Goal: Task Accomplishment & Management: Manage account settings

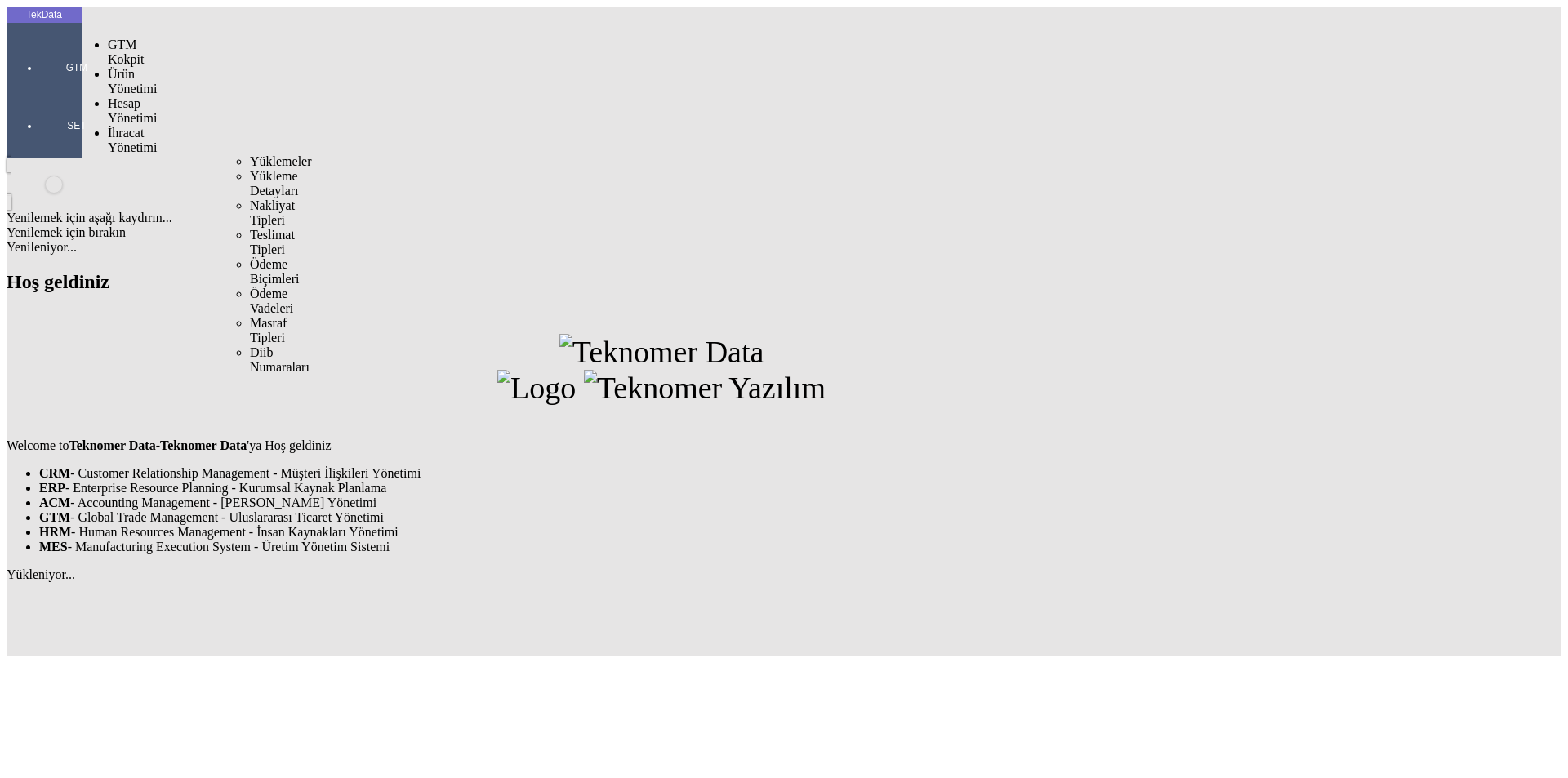
click at [151, 126] on span "İhracat Yönetimi" at bounding box center [133, 140] width 49 height 28
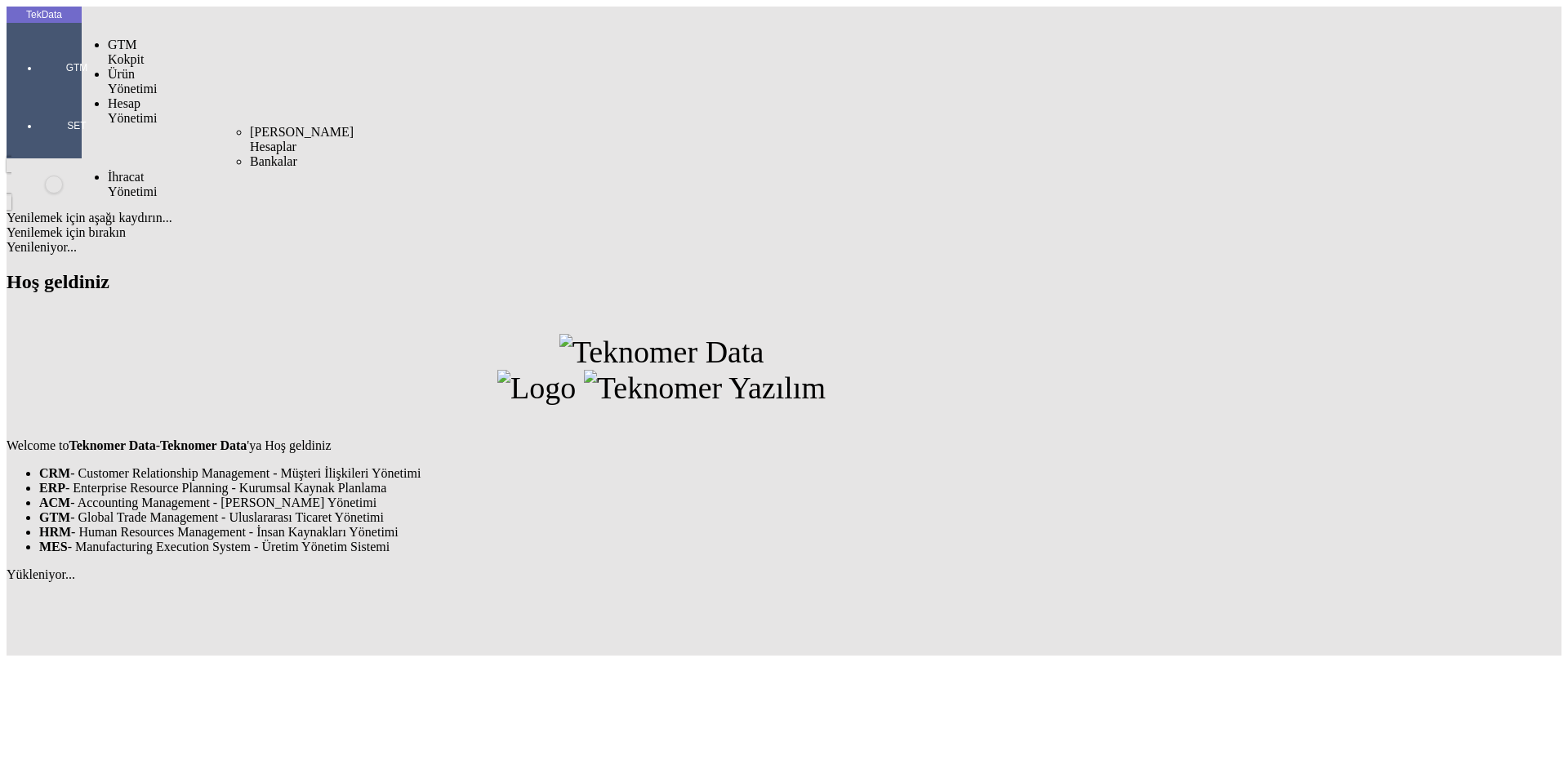
click at [250, 125] on span "[PERSON_NAME] Hesaplar" at bounding box center [302, 139] width 104 height 28
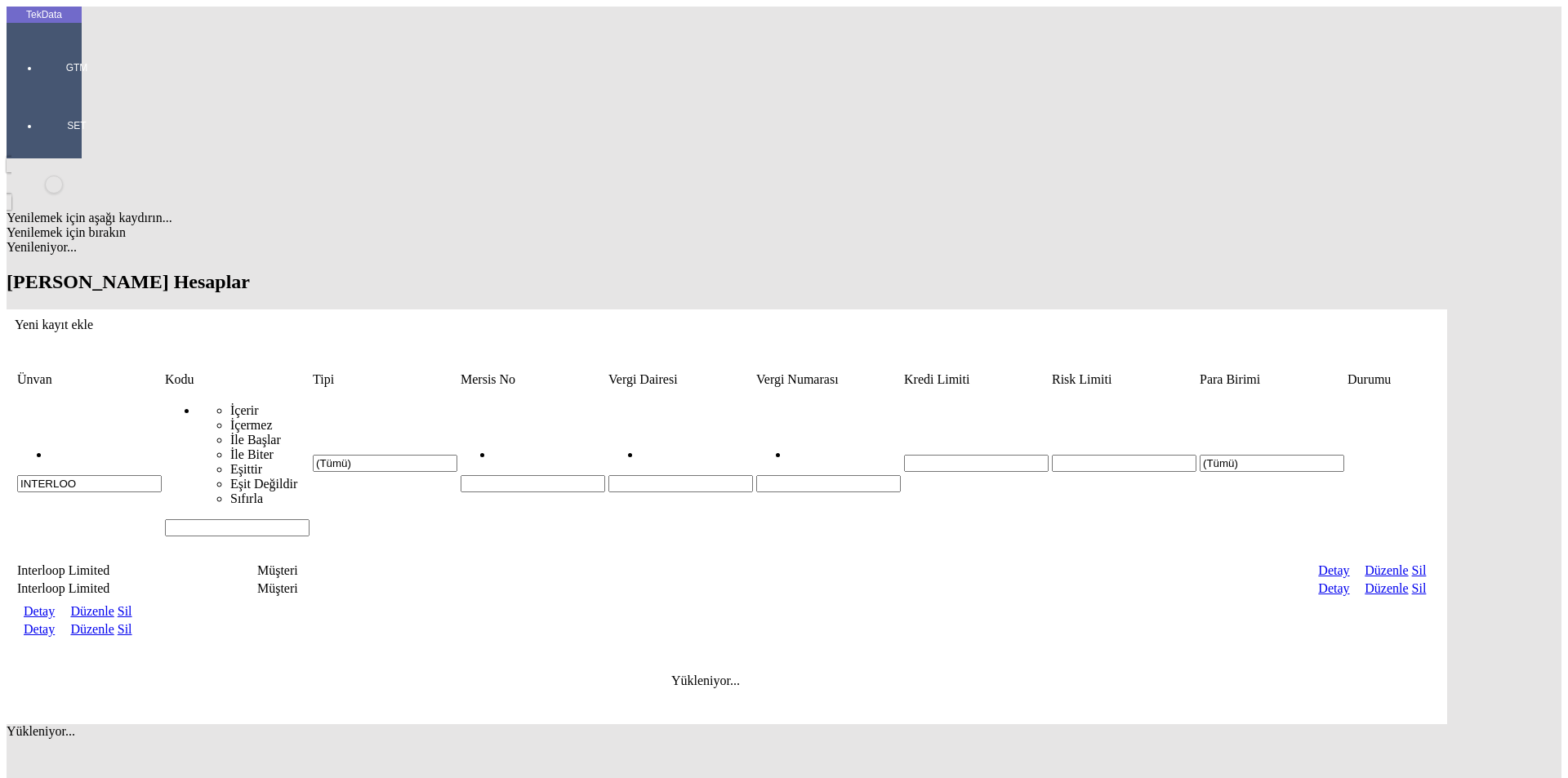
drag, startPoint x: 184, startPoint y: 128, endPoint x: 7, endPoint y: 127, distance: 177.0
click at [7, 127] on div "TekData GTM SET Yenilemek için aşağı kaydırın... Yenilemek için bırakın Yenilen…" at bounding box center [726, 409] width 1440 height 805
paste input "AKSİOMA PLUS"
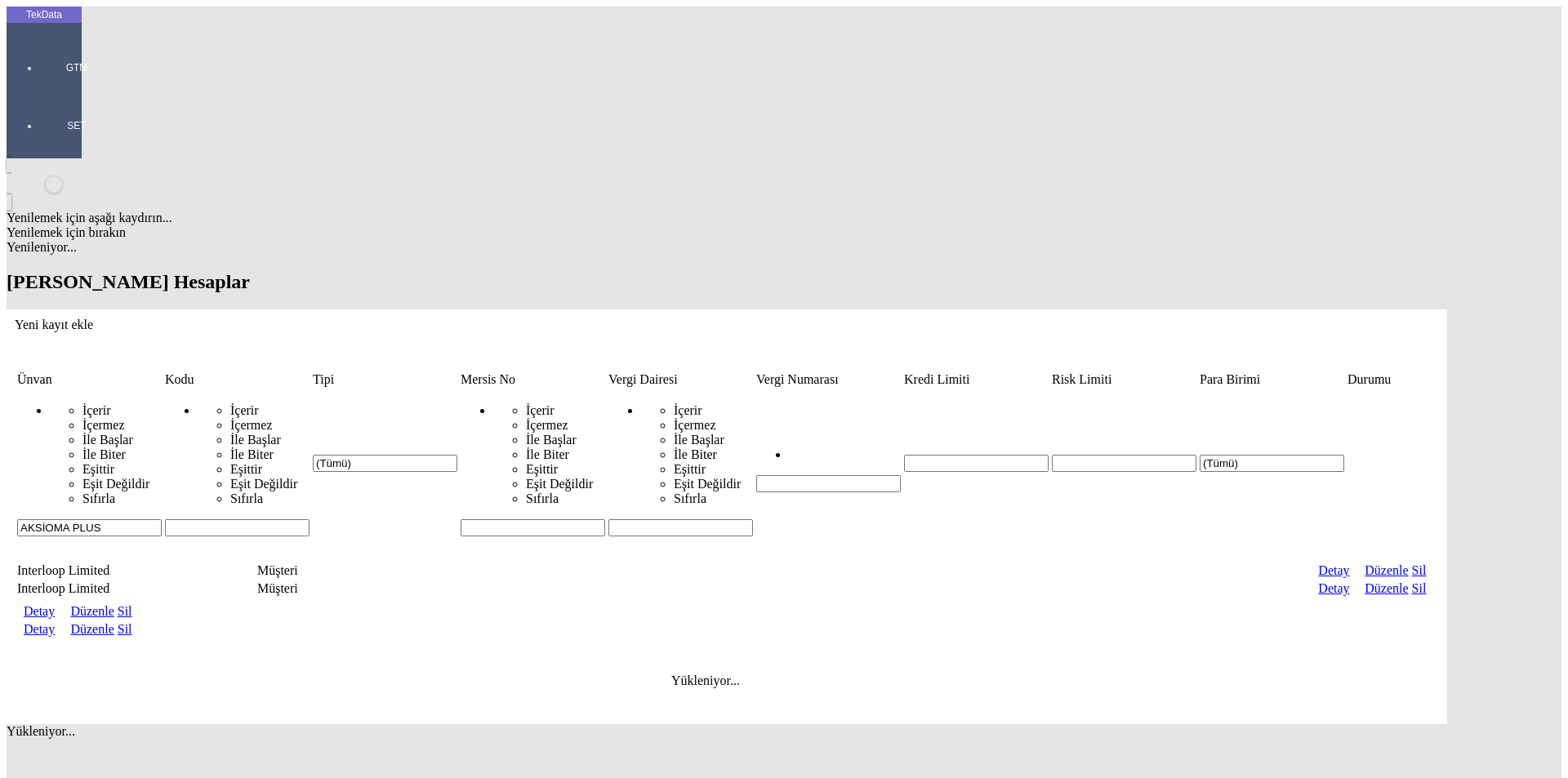
type input "AKSİOMA PLUS"
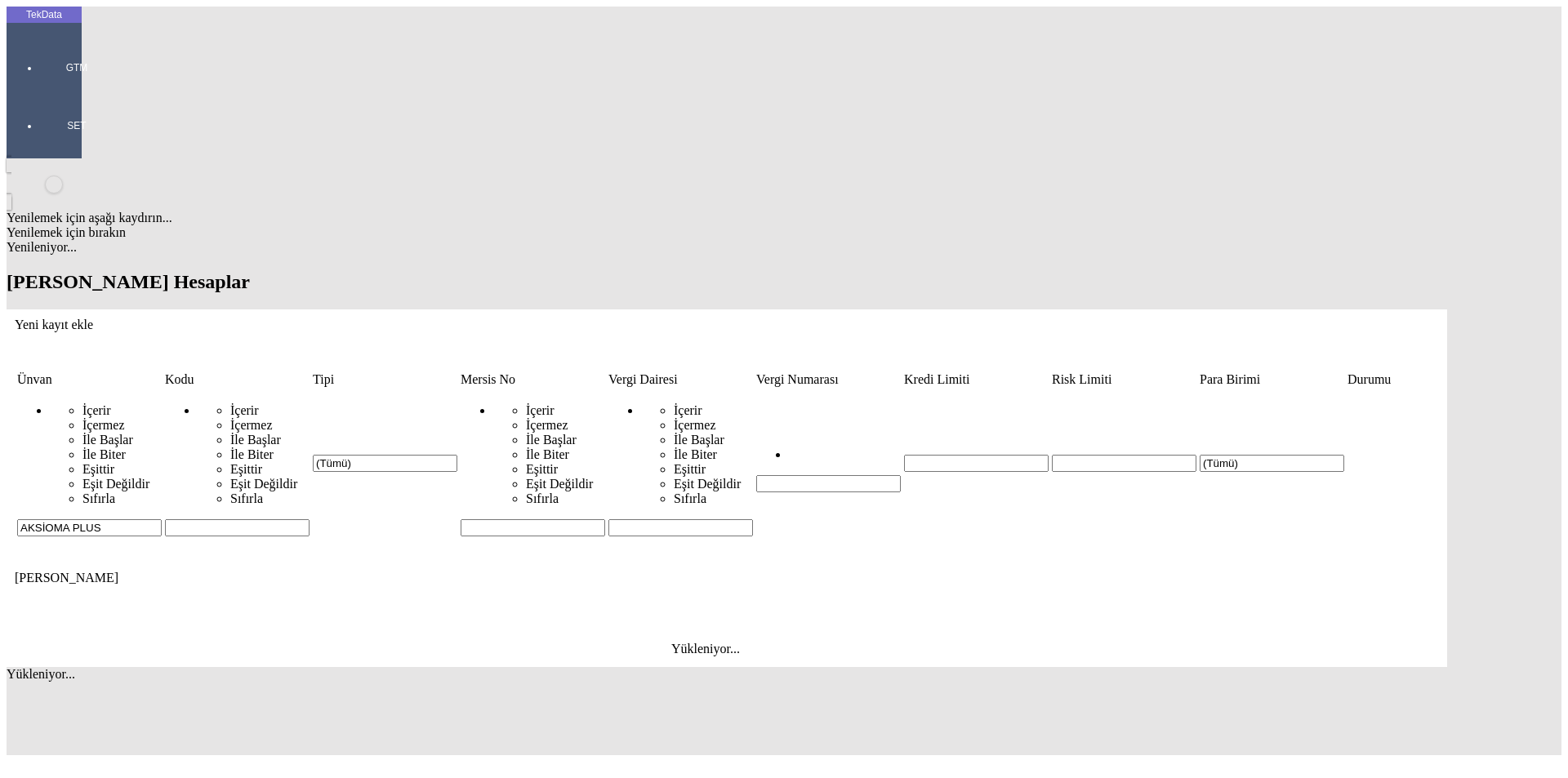
click at [15, 317] on icon "Yeni kayıt ekle" at bounding box center [15, 324] width 0 height 14
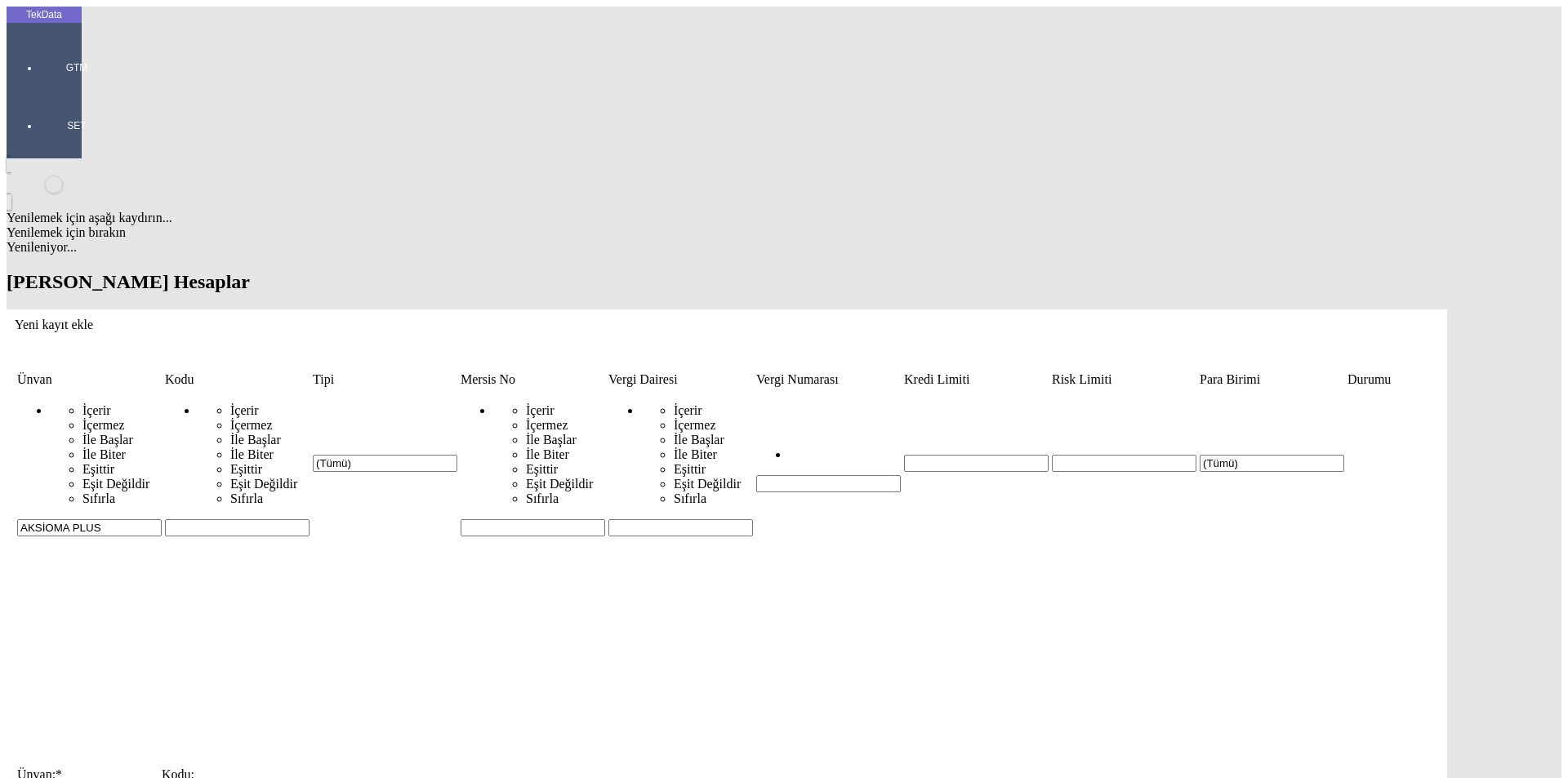
click at [162, 777] on input "Ünvan: *" at bounding box center [89, 790] width 145 height 17
type input "AKSİOMA PLUS"
click at [205, 277] on div "Müşteri" at bounding box center [483, 285] width 652 height 15
type input "Müşteri"
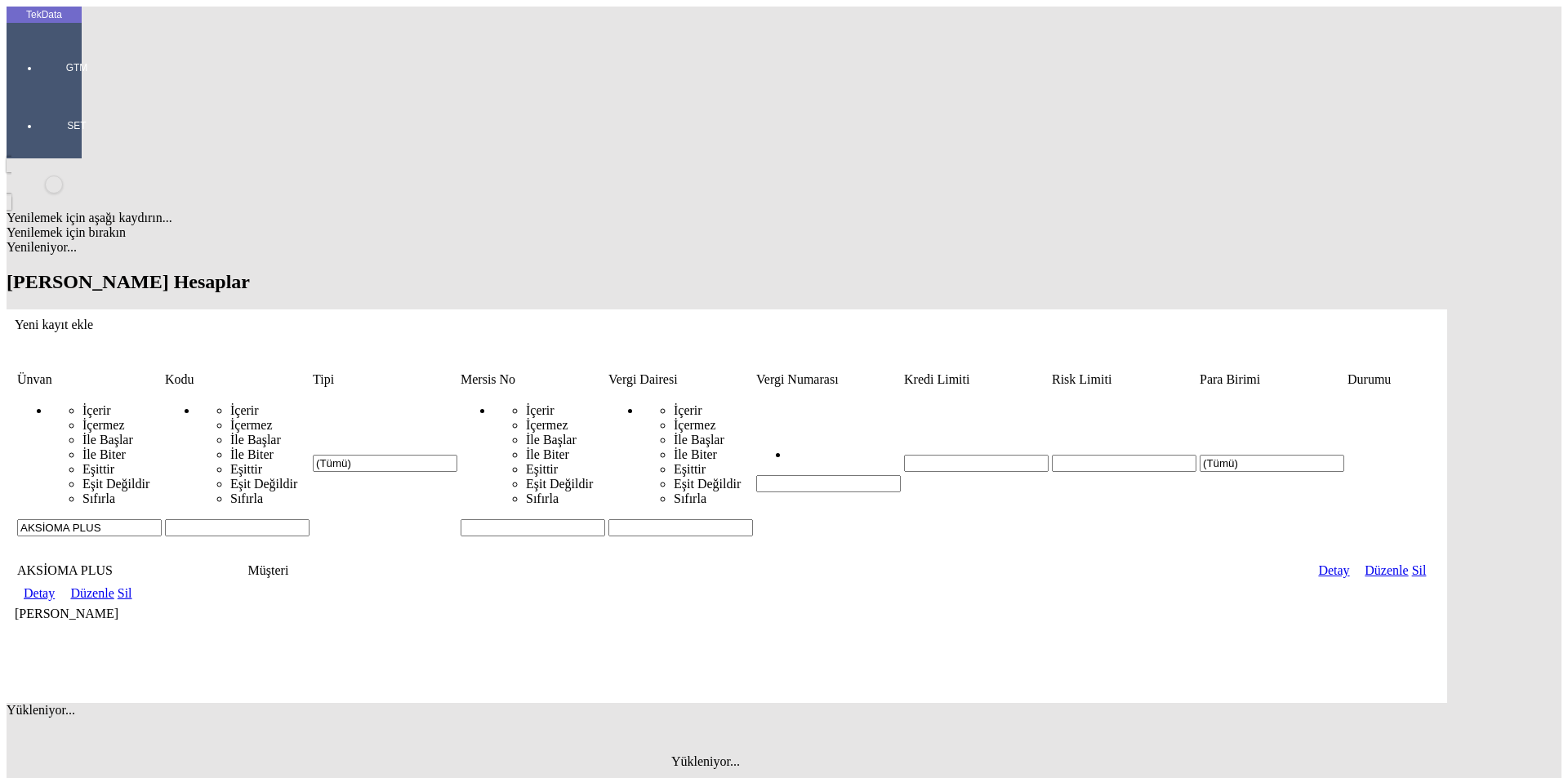
click at [55, 586] on link "Detay" at bounding box center [39, 592] width 31 height 14
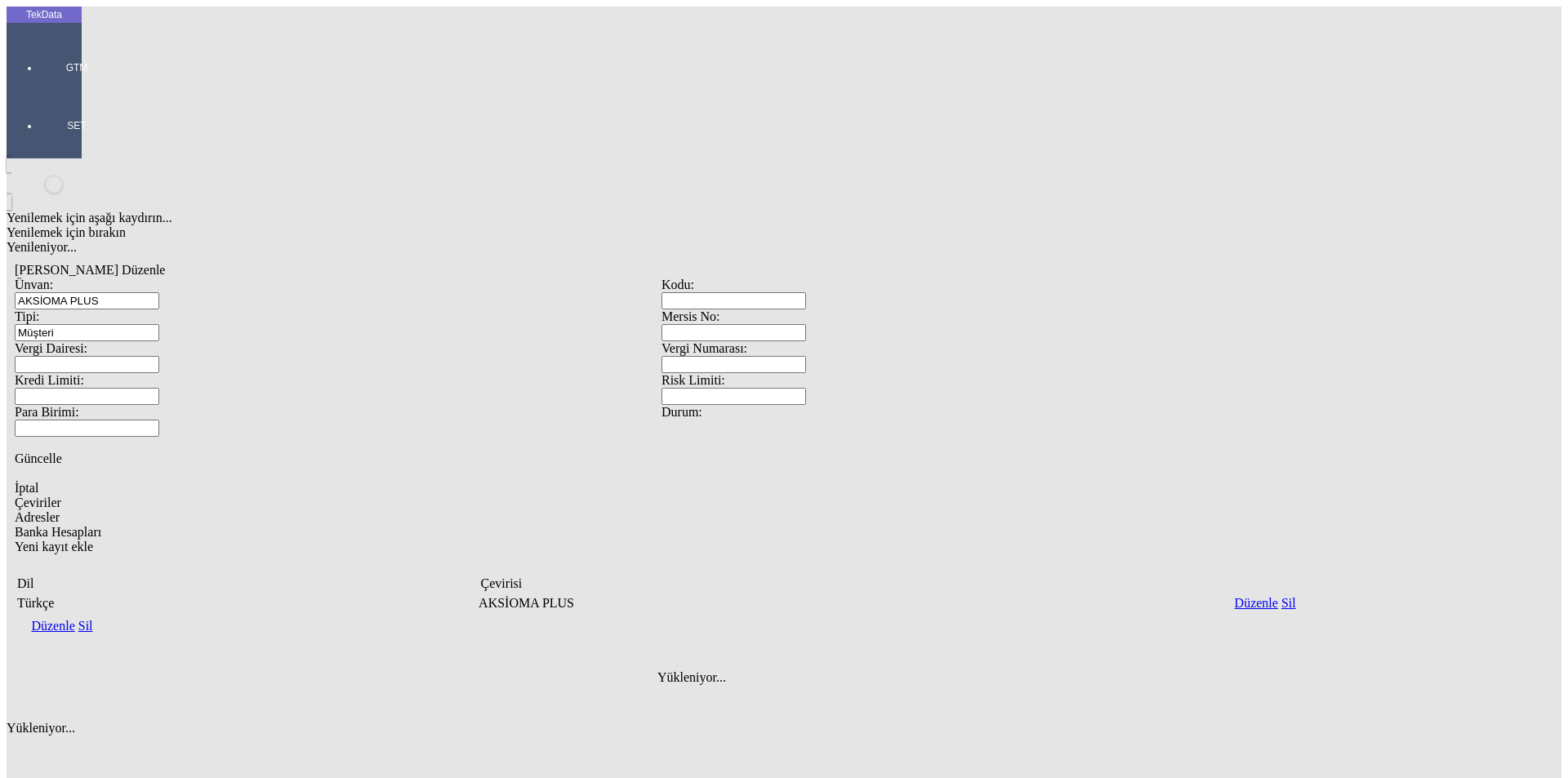
click at [235, 510] on div "Adresler" at bounding box center [662, 518] width 1293 height 15
click at [15, 713] on icon "Yeni kayıt ekle" at bounding box center [15, 719] width 0 height 14
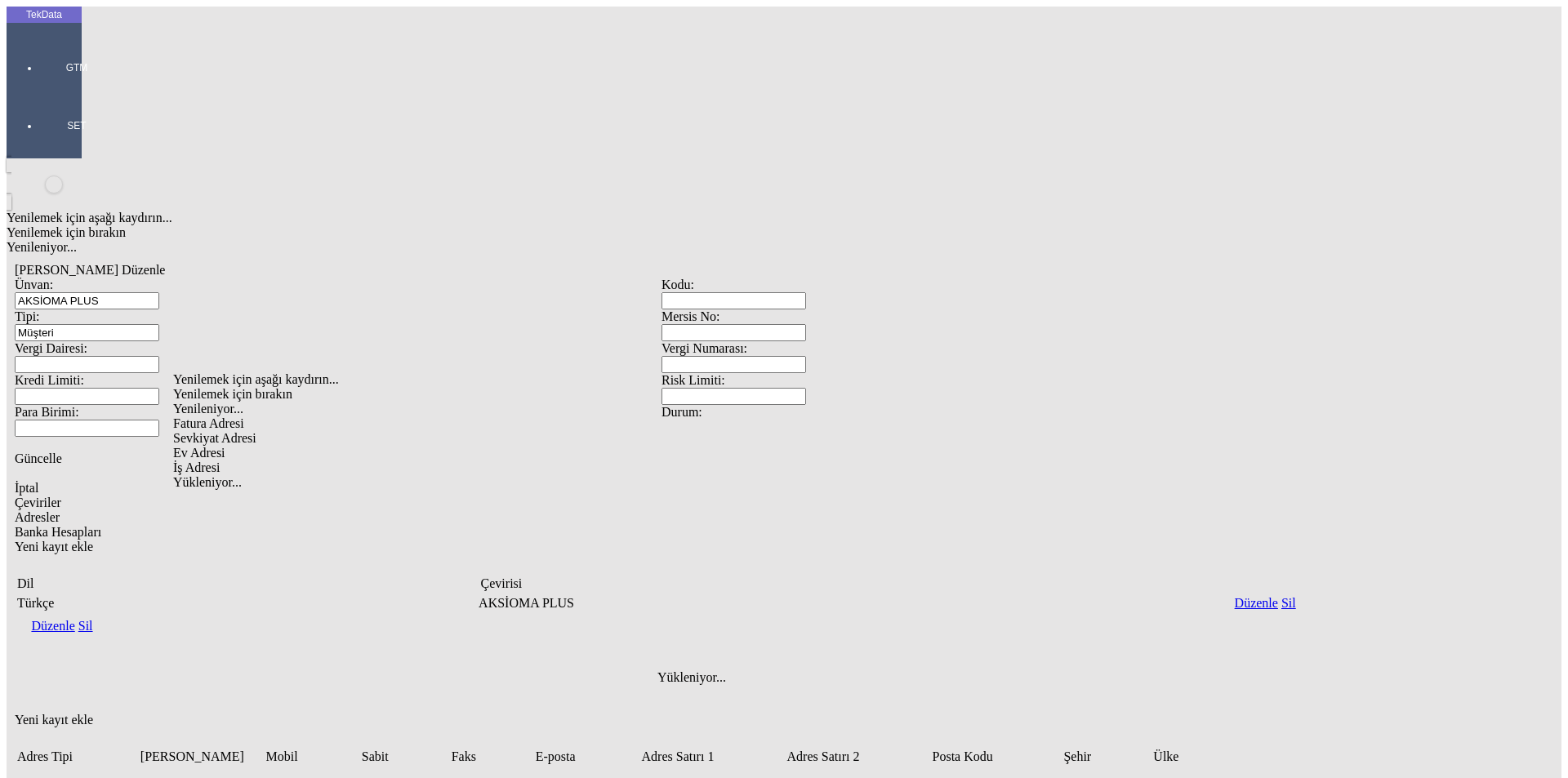
click at [263, 416] on div "Fatura Adresi" at bounding box center [491, 424] width 636 height 15
type input "Fatura Adresi"
paste input "[GEOGRAPHIC_DATA], [GEOGRAPHIC_DATA], [GEOGRAPHIC_DATA],"
type input "[GEOGRAPHIC_DATA], [GEOGRAPHIC_DATA], [GEOGRAPHIC_DATA],"
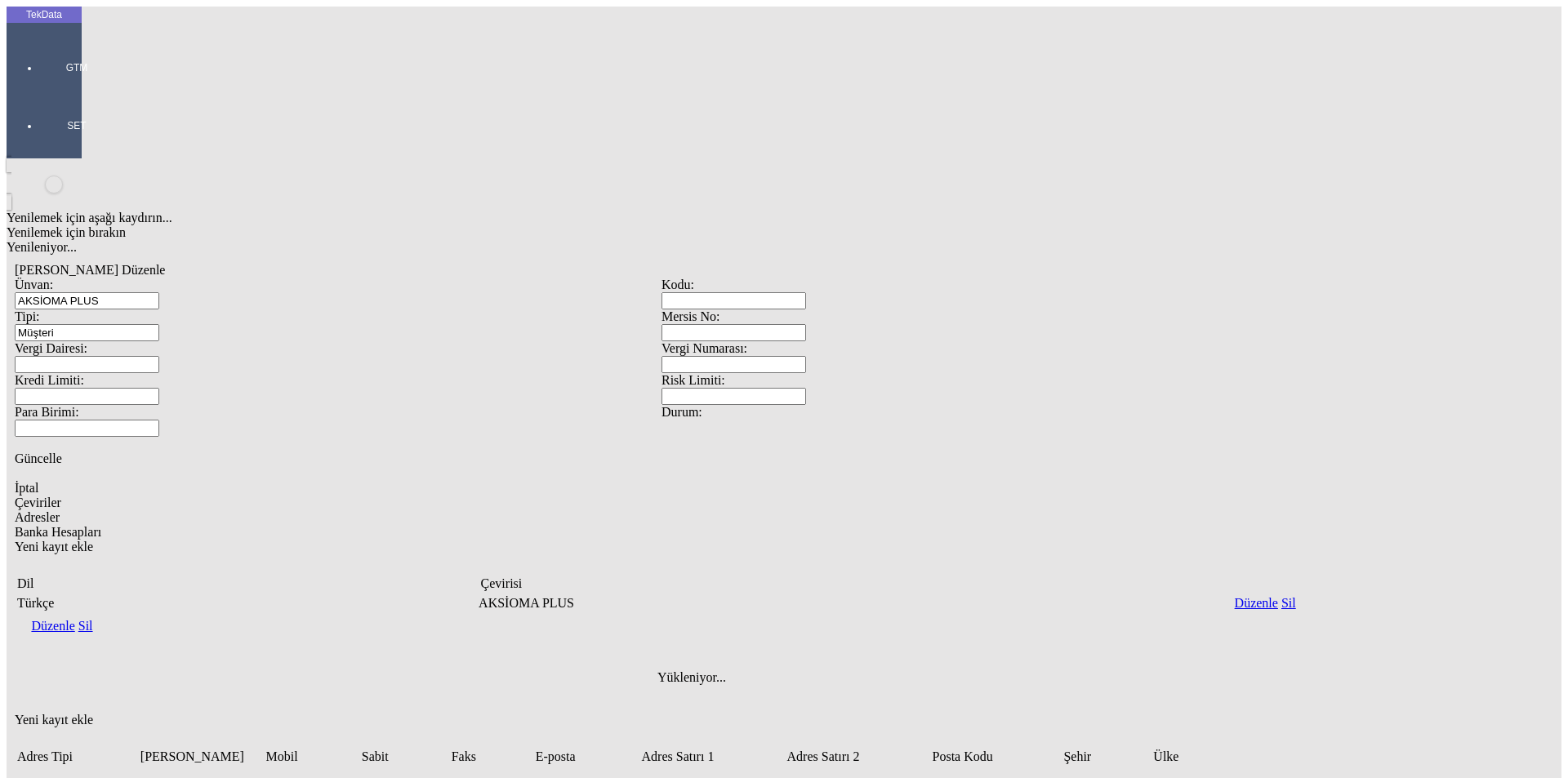
paste input "Sanzhar [STREET_ADDRESS] 8, postal code 16000"
type input "Sanzhar [STREET_ADDRESS] 8, postal code 16000"
drag, startPoint x: 258, startPoint y: 514, endPoint x: 244, endPoint y: 522, distance: 16.1
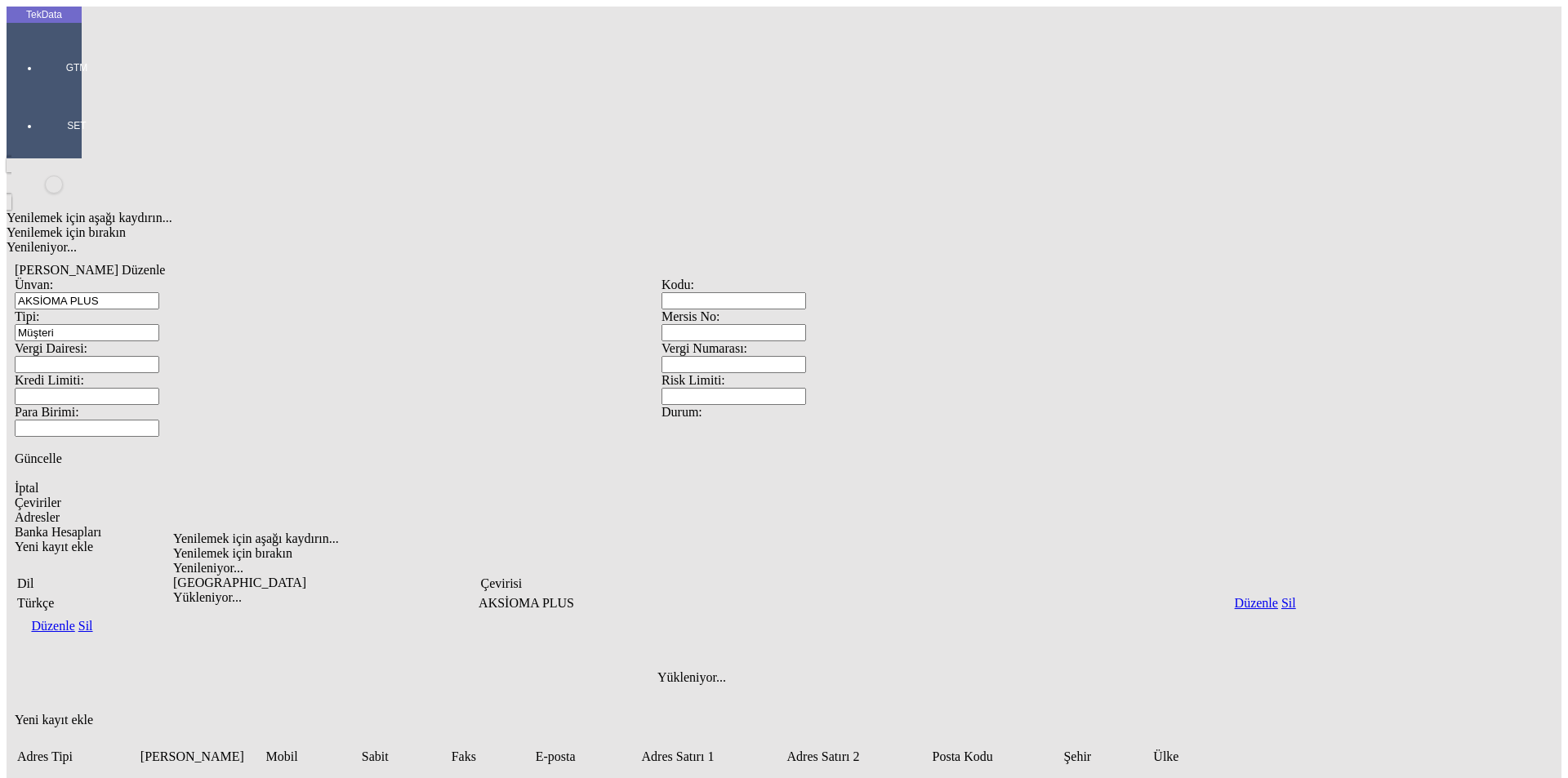
click at [234, 575] on div "[GEOGRAPHIC_DATA]" at bounding box center [491, 583] width 636 height 15
type input "[GEOGRAPHIC_DATA]"
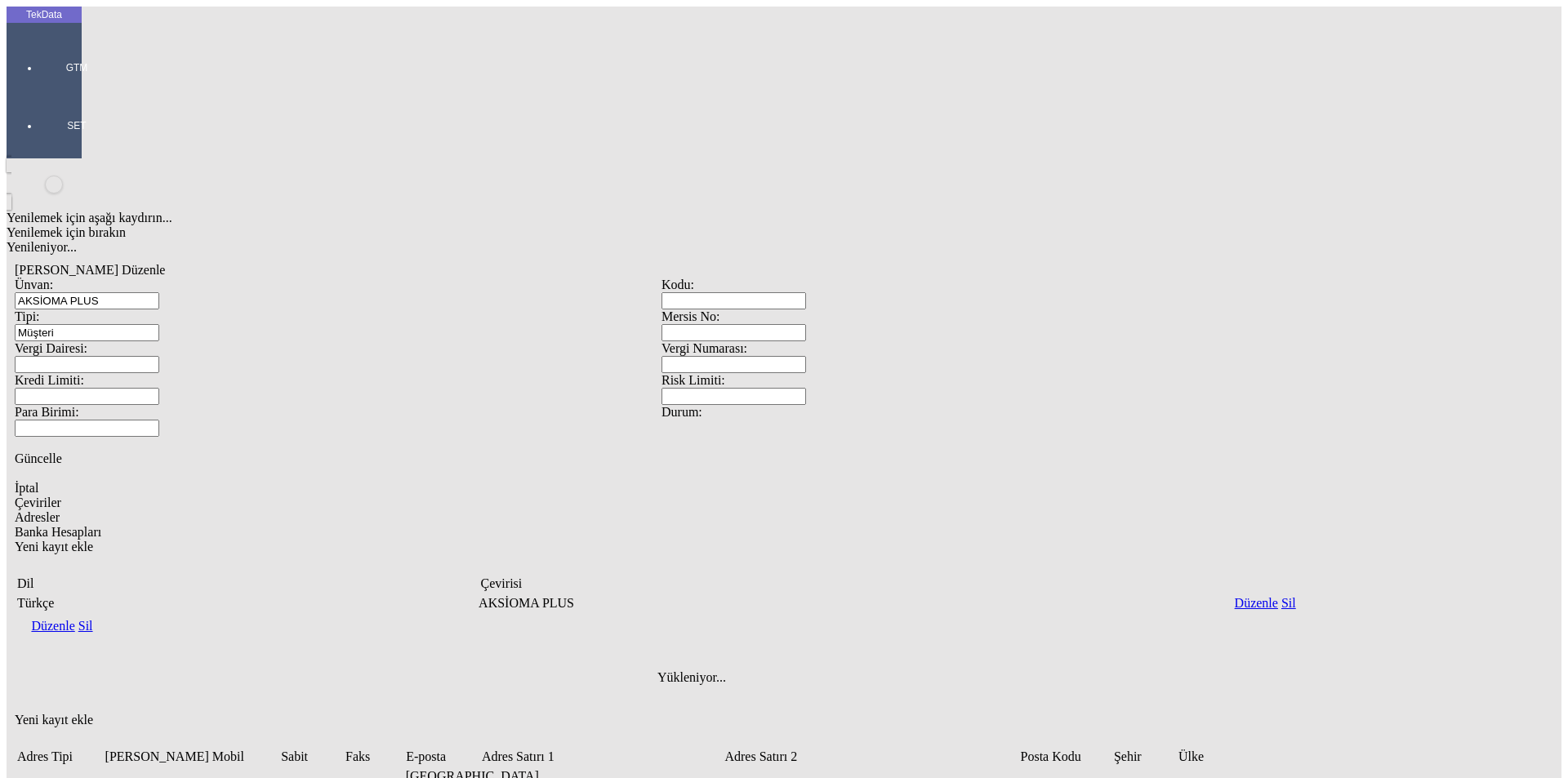
click at [510, 522] on div "Yenilemek için aşağı kaydırın... Yenilemek için bırakın Yenileniyor... [PERSON_…" at bounding box center [661, 603] width 1310 height 890
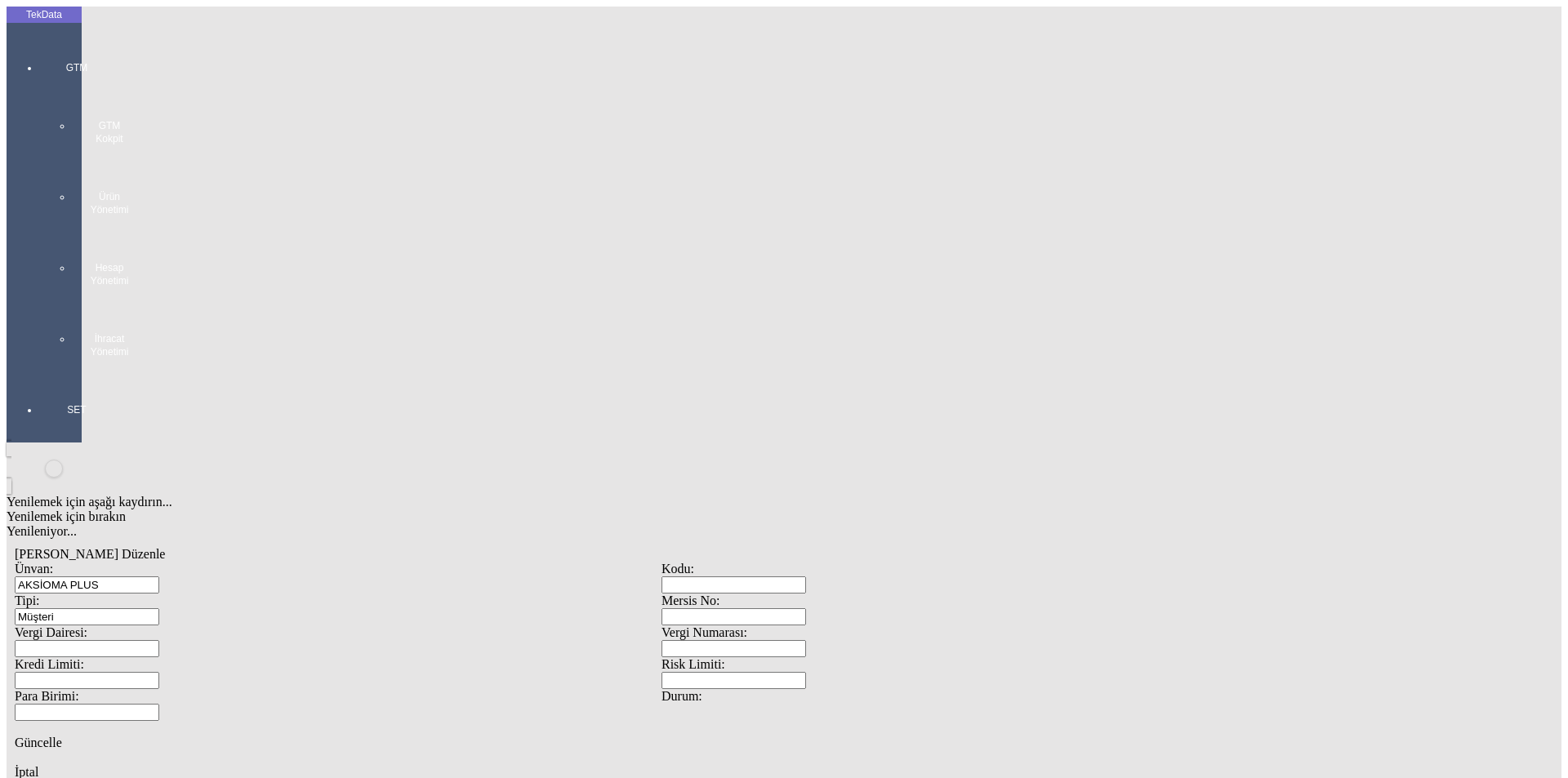
click at [48, 375] on div at bounding box center [76, 375] width 75 height 0
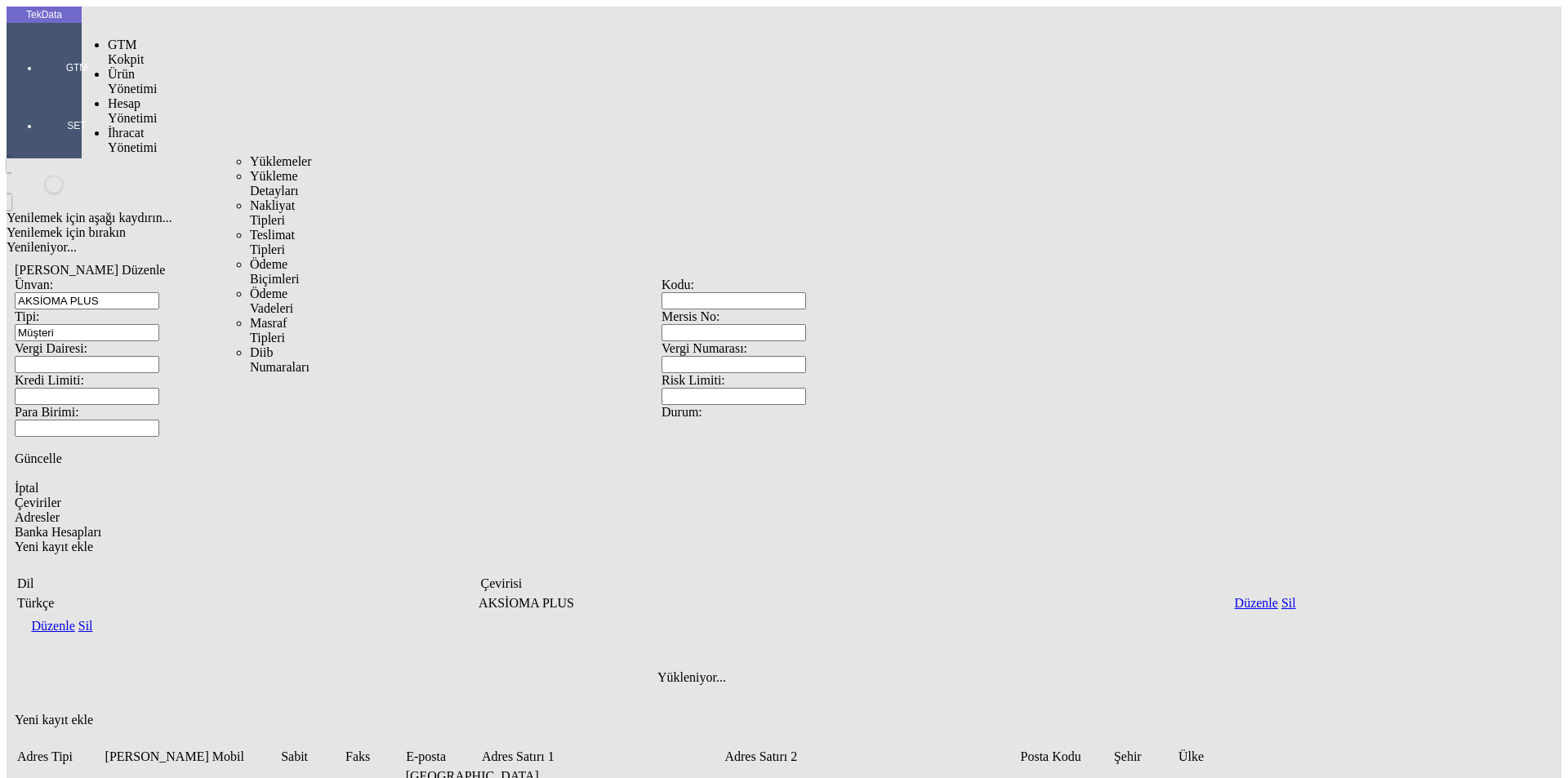
click at [131, 126] on span "İhracat Yönetimi" at bounding box center [133, 140] width 49 height 28
click at [250, 154] on span "Yüklemeler" at bounding box center [281, 161] width 62 height 14
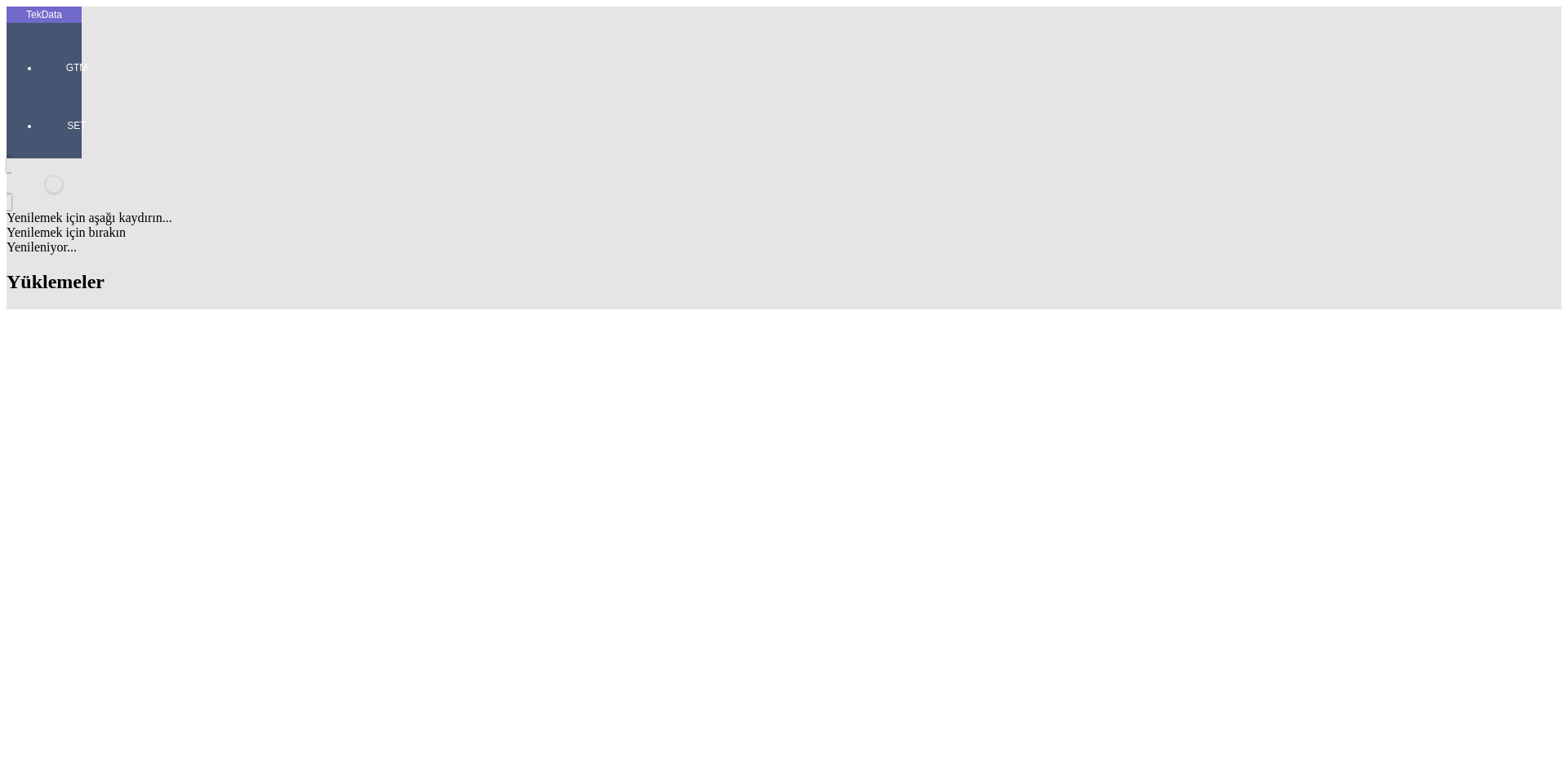
drag, startPoint x: 875, startPoint y: 125, endPoint x: 757, endPoint y: 129, distance: 118.1
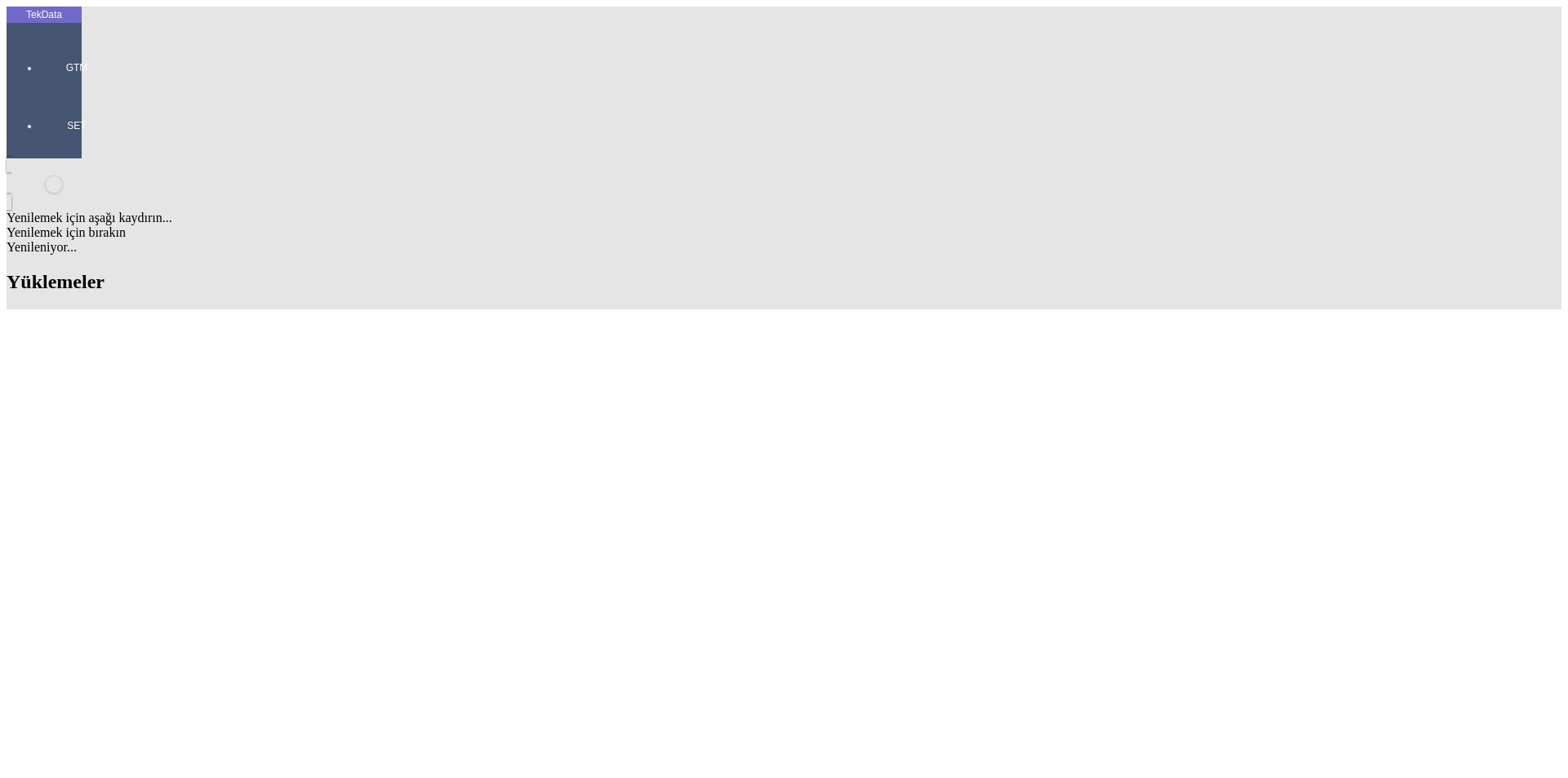
paste input "IHR2025/5-042, IHR2025/8-007"
type input "IHR2025/5-042, IHR2025/8-007"
paste input "ET359594"
type input "ET359594"
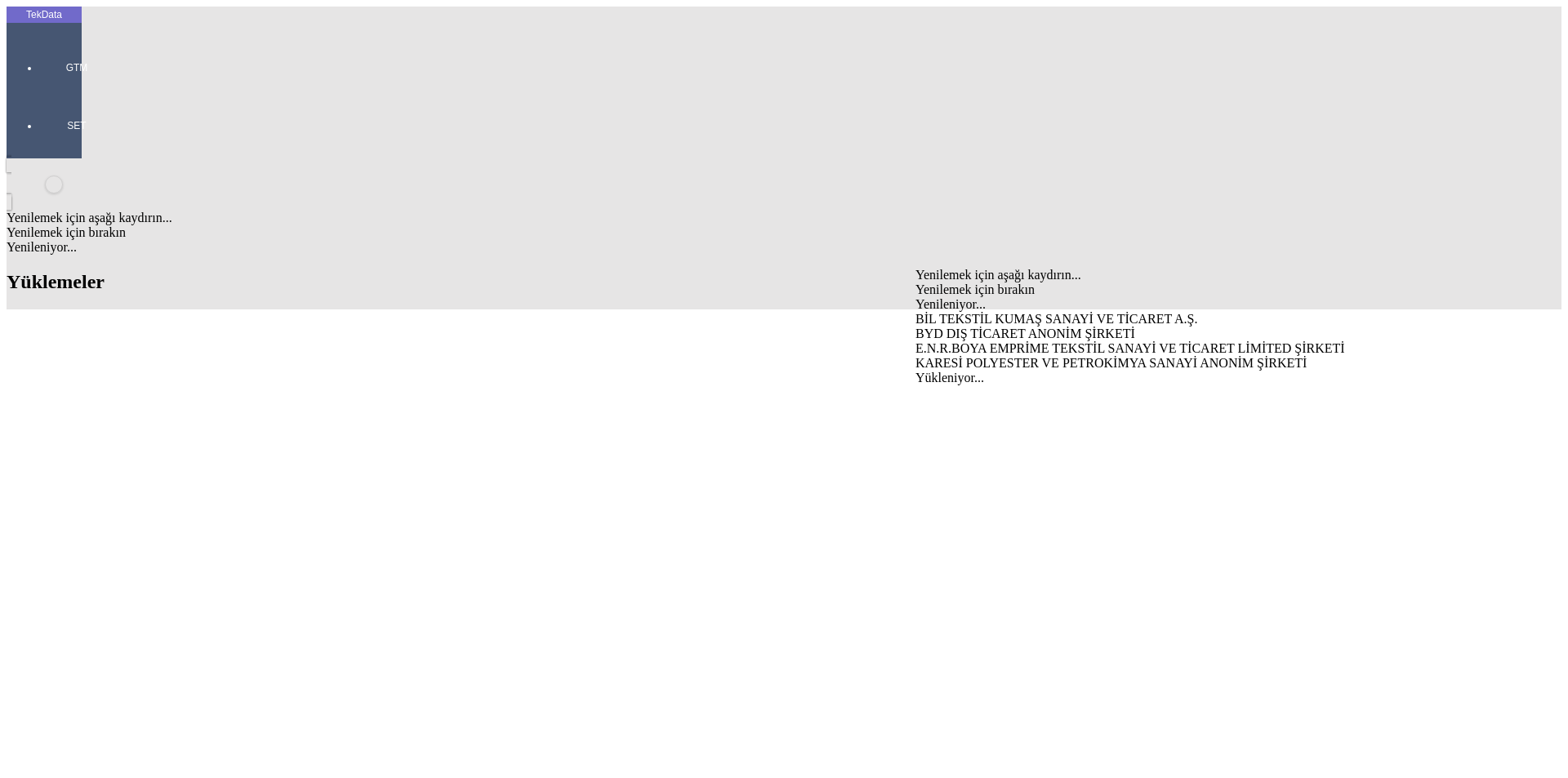
click at [946, 327] on div "BYD DIŞ TİCARET ANONİM ŞİRKETİ" at bounding box center [1227, 334] width 624 height 15
type input "BYD DIŞ TİCARET ANONİM ŞİRKETİ"
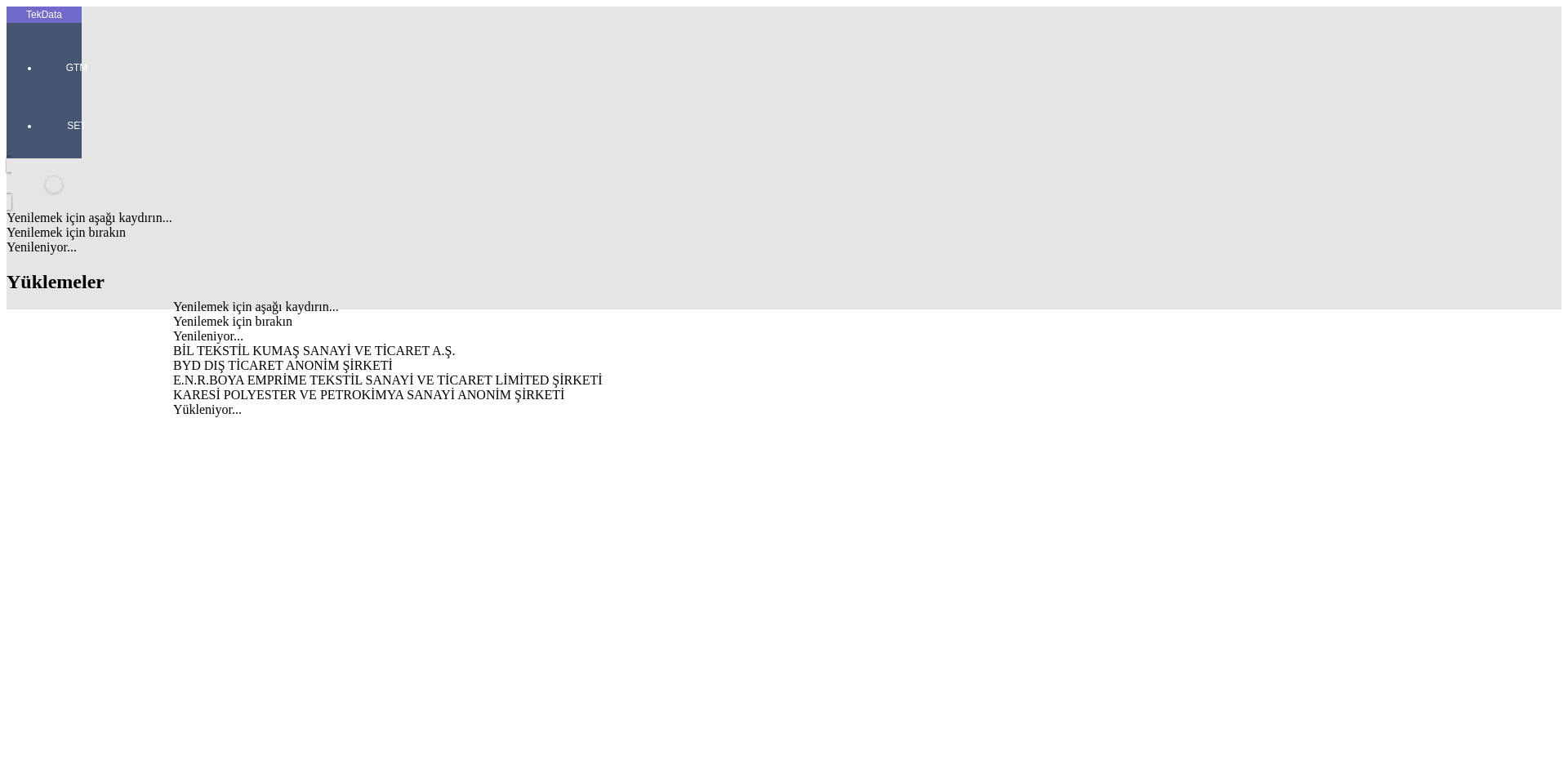
click at [338, 359] on div "BYD DIŞ TİCARET ANONİM ŞİRKETİ" at bounding box center [489, 366] width 631 height 15
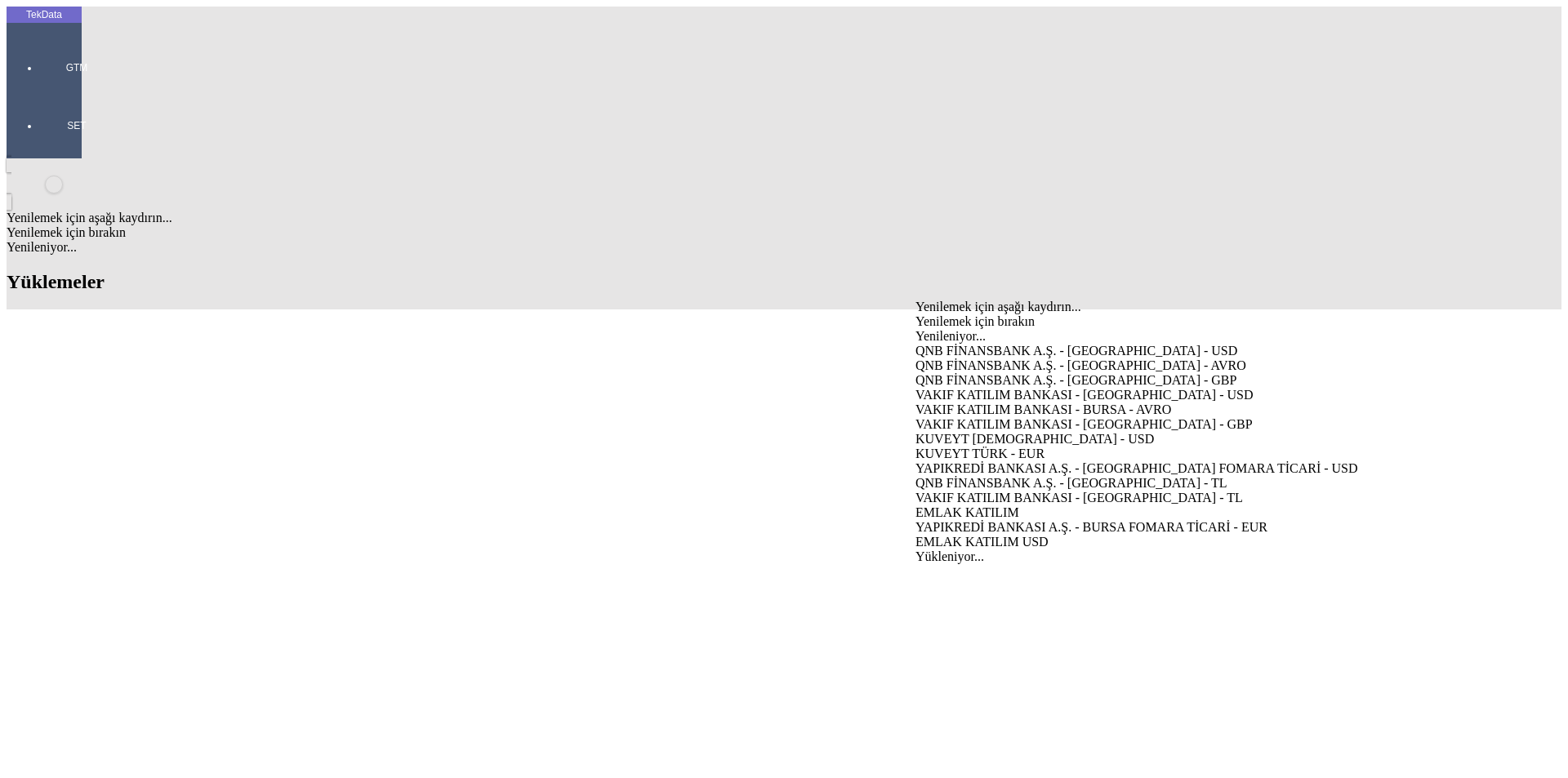
click at [966, 388] on div "VAKIF KATILIM BANKASI - [GEOGRAPHIC_DATA] - USD" at bounding box center [1227, 396] width 624 height 15
type input "VAKIF KATILIM BANKASI - [GEOGRAPHIC_DATA] - USD"
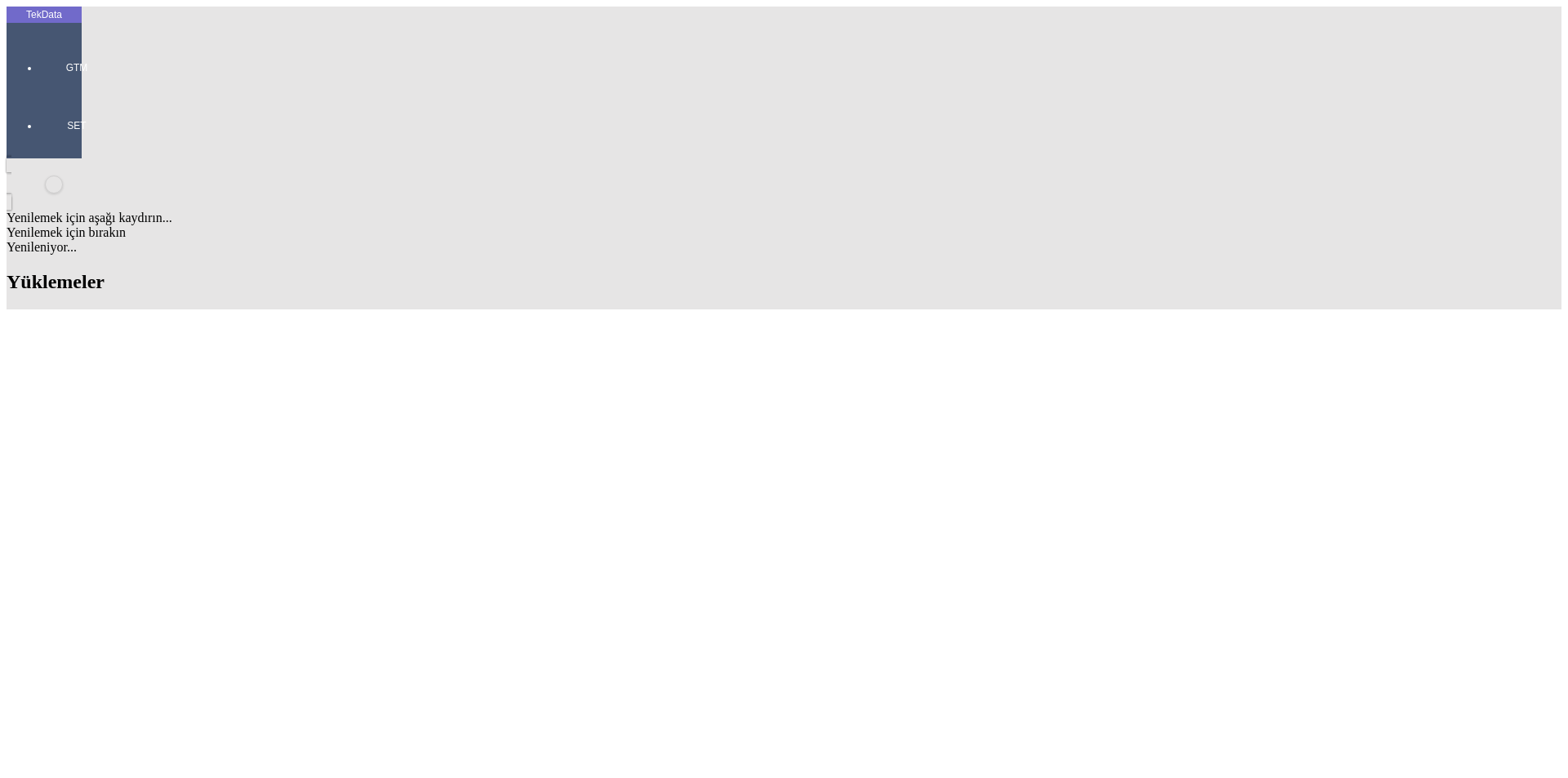
paste input "AKSİOMA"
type input "AKSİOMA"
click at [240, 376] on div "AKSİOMA PLUS" at bounding box center [489, 383] width 631 height 15
click at [952, 376] on div "Fatura Adresi Republic of [STREET_ADDRESS] 8, postal code 16000" at bounding box center [1227, 383] width 624 height 15
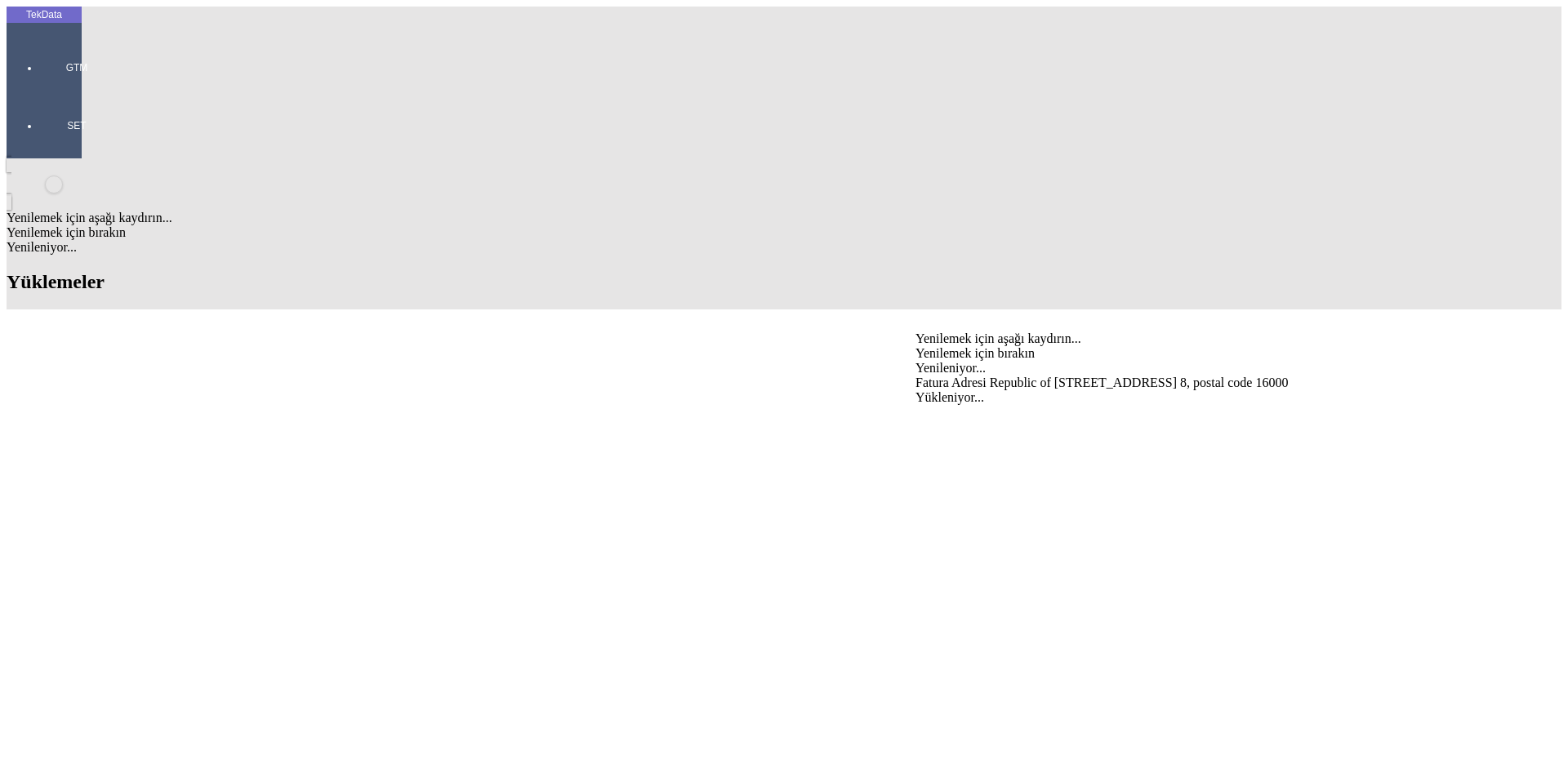
type input "Fatura Adresi Republic of [STREET_ADDRESS] 8, postal code 16000"
paste input "AKSİOMA"
type input "AKSİOMA"
click at [937, 407] on div "AKSİOMA PLUS" at bounding box center [1227, 415] width 624 height 15
type input "AKSİOMA PLUS"
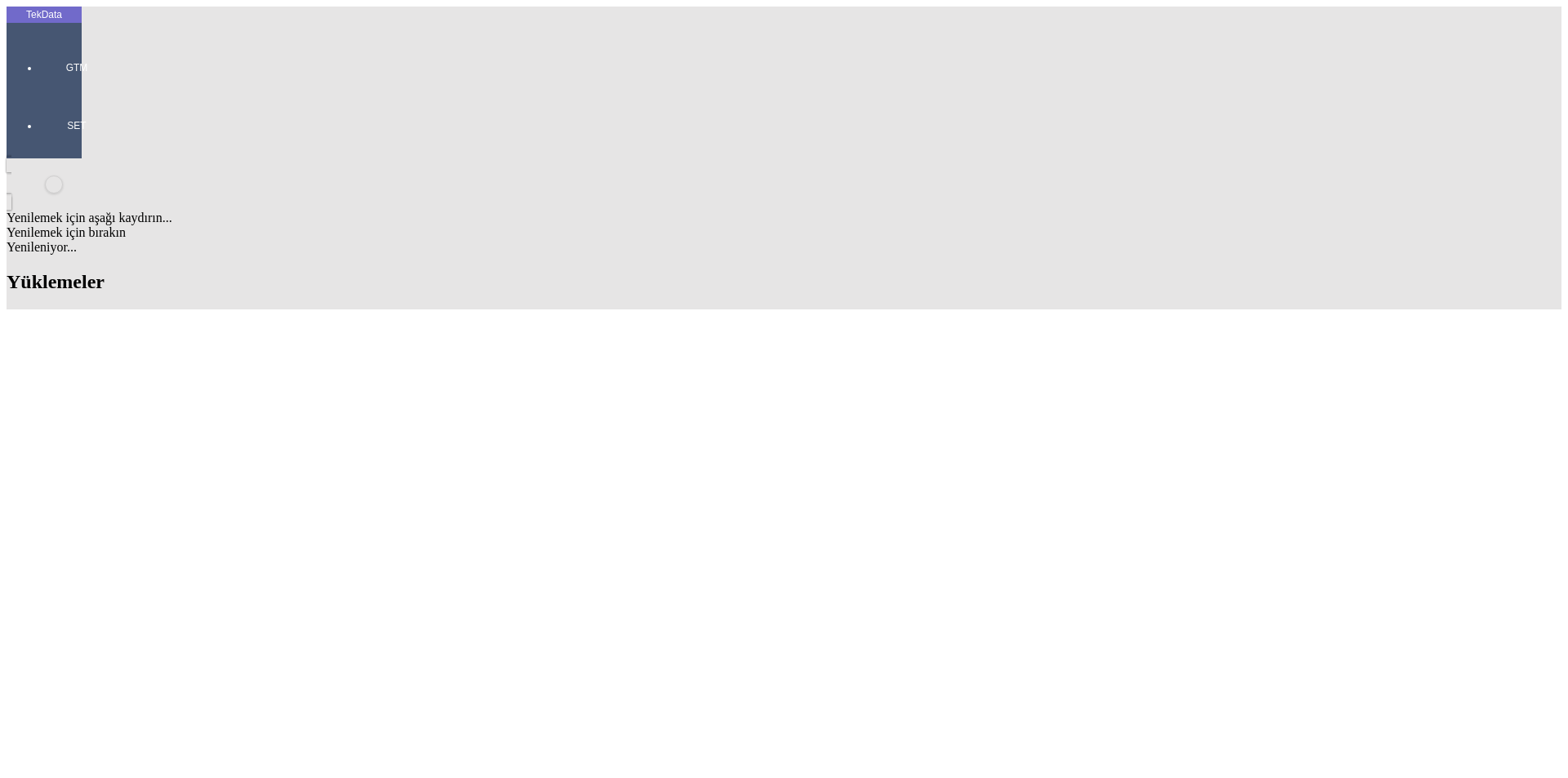
type input "BYD DIŞ TİCARET ANONİM ŞİRKETİ"
type input "VAKIF KATILIM BANKASI - [GEOGRAPHIC_DATA] - USD"
type input "AKSİOMA PLUS"
type input "Fatura Adresi Republic of [STREET_ADDRESS] 8, postal code 16000"
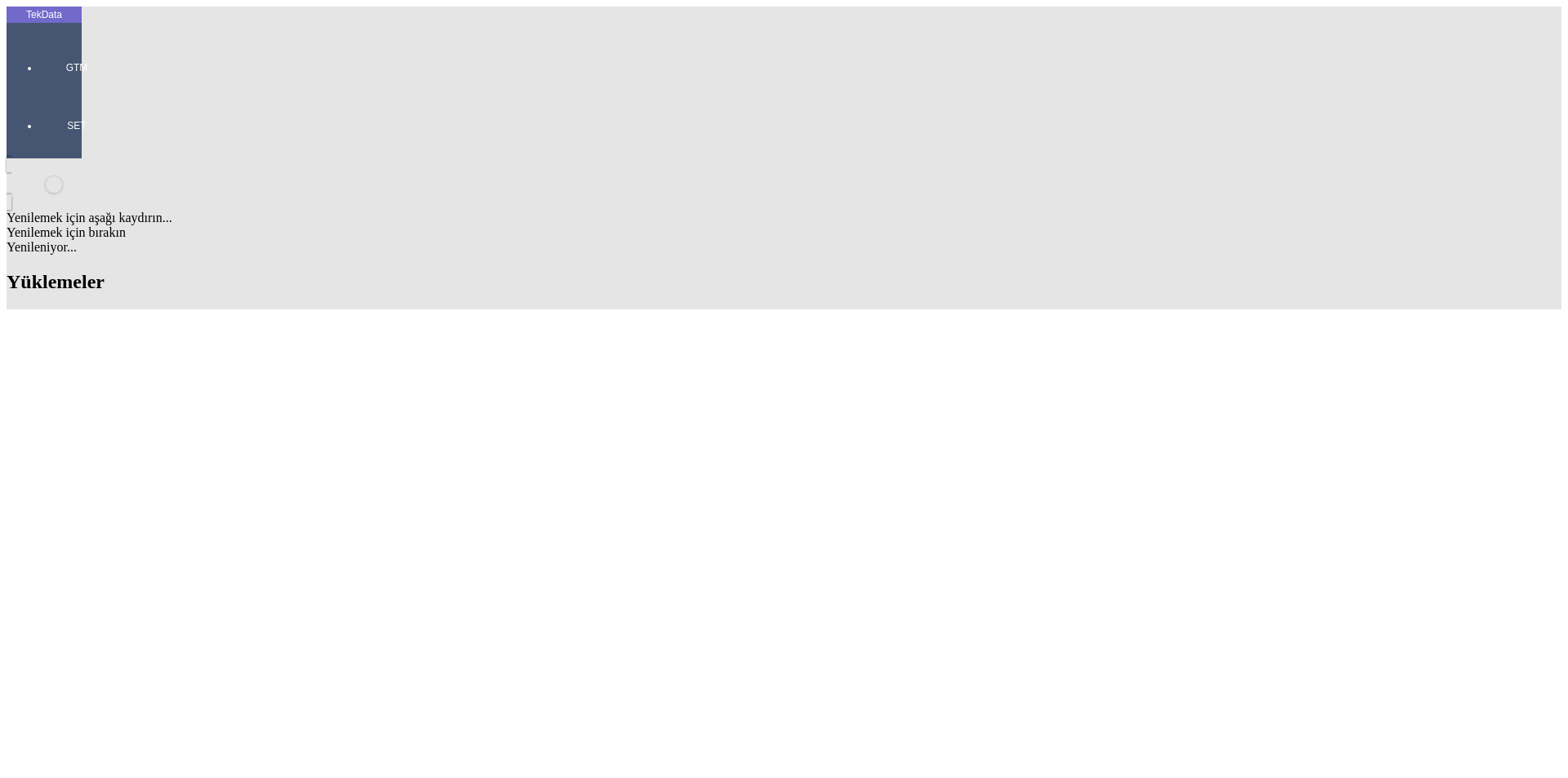
click at [405, 439] on div "Fatura Adresi Republic of [STREET_ADDRESS] 8, postal code 16000" at bounding box center [489, 447] width 631 height 15
type input "Fatura Adresi Republic of [STREET_ADDRESS] 8, postal code 16000"
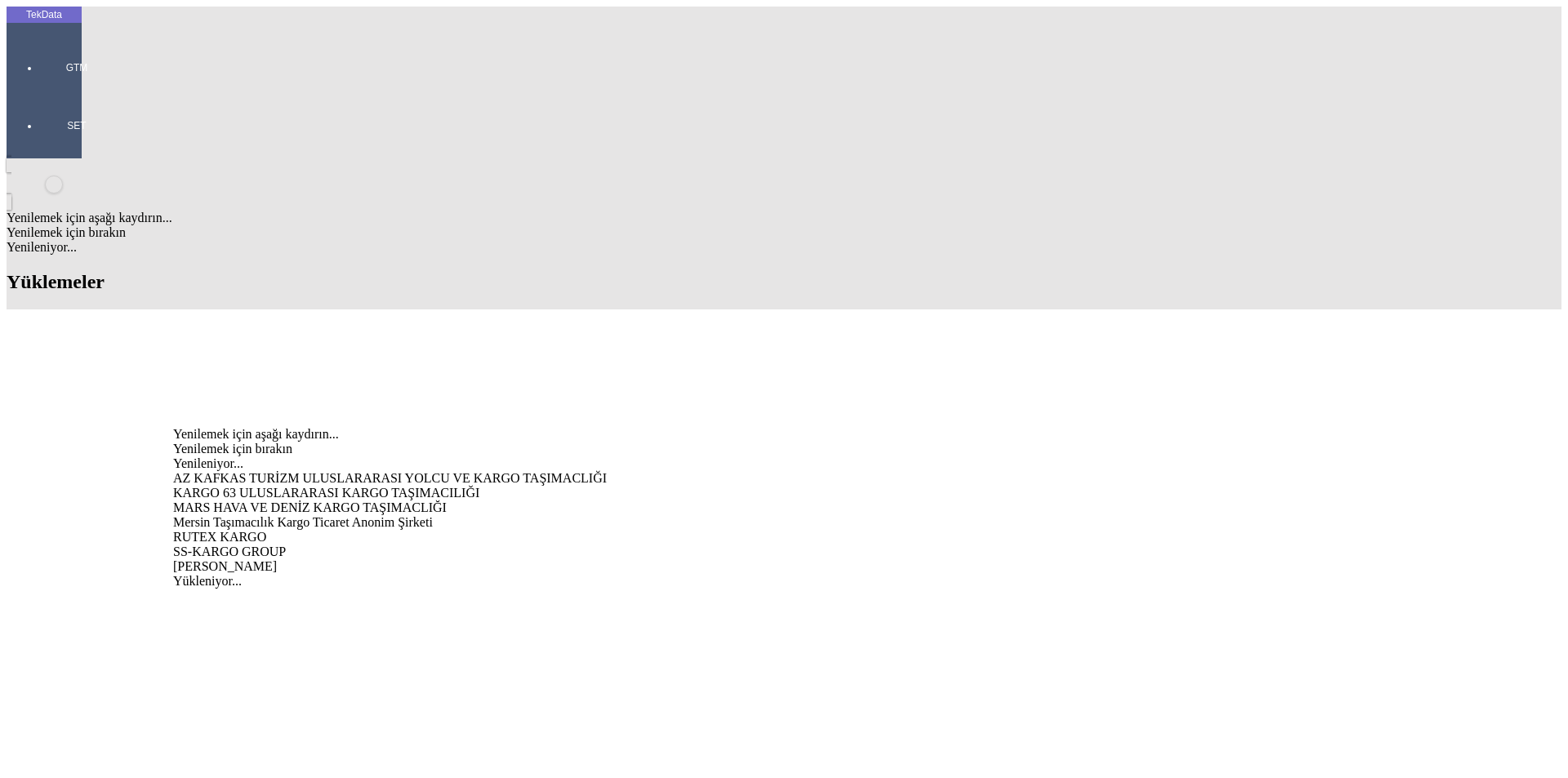
type input "kargo 63"
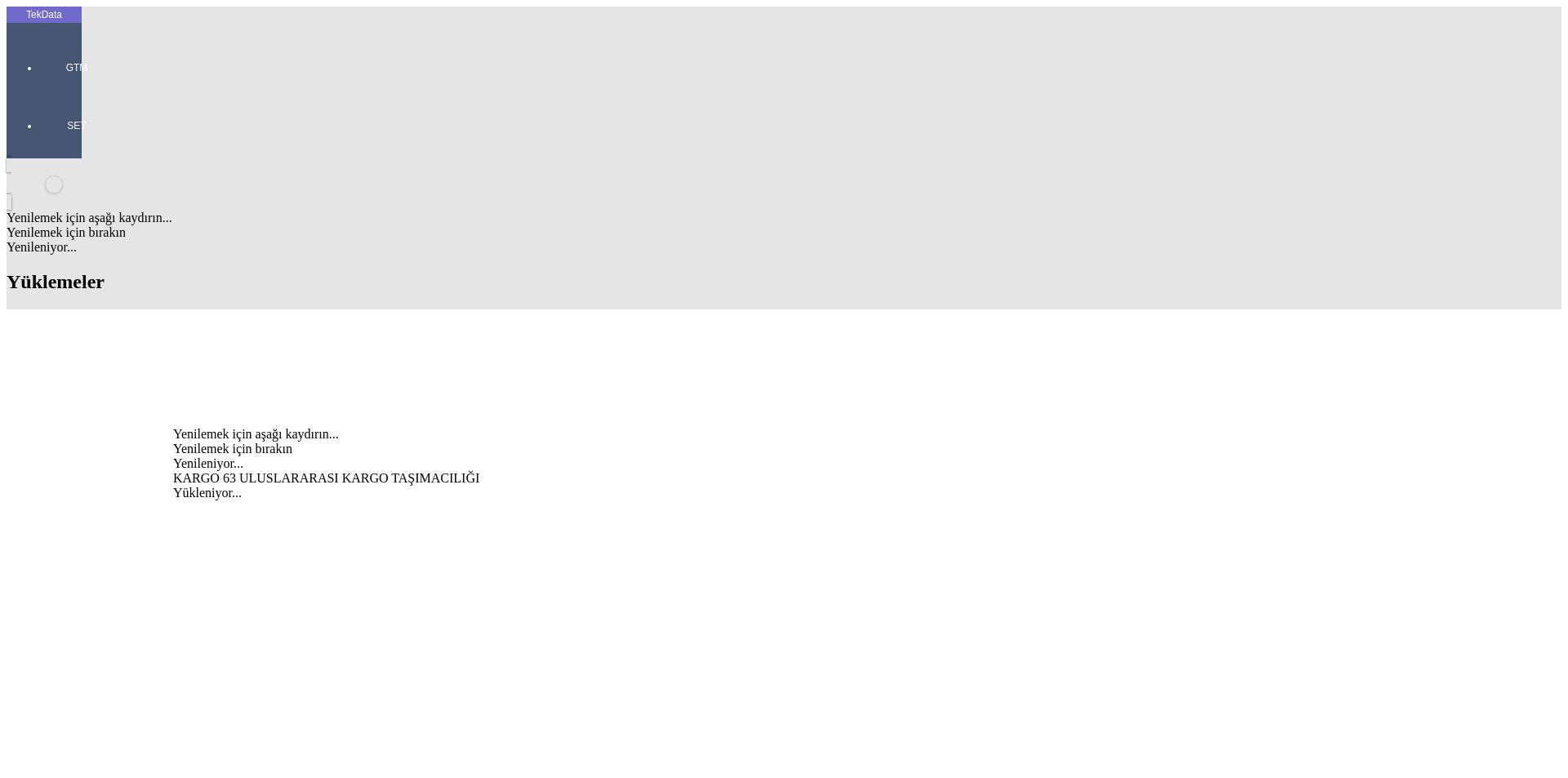
click at [287, 471] on div "KARGO 63 ULUSLARARASI KARGO TAŞIMACILIĞI" at bounding box center [489, 479] width 631 height 15
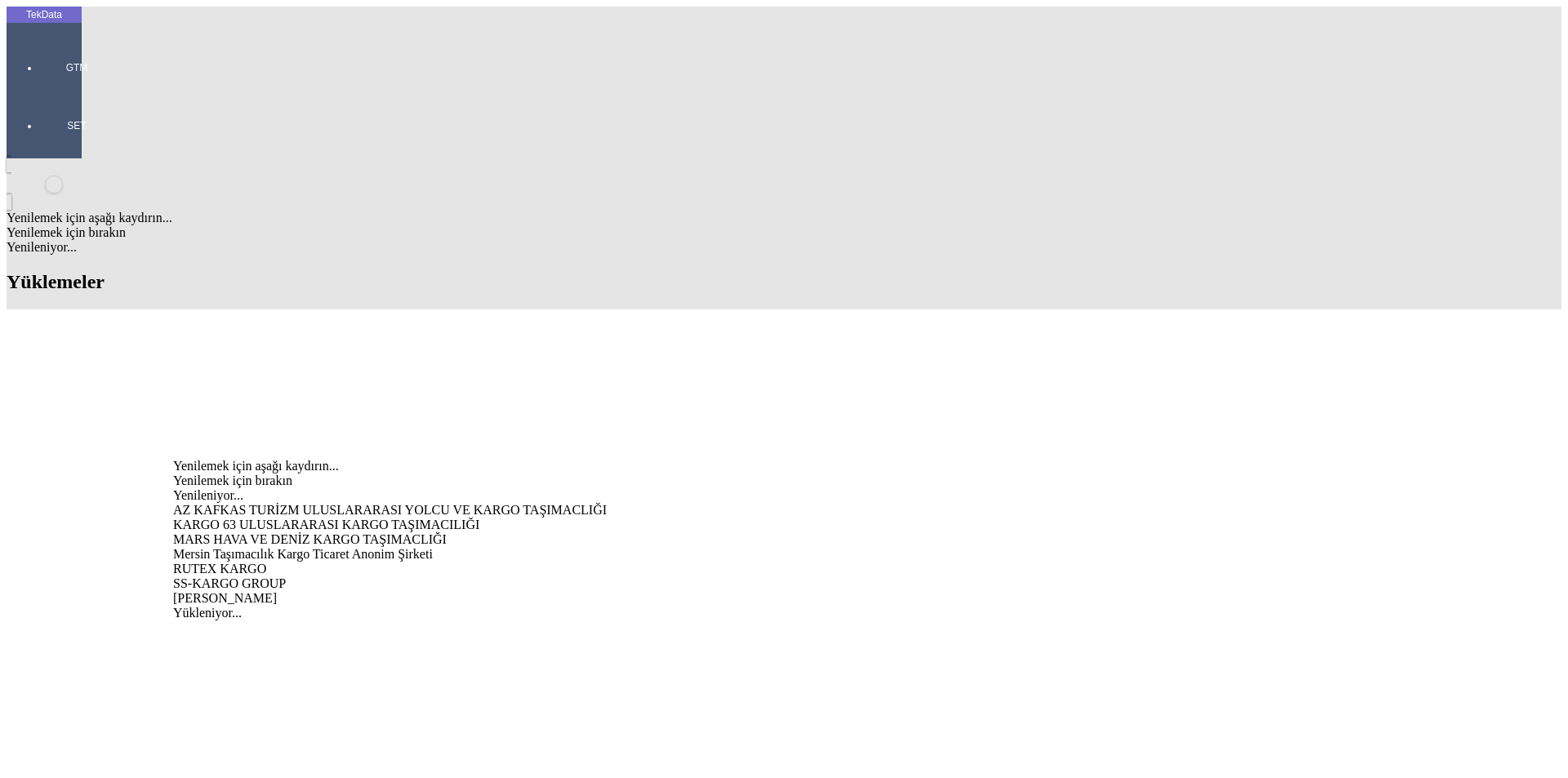
type input "kargo 63"
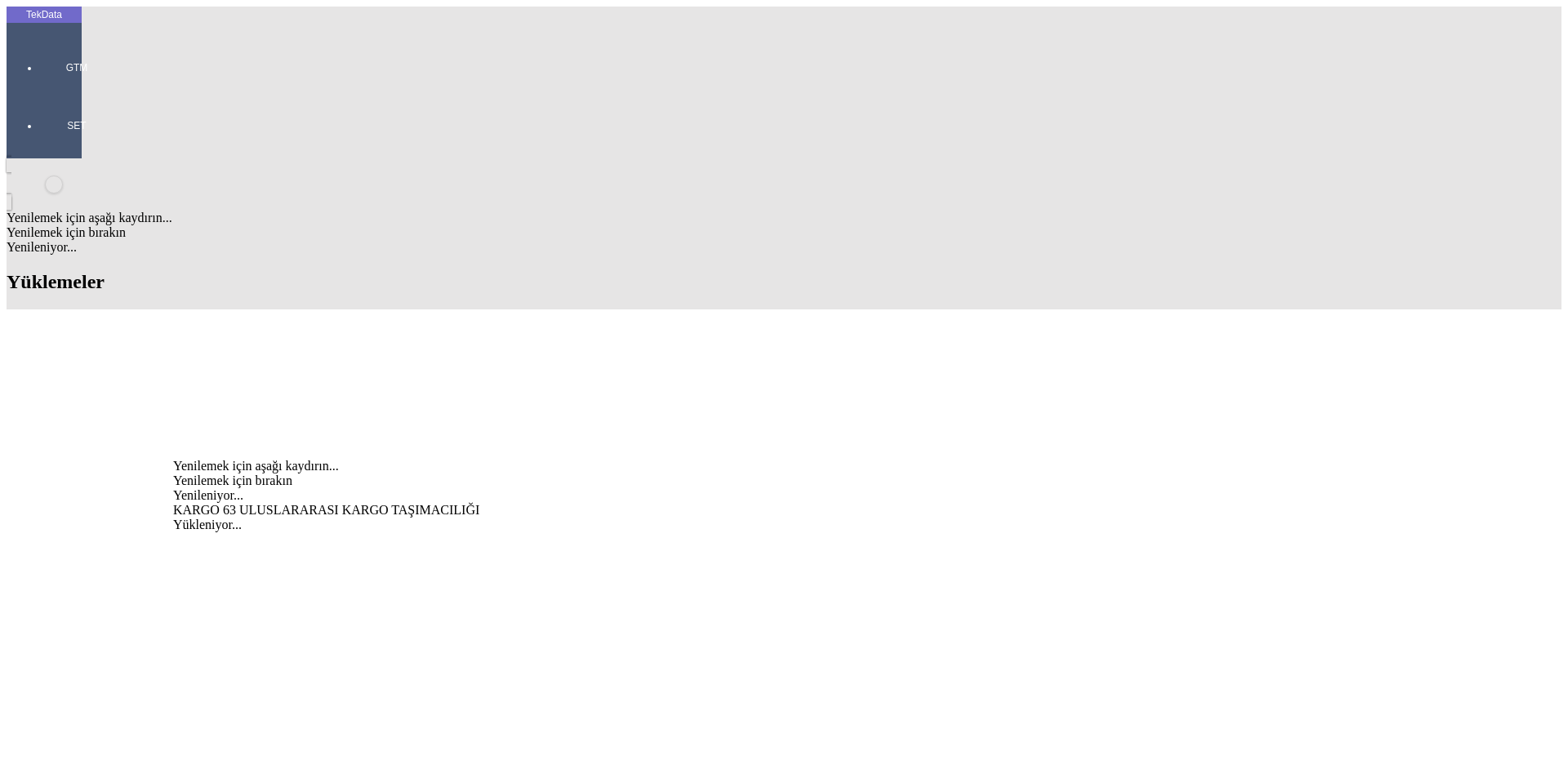
click at [233, 503] on div "KARGO 63 ULUSLARARASI KARGO TAŞIMACILIĞI" at bounding box center [489, 510] width 631 height 15
type input "BYD DIŞ TİCARET ANONİM ŞİRKETİ"
type input "VAKIF KATILIM BANKASI - [GEOGRAPHIC_DATA] - USD"
type input "AKSİOMA PLUS"
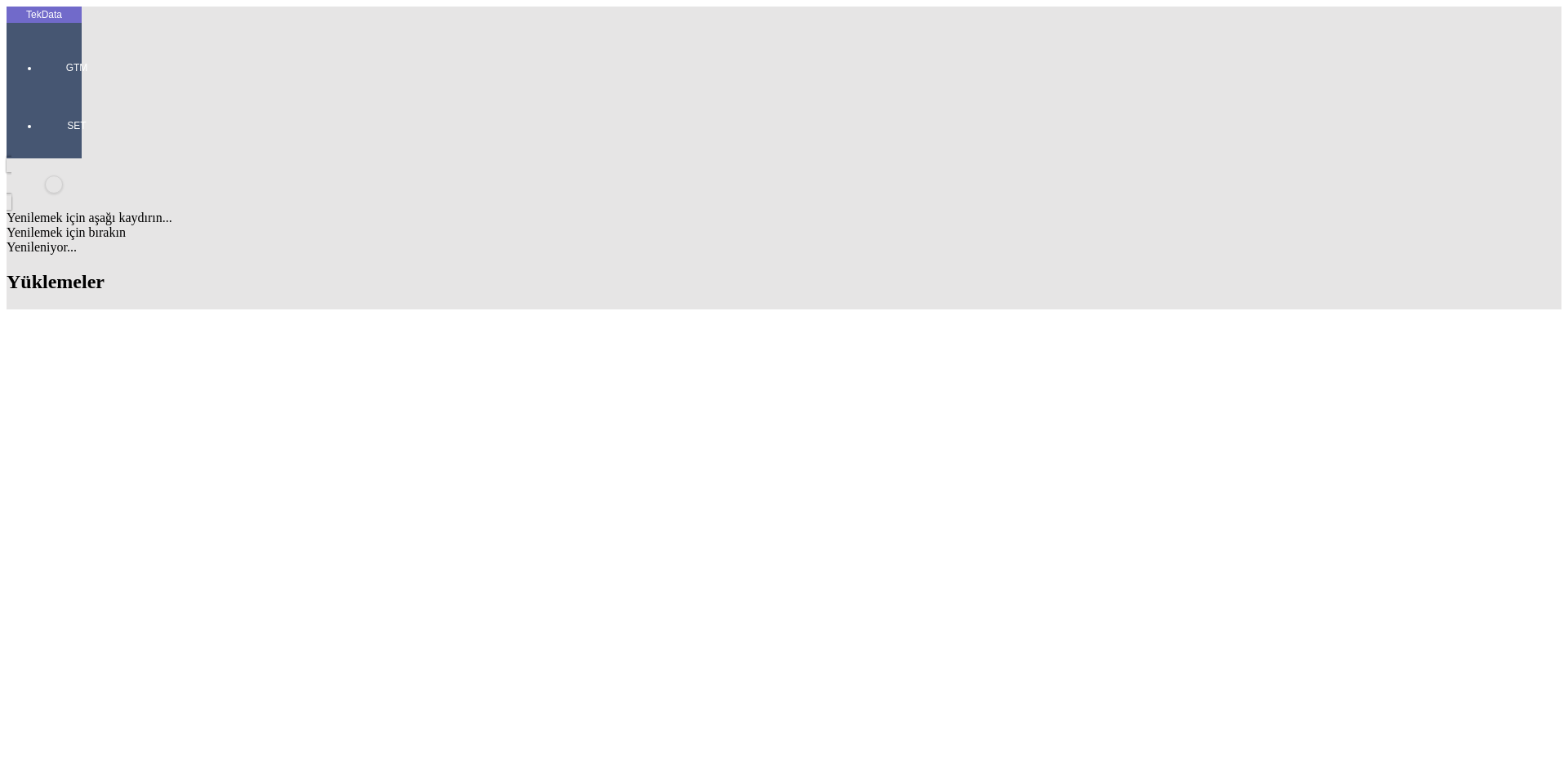
type input "Fatura Adresi Republic of [STREET_ADDRESS] 8, postal code 16000"
type input "AKSİOMA PLUS"
type input "Fatura Adresi Republic of [STREET_ADDRESS] 8, postal code 16000"
type input "KARGO 63 ULUSLARARASI KARGO TAŞIMACILIĞI"
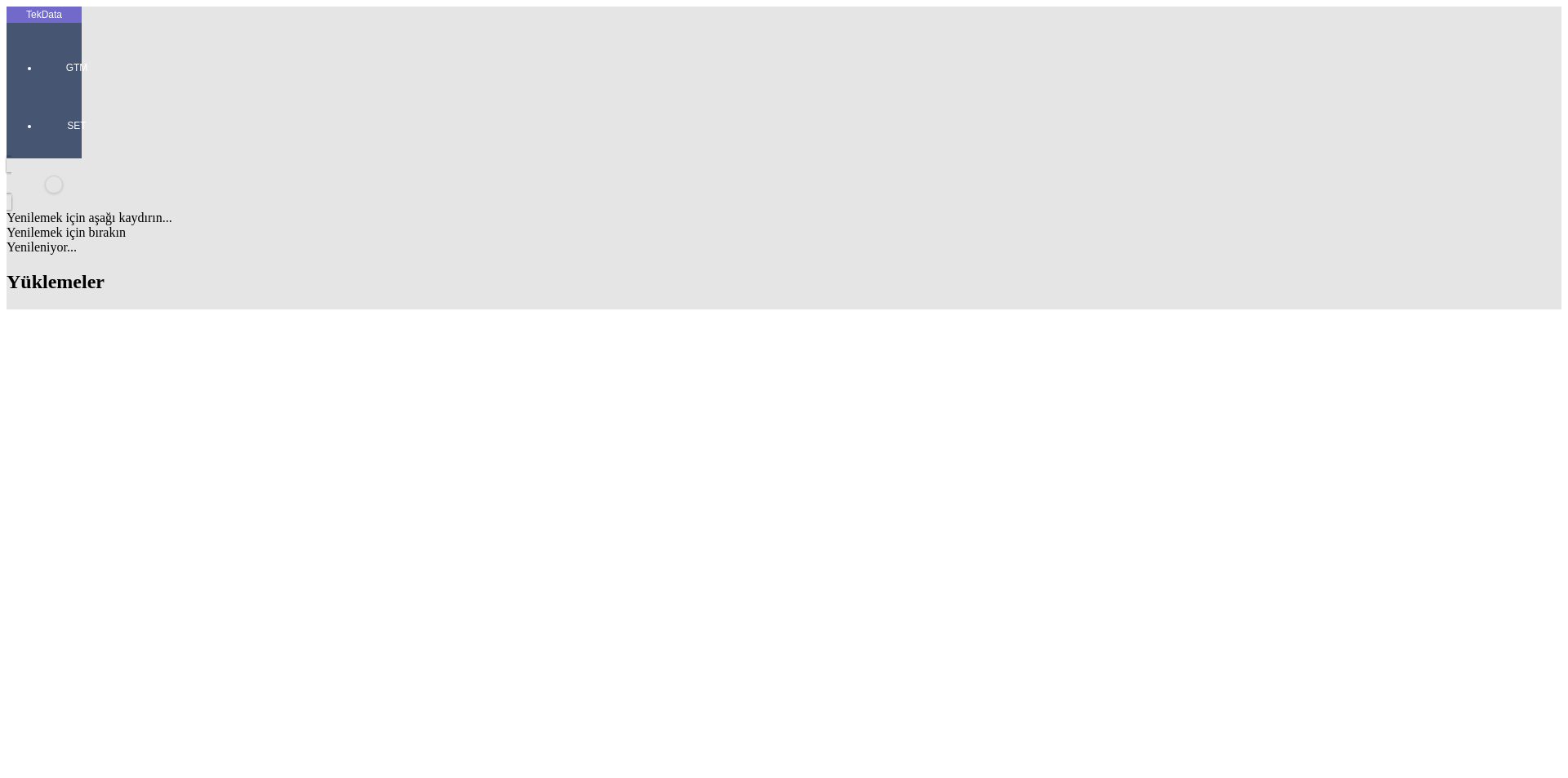
click at [209, 564] on div "[PERSON_NAME]" at bounding box center [489, 572] width 631 height 15
type input "[PERSON_NAME]"
click at [936, 697] on div "EXW" at bounding box center [1227, 704] width 624 height 15
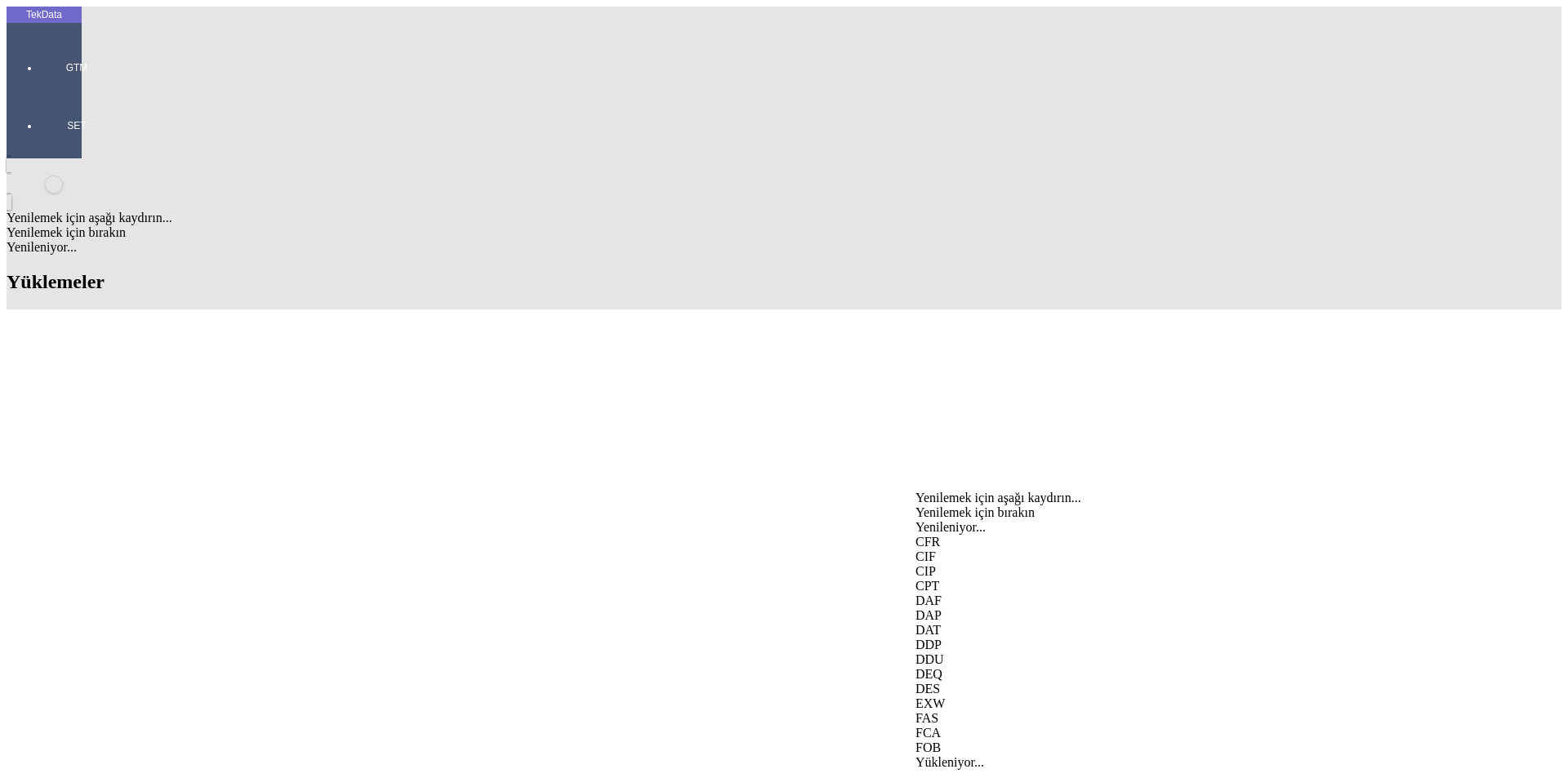
type input "EXW"
type input "[GEOGRAPHIC_DATA]"
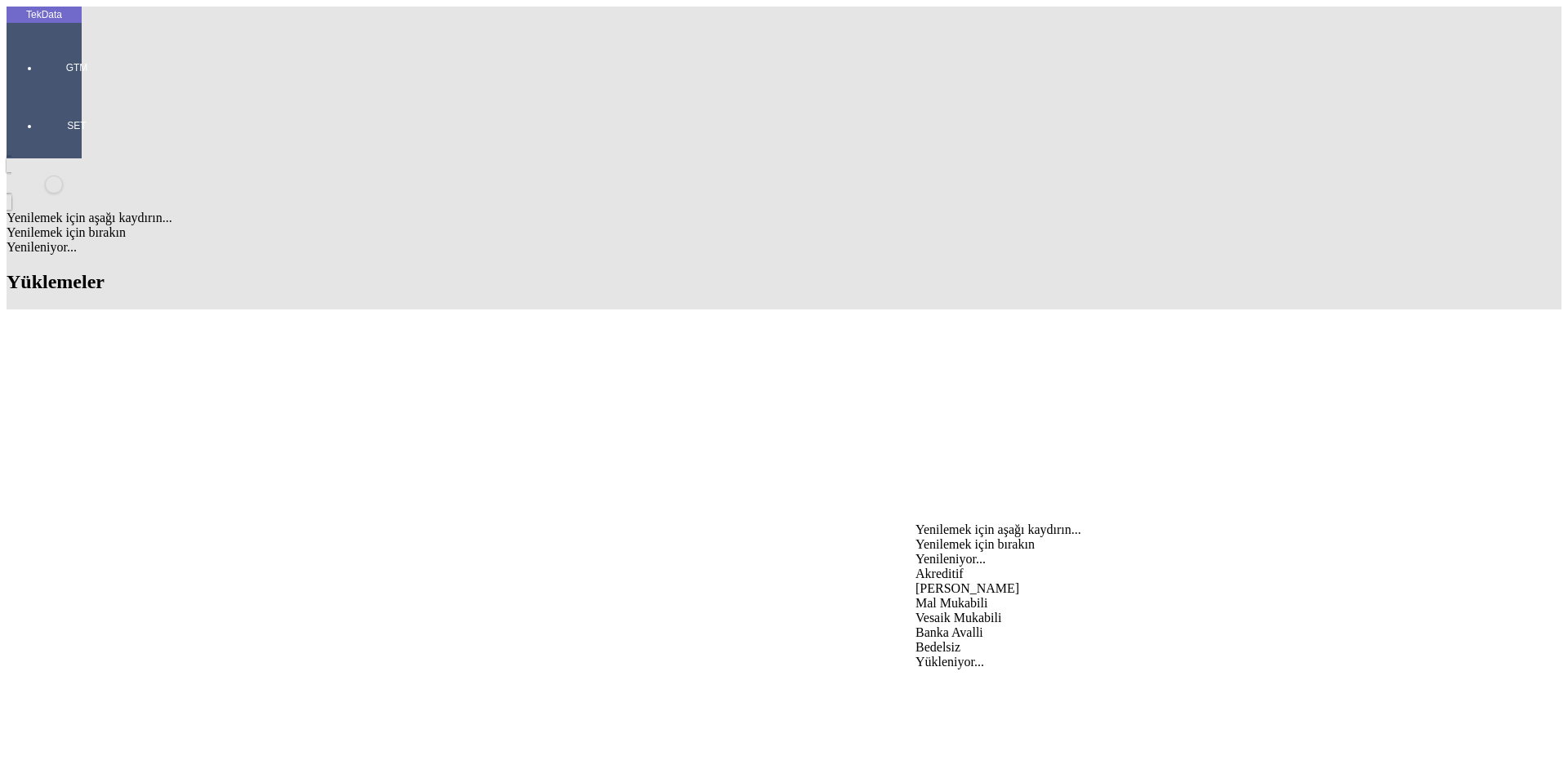
click at [947, 596] on div "Mal Mukabili" at bounding box center [1227, 604] width 624 height 15
type input "Mal Mukabili"
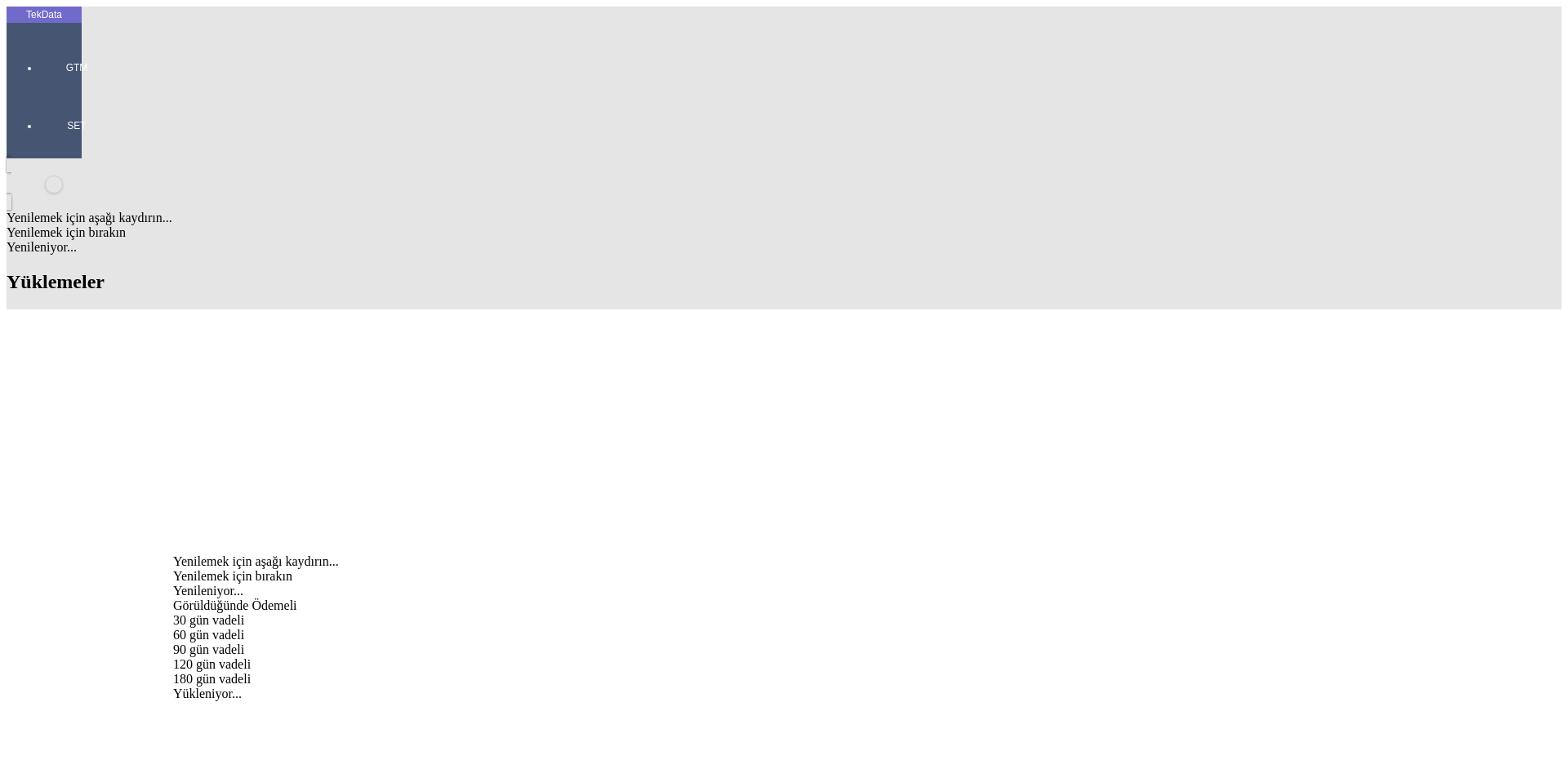
click at [591, 598] on div "Görüldüğünde Ödemeli" at bounding box center [489, 606] width 631 height 15
type input "Görüldüğünde Ödemeli"
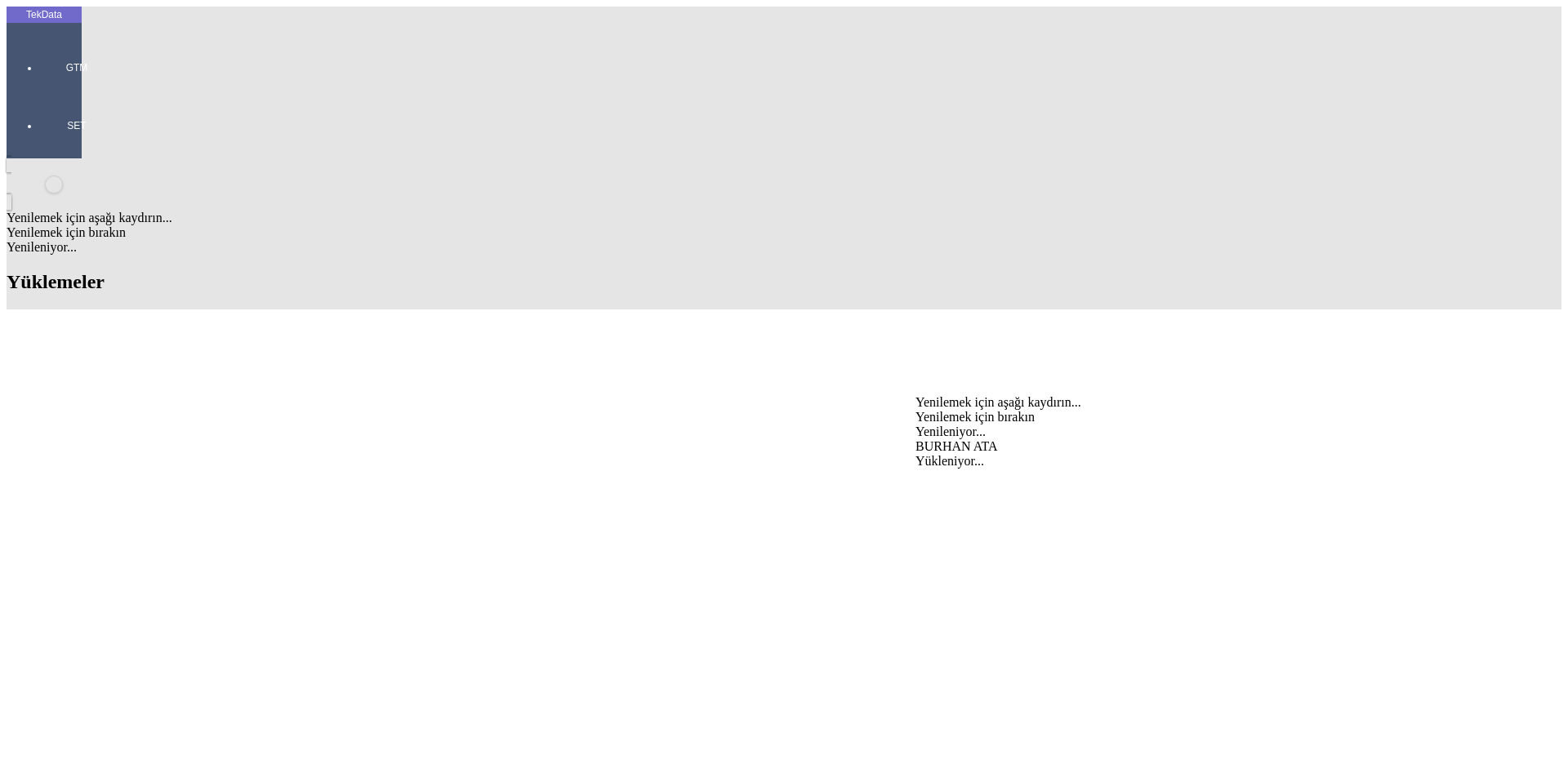
click at [941, 439] on div "BURHAN ATA" at bounding box center [1227, 447] width 624 height 15
type input "BURHAN ATA"
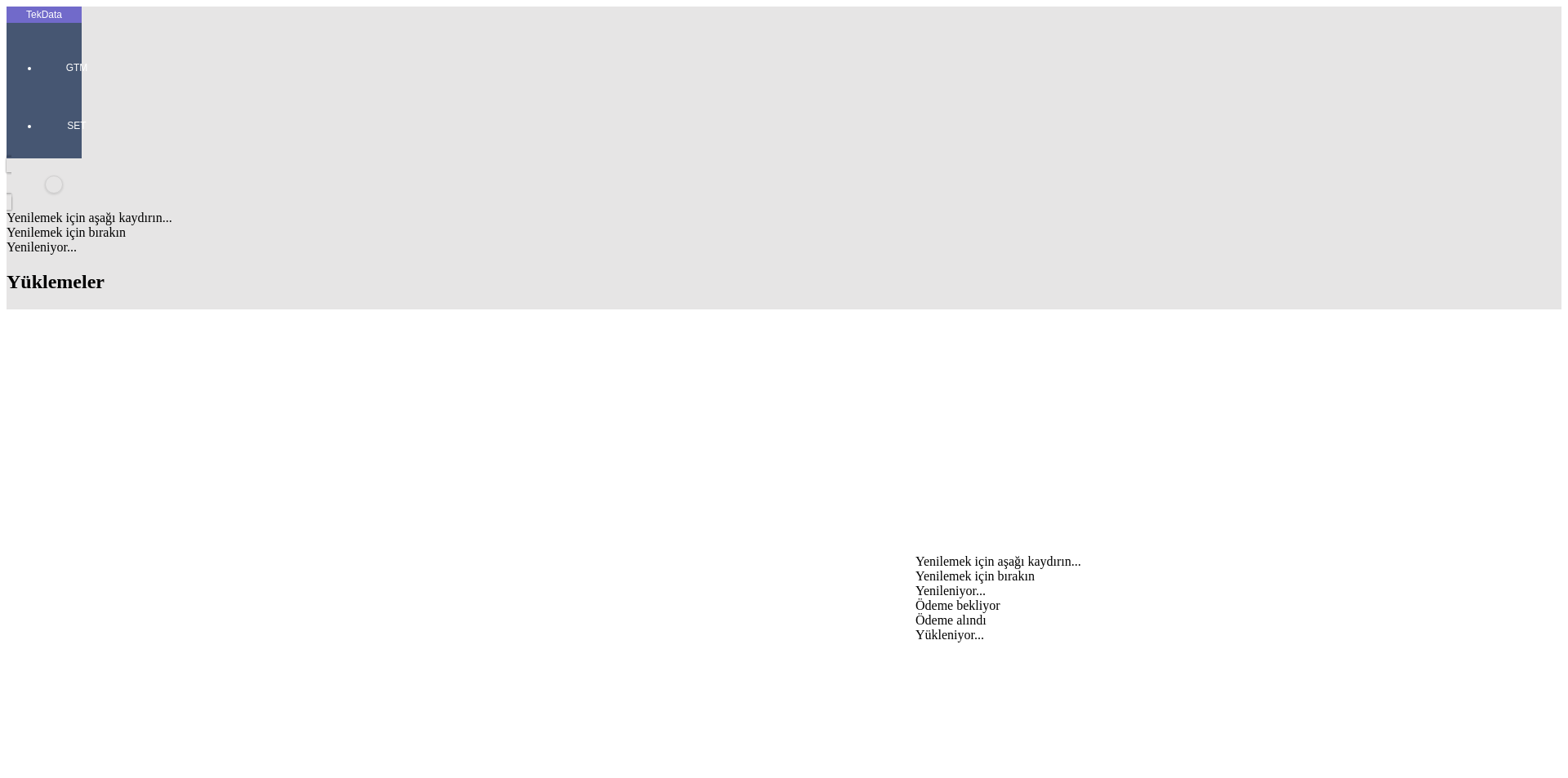
click at [949, 598] on div "Ödeme bekliyor" at bounding box center [1227, 606] width 624 height 15
type input "Ödeme bekliyor"
type input "ORIJINAL EVRAKLAR MAL BERABRI GONDERILECEKTIR."
type input "1699.95"
type input "1737"
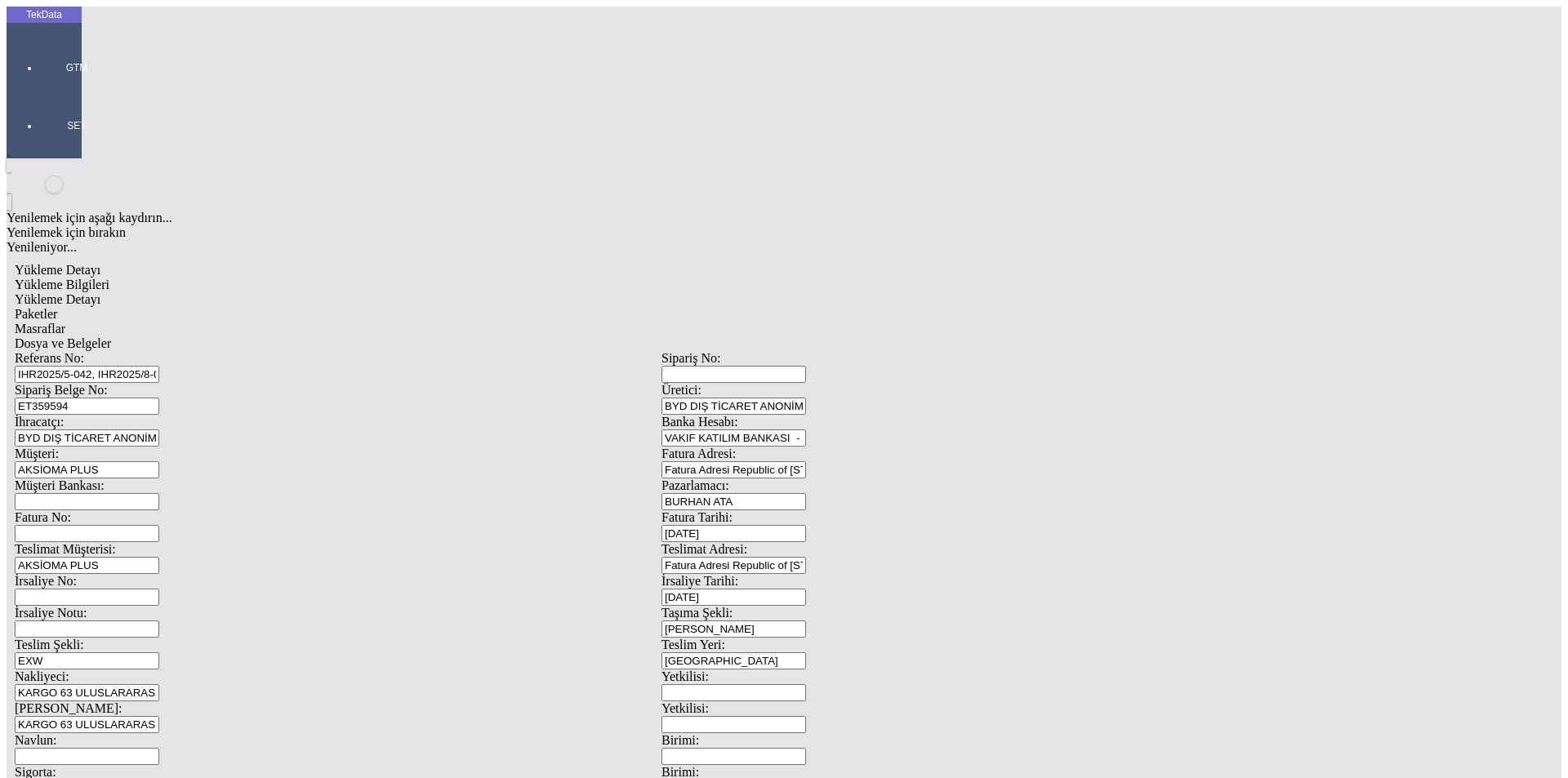
click at [100, 292] on span "Yükleme Detayı" at bounding box center [58, 299] width 86 height 14
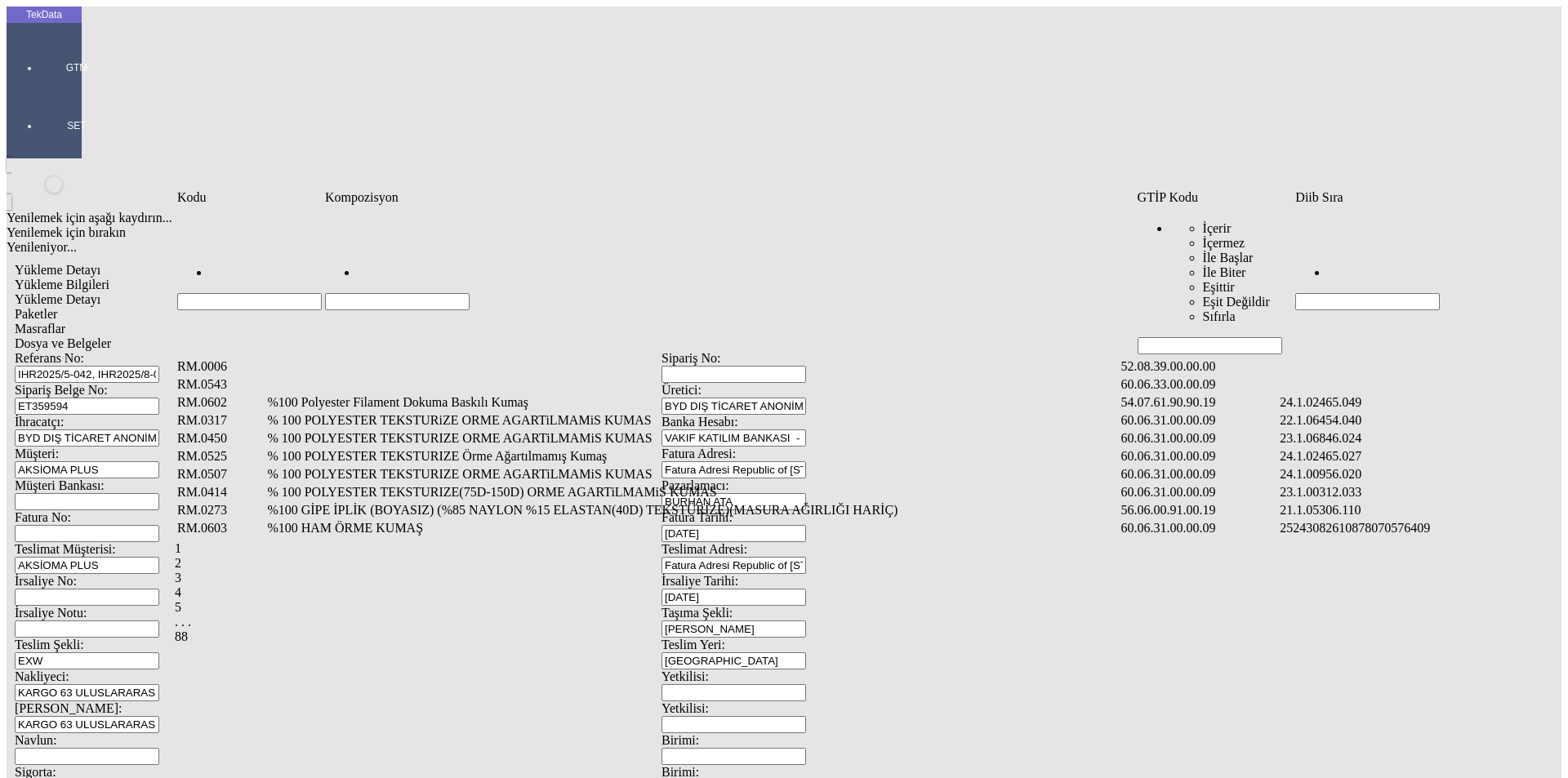
click at [470, 293] on input "Hücreyi Filtrele" at bounding box center [397, 302] width 145 height 17
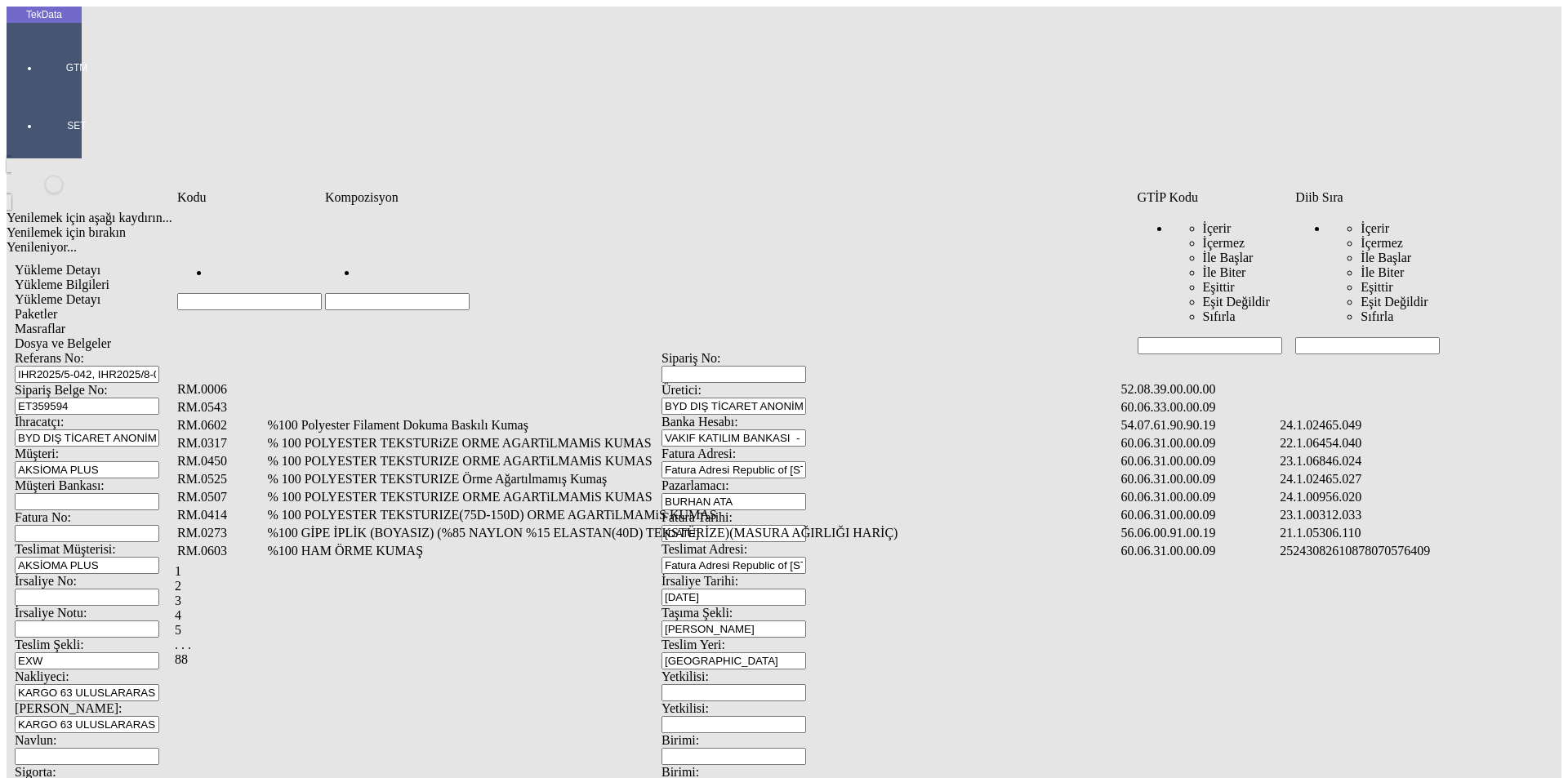
click at [1345, 337] on input "Hücreyi Filtrele" at bounding box center [1367, 345] width 145 height 17
type input "2465"
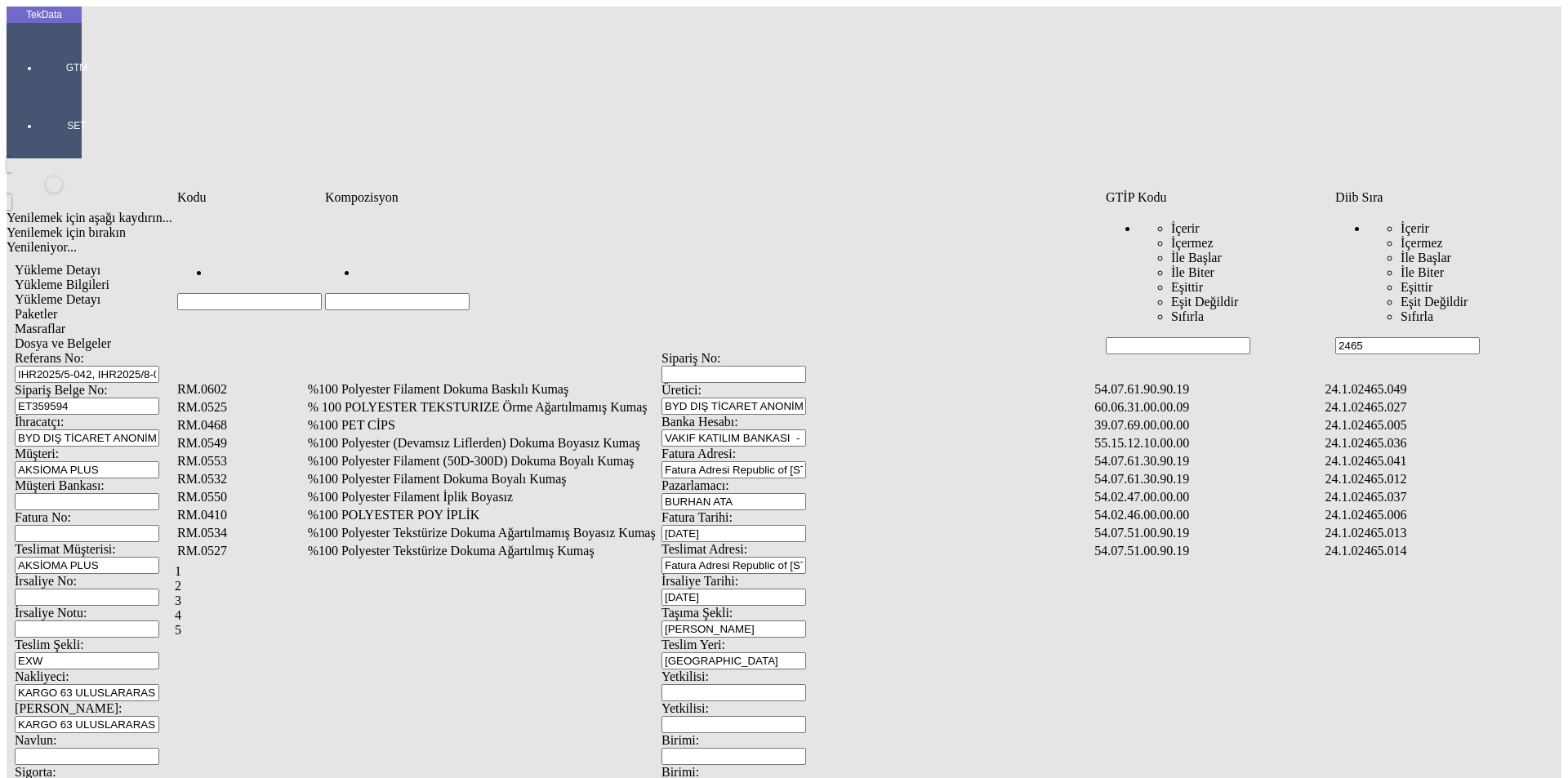
click at [399, 293] on input "Hücreyi Filtrele" at bounding box center [397, 302] width 145 height 17
type input "%95"
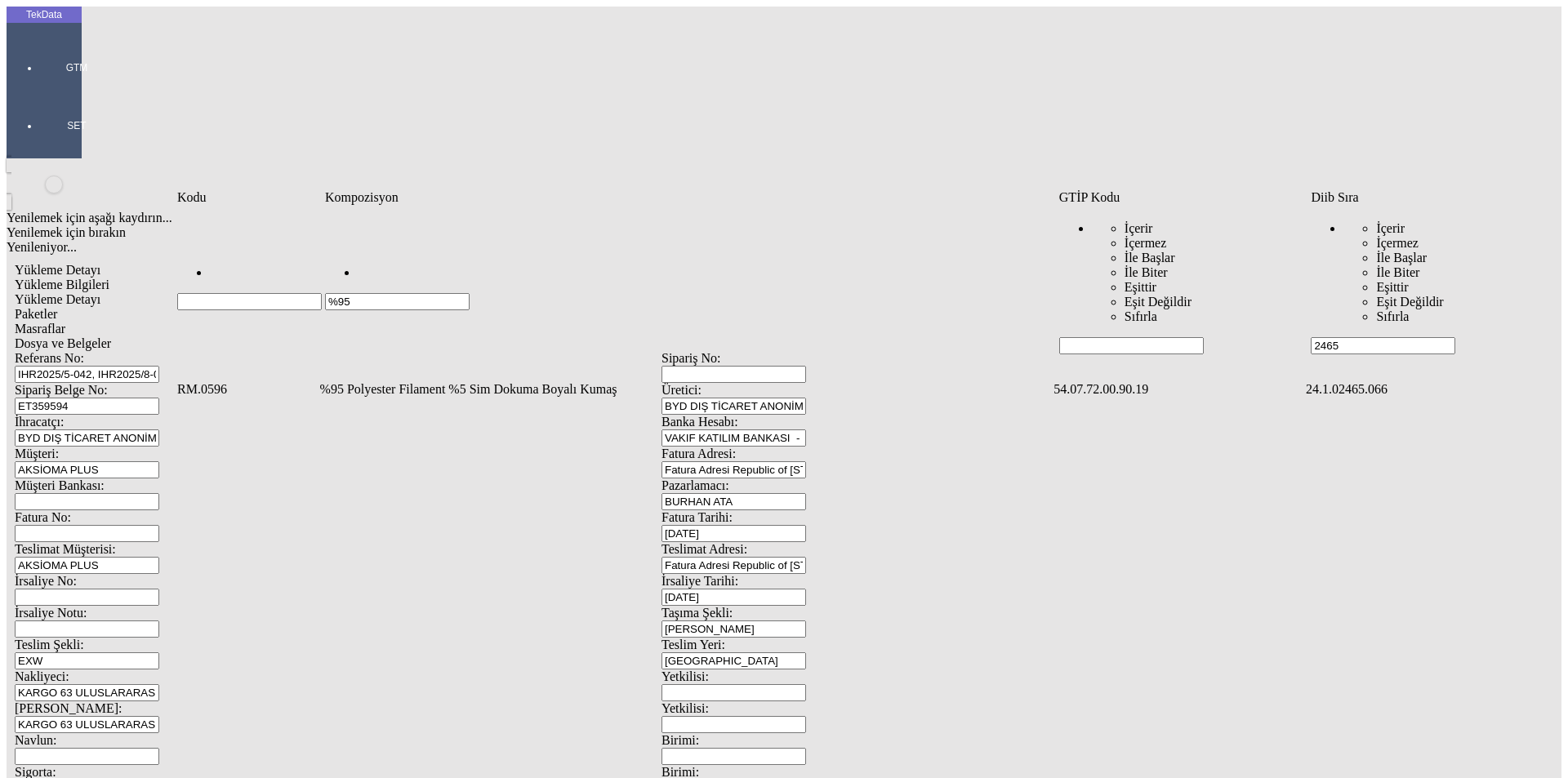
click at [424, 381] on td "%95 Polyester Filament %5 Sim Dokuma Boyalı Kumaş" at bounding box center [686, 389] width 733 height 16
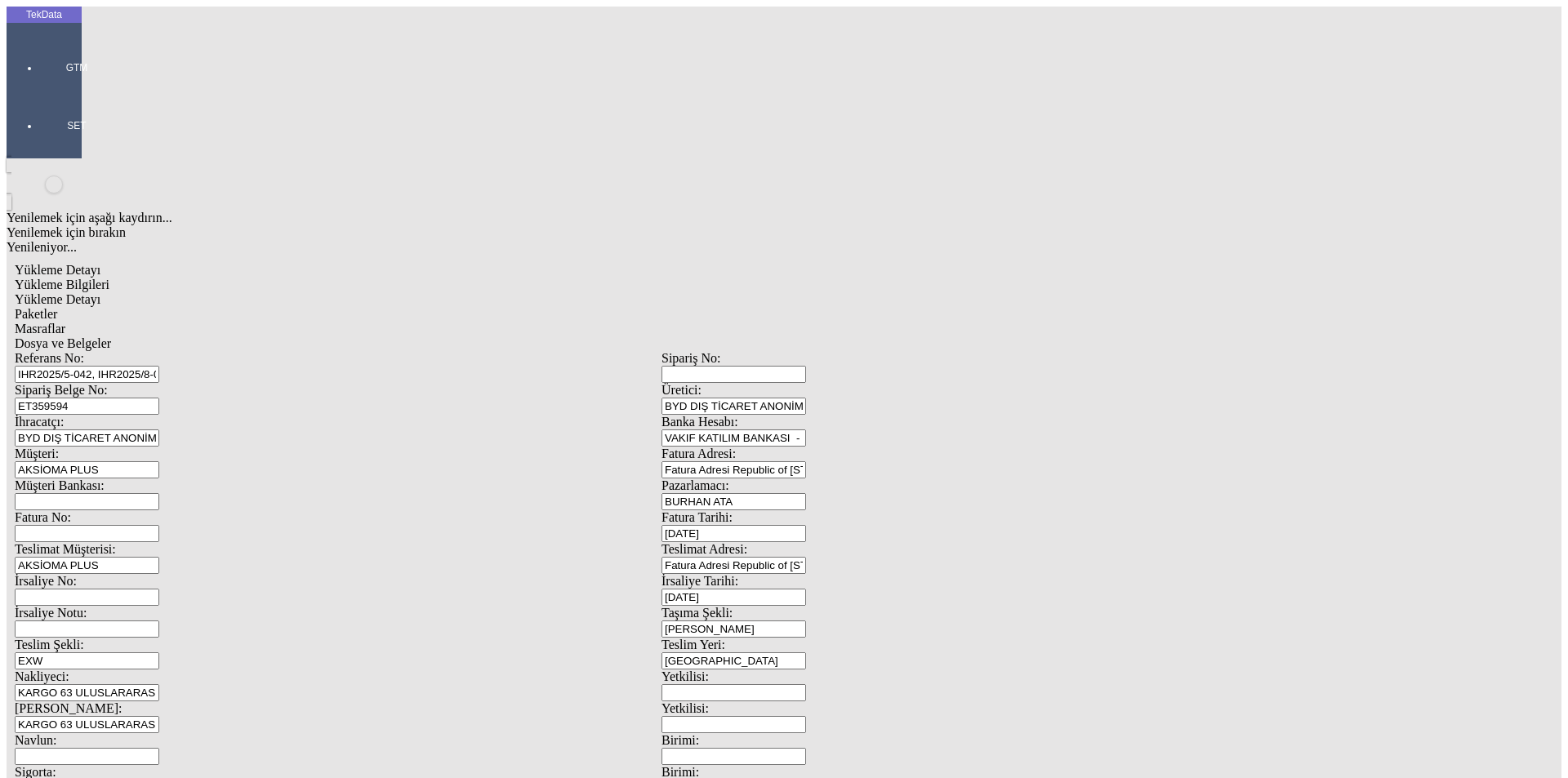
type input "1787.75"
click at [917, 295] on div "Metre" at bounding box center [1213, 303] width 647 height 15
type input "Metre"
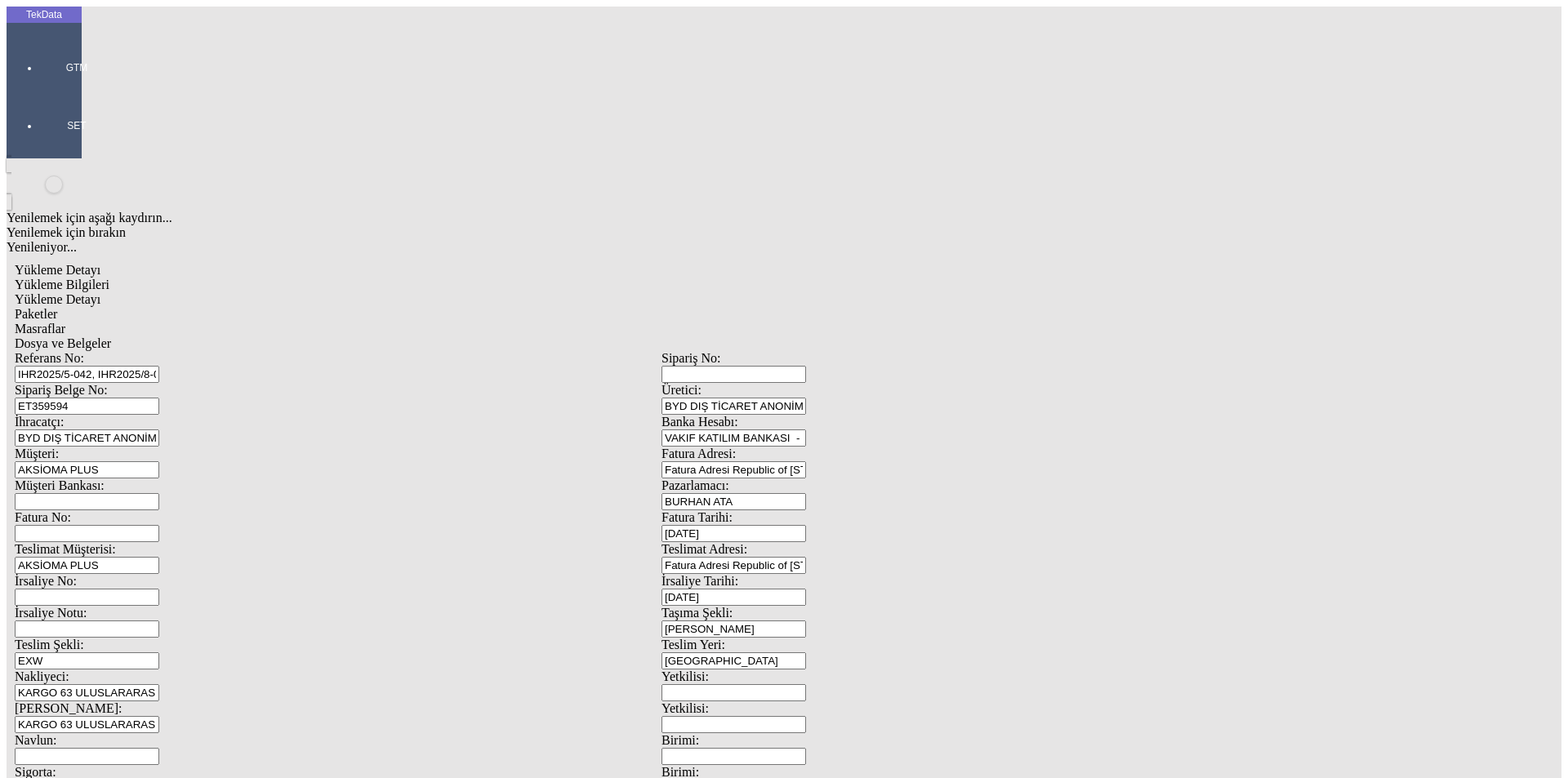
type input "1.6"
click at [927, 342] on div "Amerikan Doları" at bounding box center [1213, 349] width 647 height 15
type input "Amerikan Doları"
type input "3"
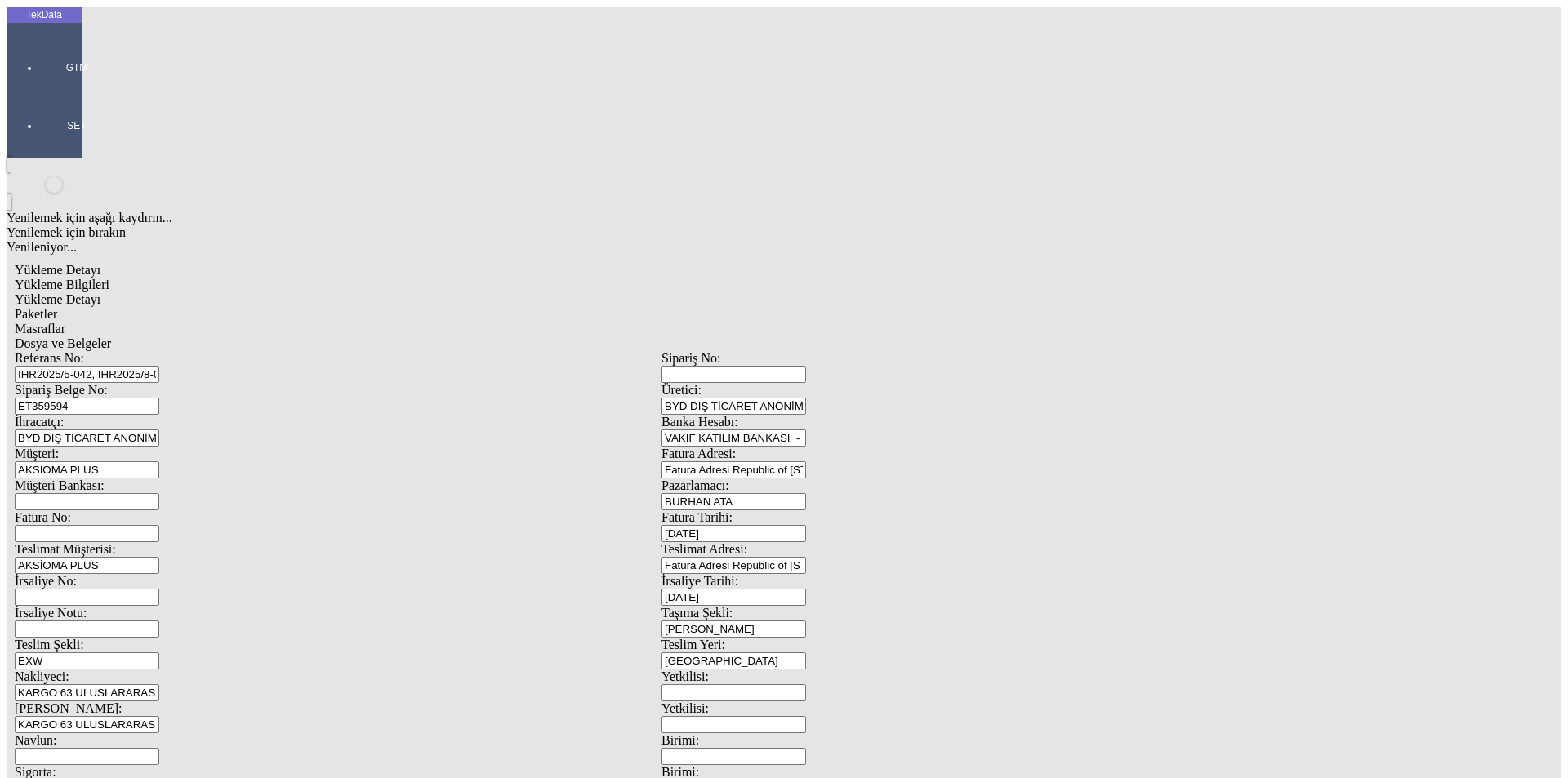
type input "320"
type input "420.45"
type input "427.8"
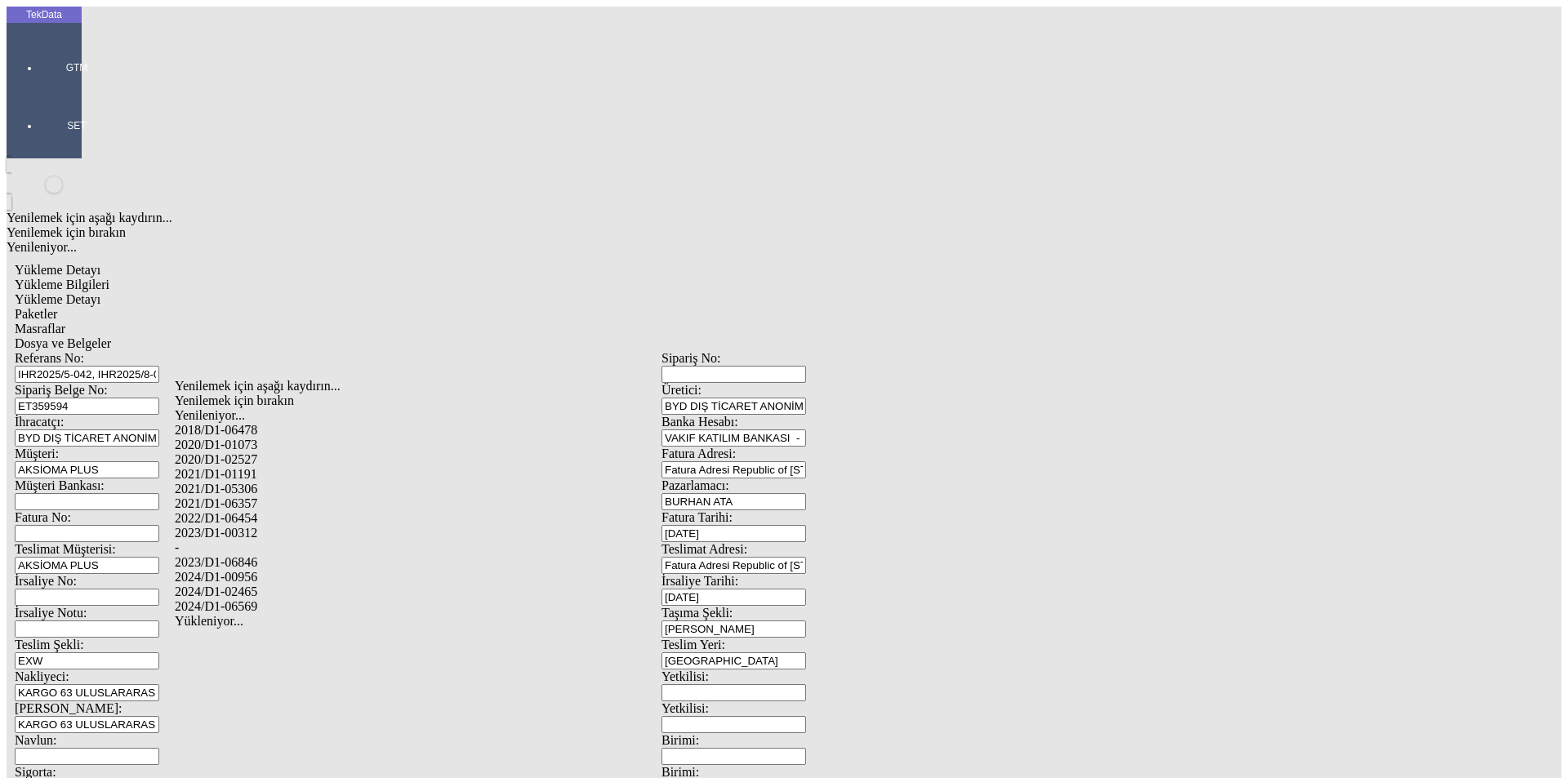
click at [271, 584] on div "2024/D1-02465" at bounding box center [492, 592] width 634 height 15
type input "2024/D1-02465"
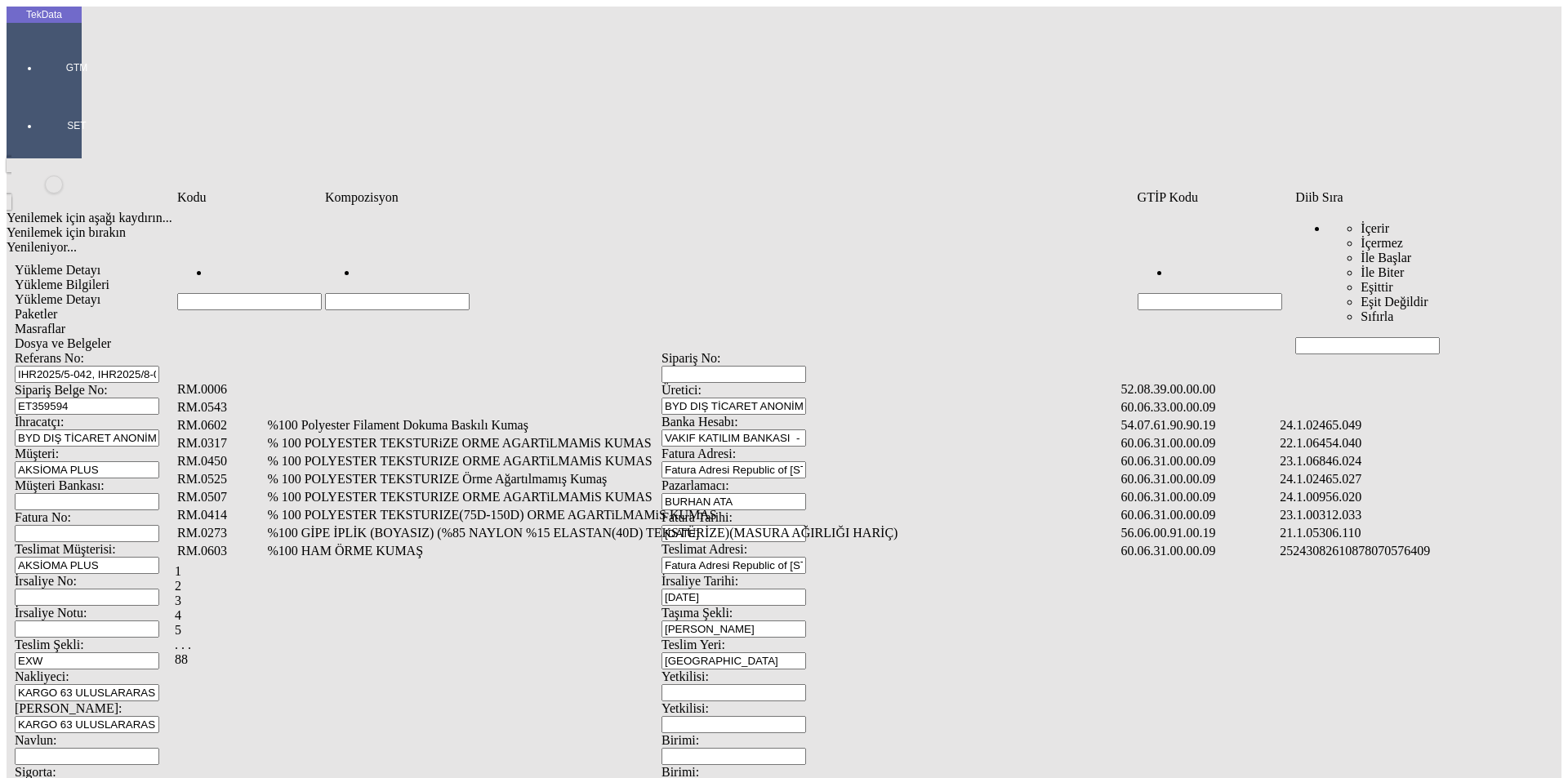
click at [1350, 337] on input "Hücreyi Filtrele" at bounding box center [1367, 345] width 145 height 17
type input "2465"
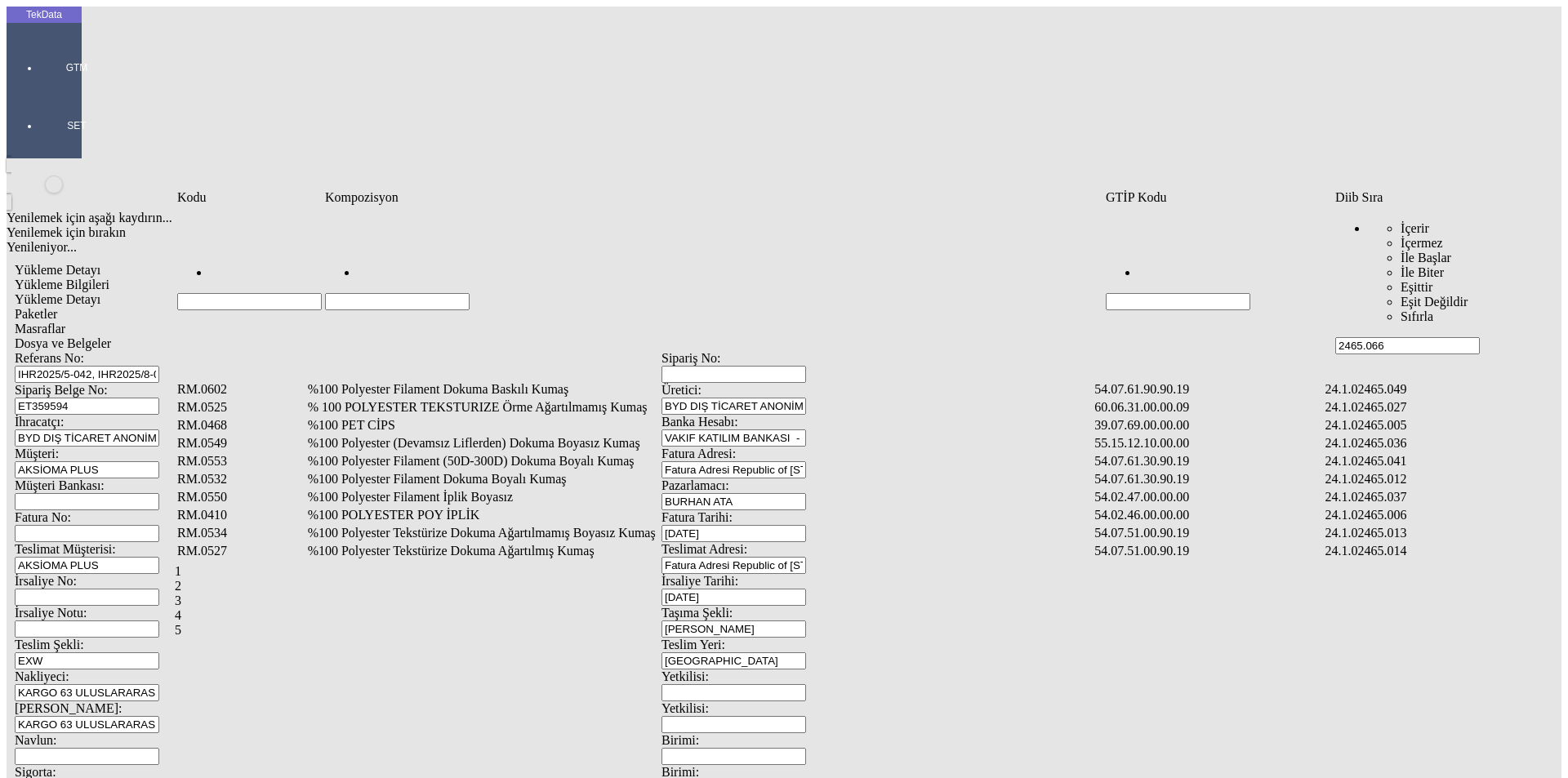
type input "2465.066"
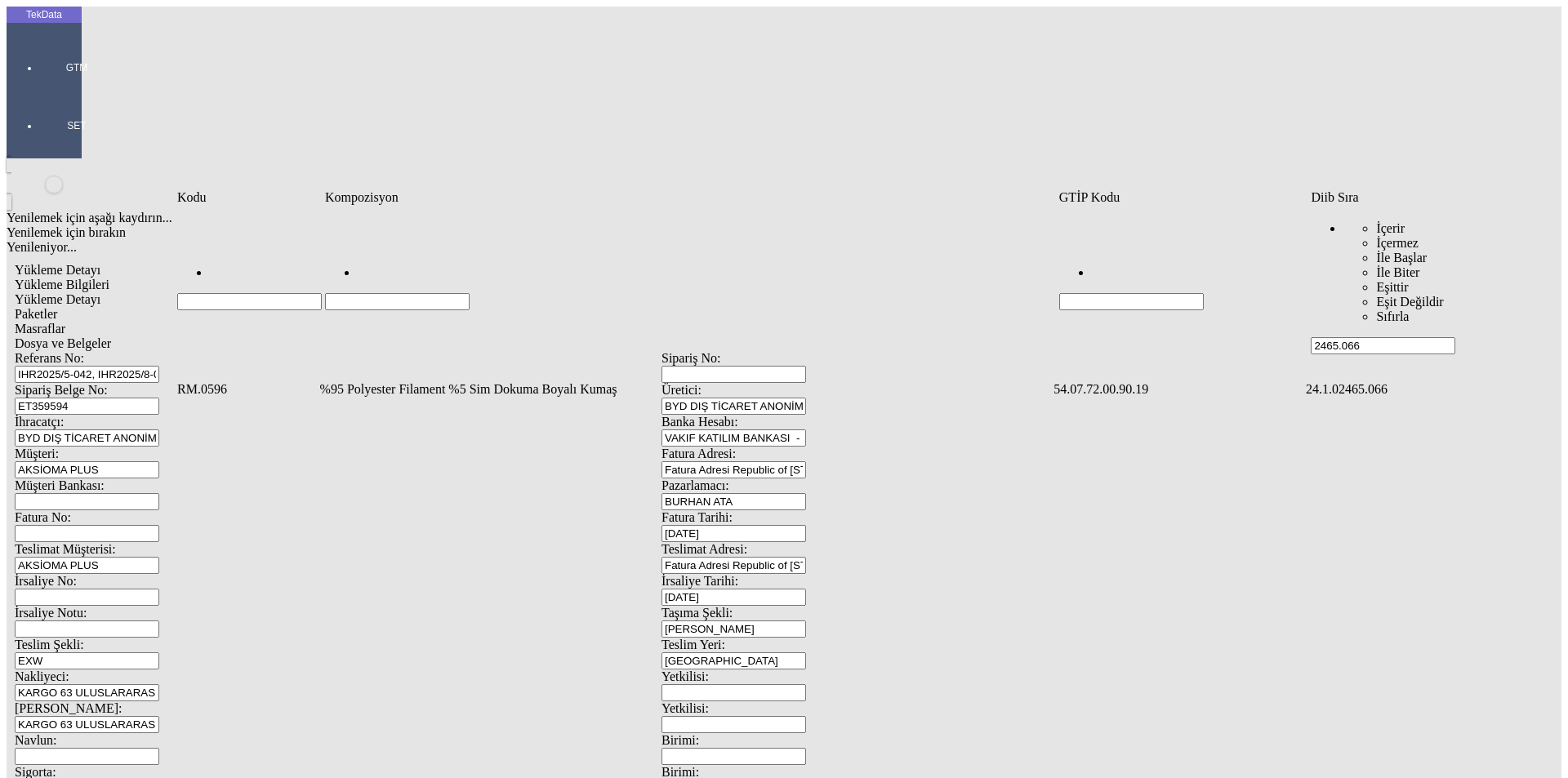
click at [410, 381] on td "%95 Polyester Filament %5 Sim Dokuma Boyalı Kumaş" at bounding box center [686, 389] width 733 height 16
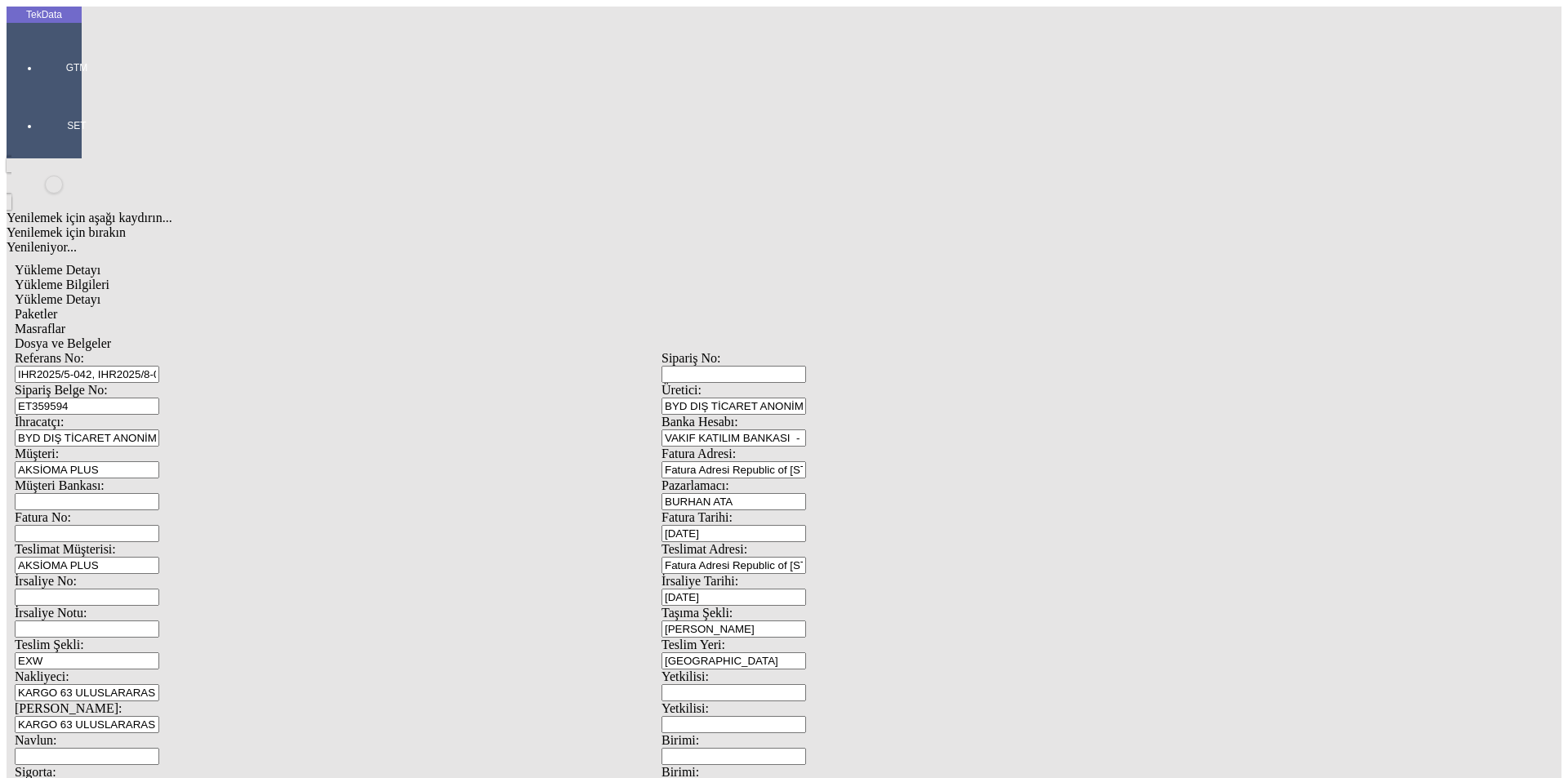
type input "1115.5"
click at [929, 295] on div "Metre" at bounding box center [1213, 303] width 647 height 15
type input "Metre"
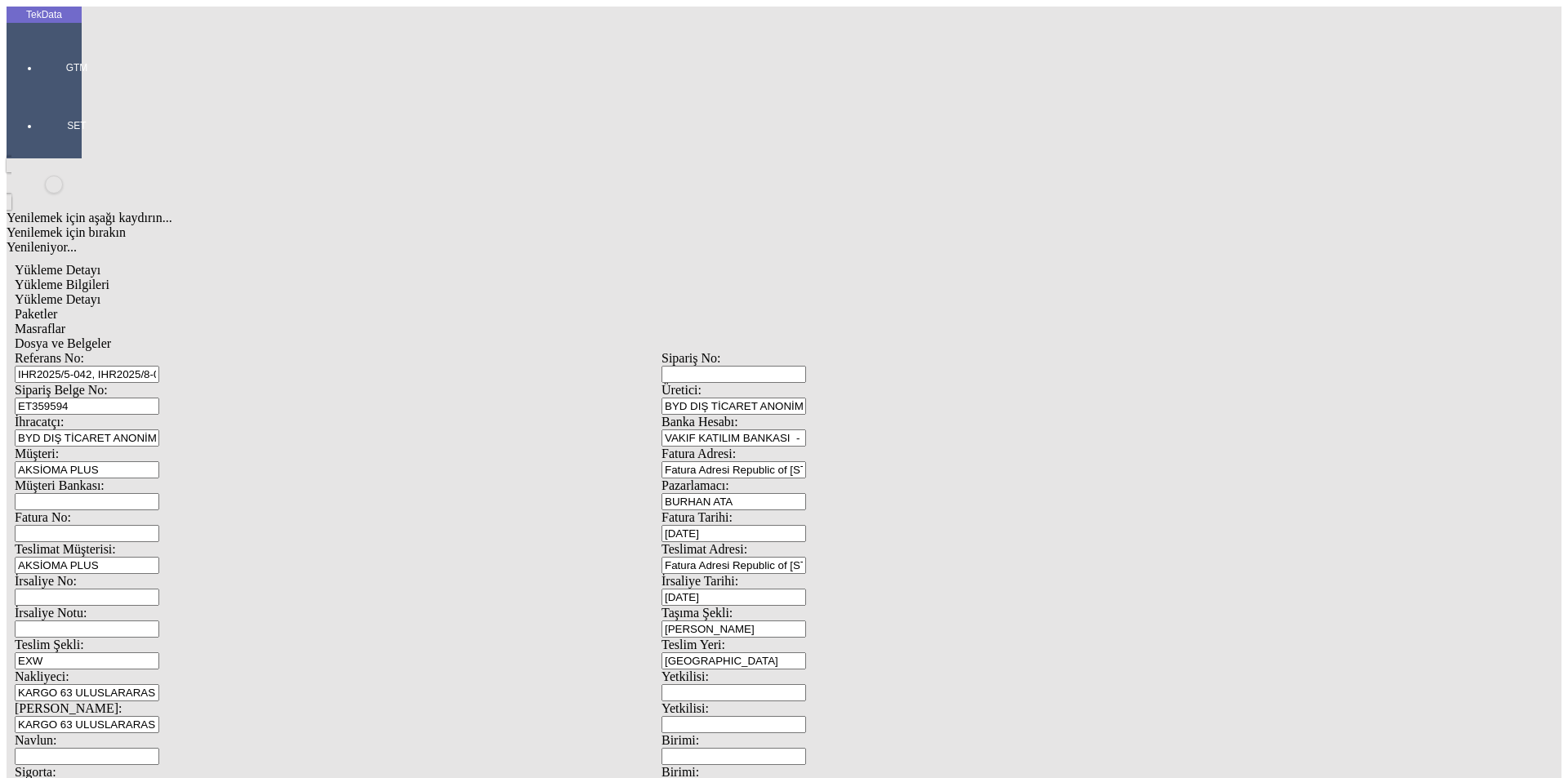
type input "1.6"
click at [918, 342] on div "Amerikan Doları" at bounding box center [1213, 349] width 647 height 15
type input "Amerikan Doları"
type input "320"
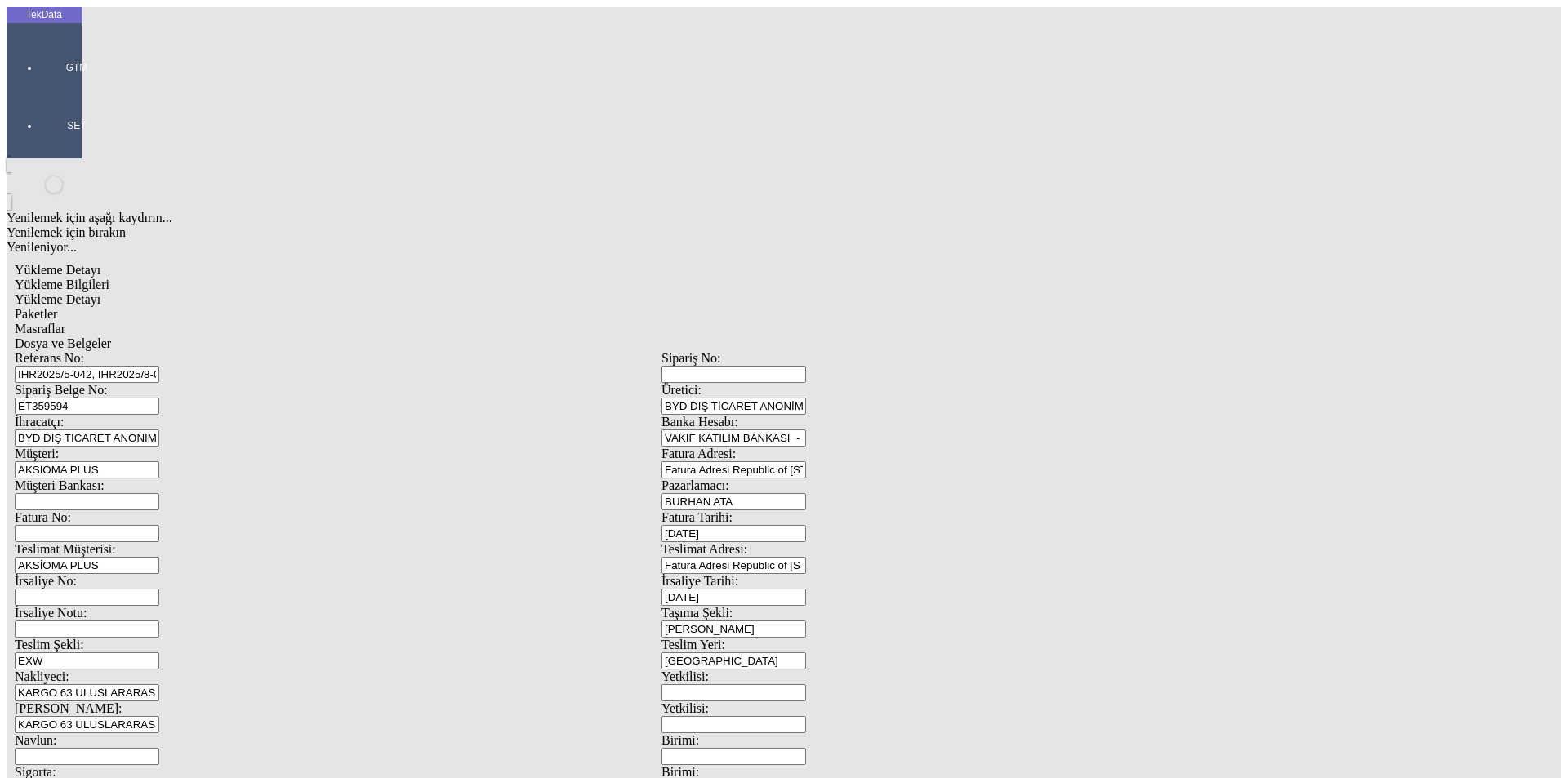
type input "269.35"
type input "274.45"
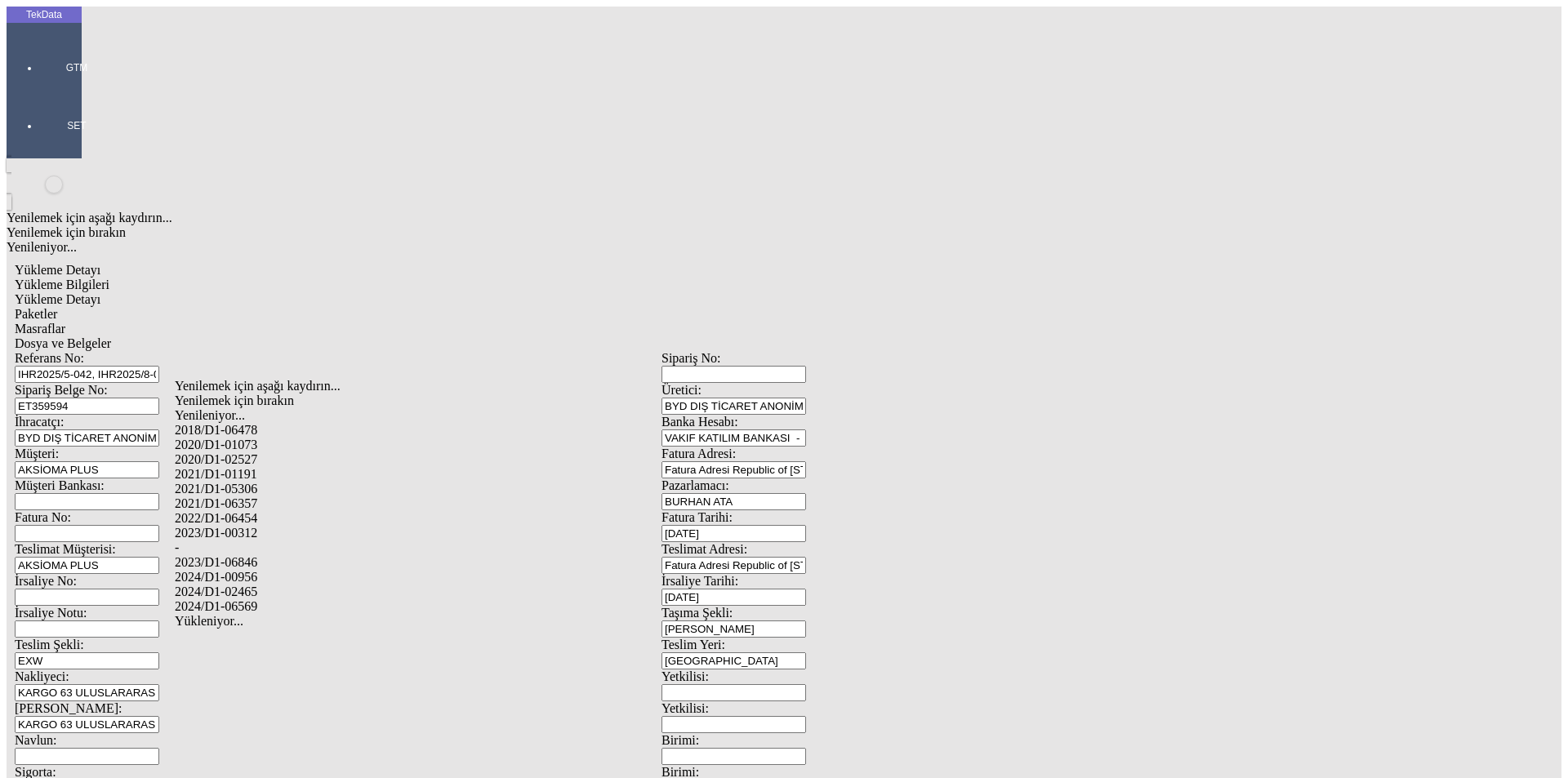
click at [251, 584] on div "2024/D1-02465" at bounding box center [492, 592] width 634 height 15
type input "2024/D1-02465"
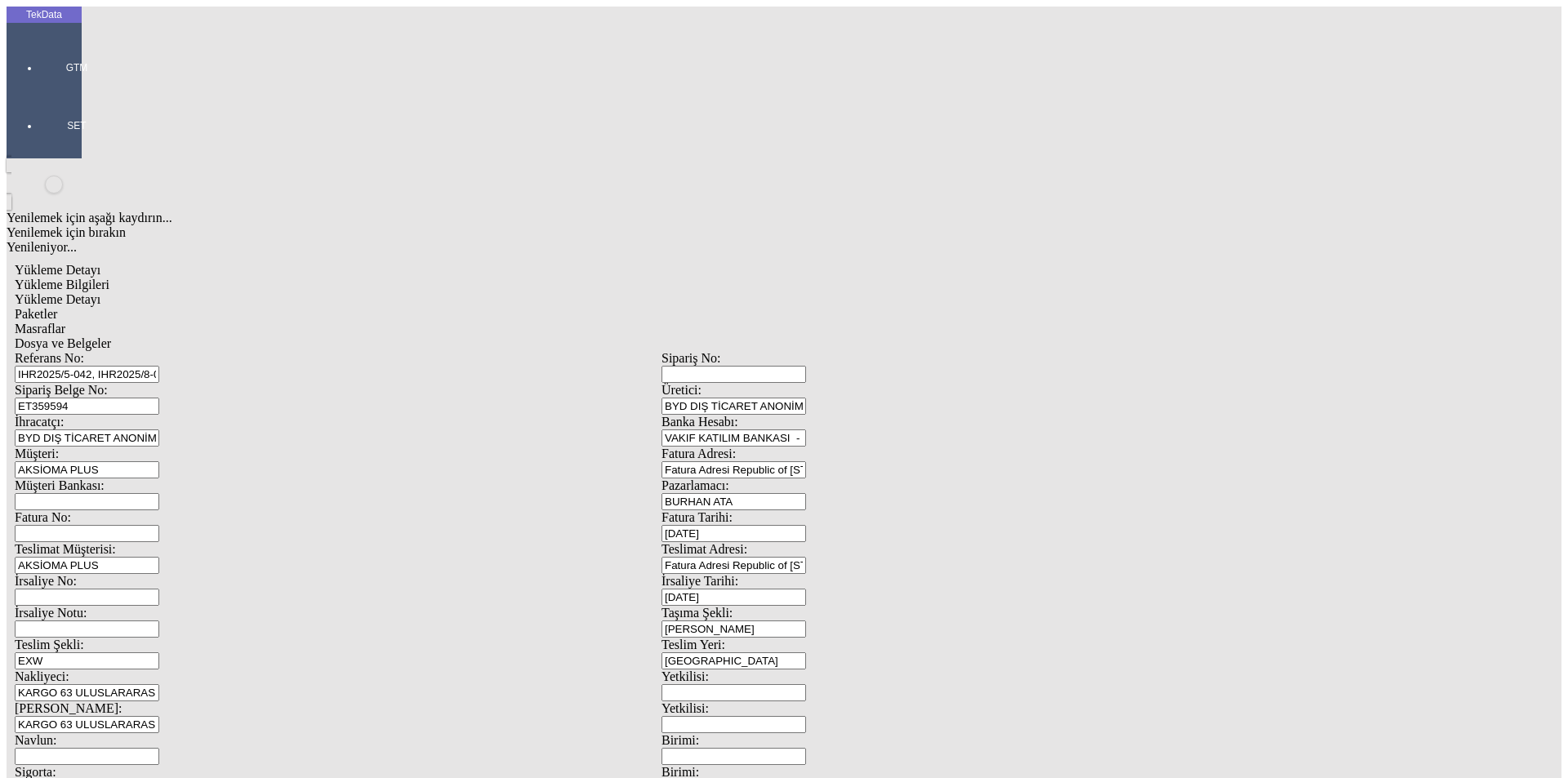
drag, startPoint x: 1189, startPoint y: 168, endPoint x: 1191, endPoint y: 180, distance: 12.2
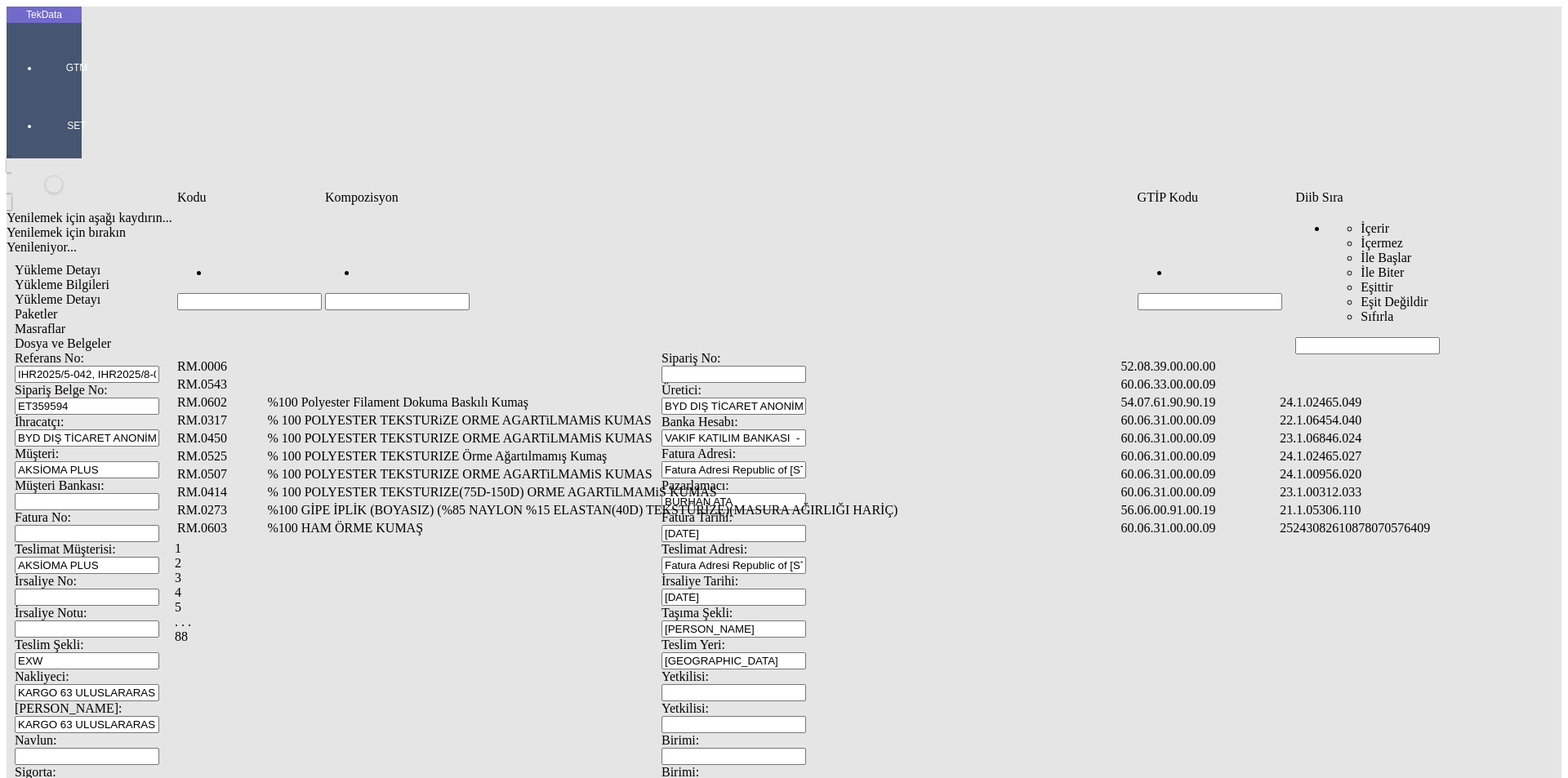
click at [1345, 337] on input "Hücreyi Filtrele" at bounding box center [1367, 345] width 145 height 17
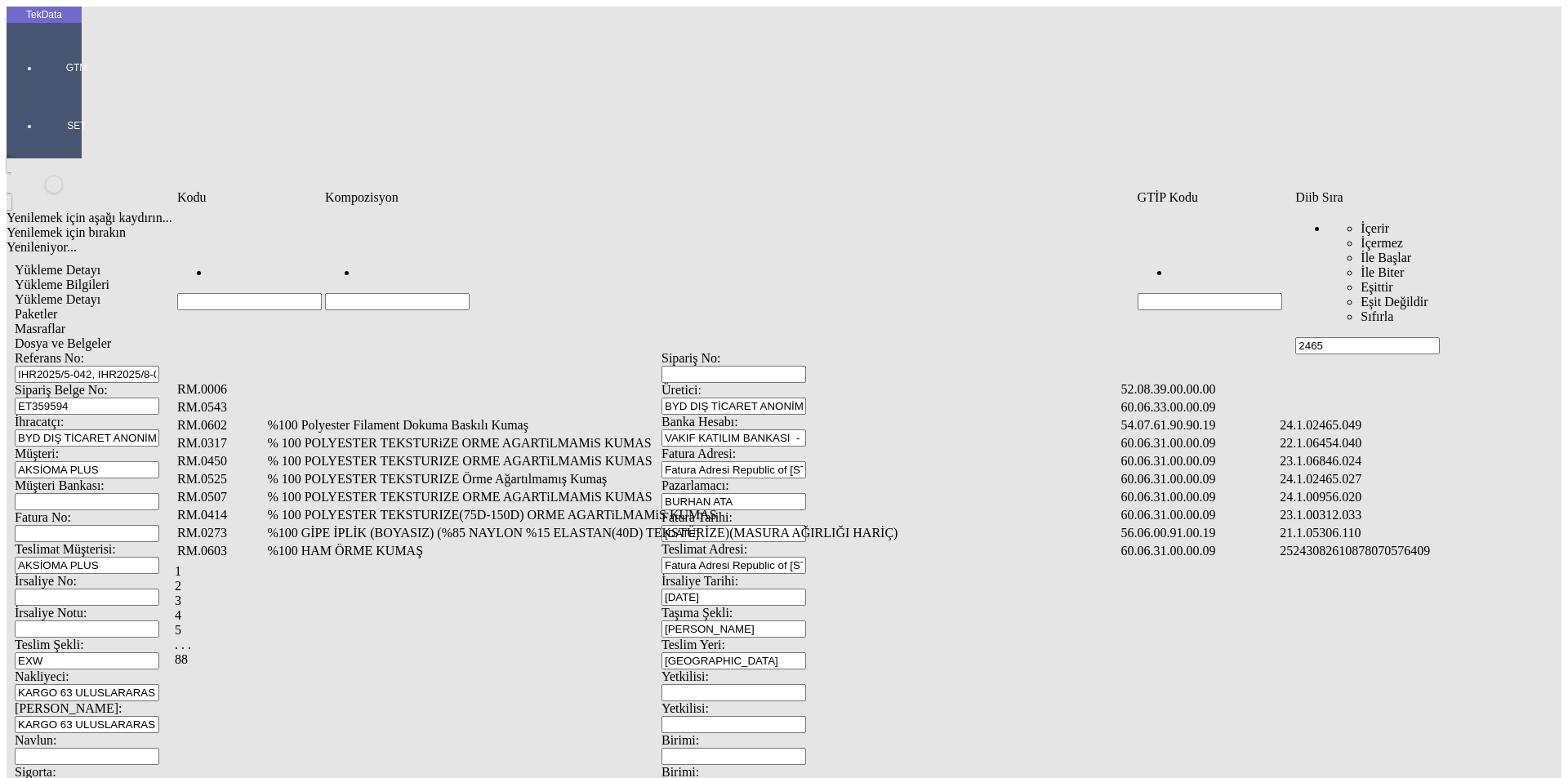
type input "2465"
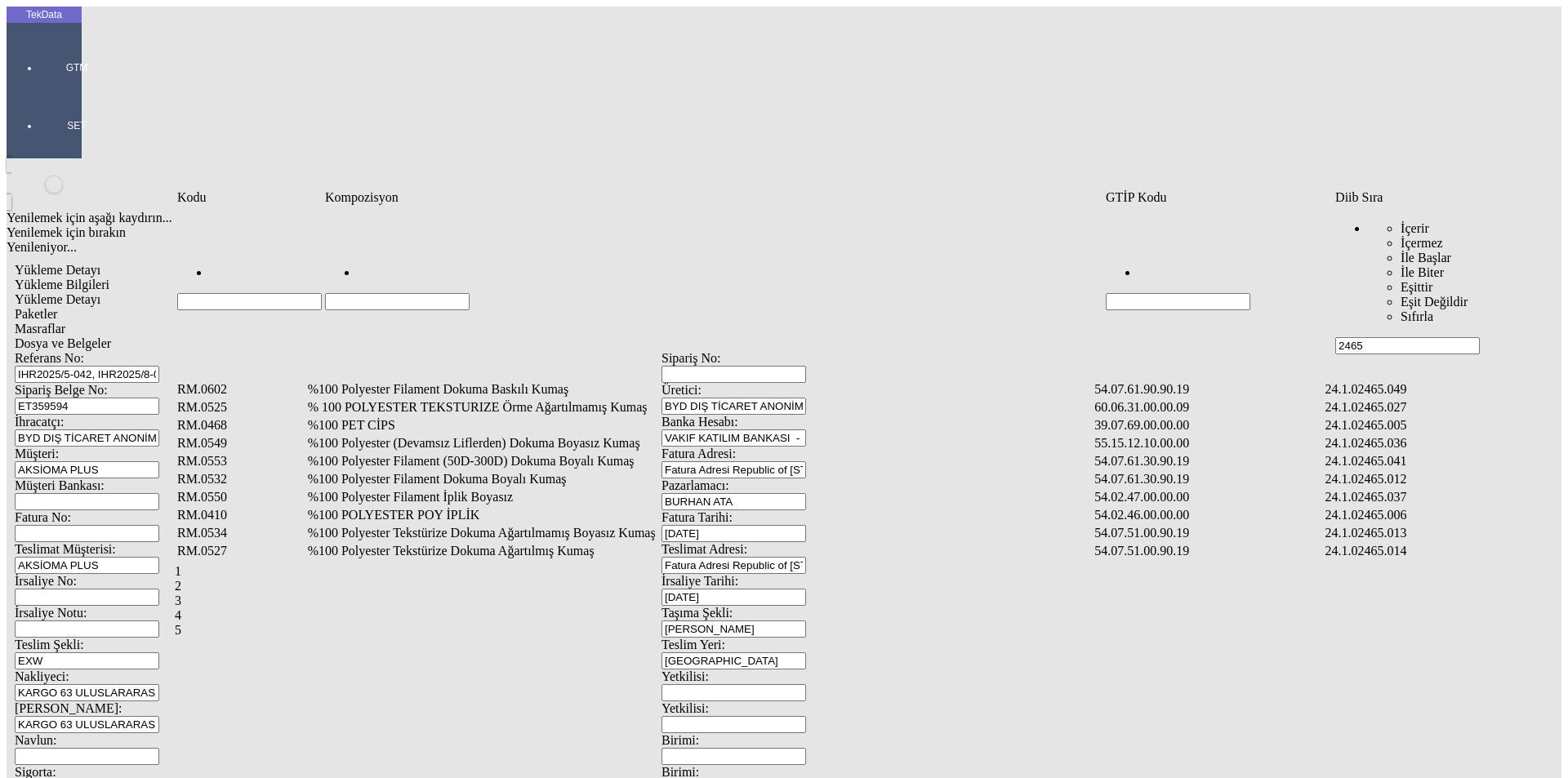
click at [428, 471] on td "%100 Polyester Filament Dokuma Boyalı Kumaş" at bounding box center [700, 479] width 786 height 16
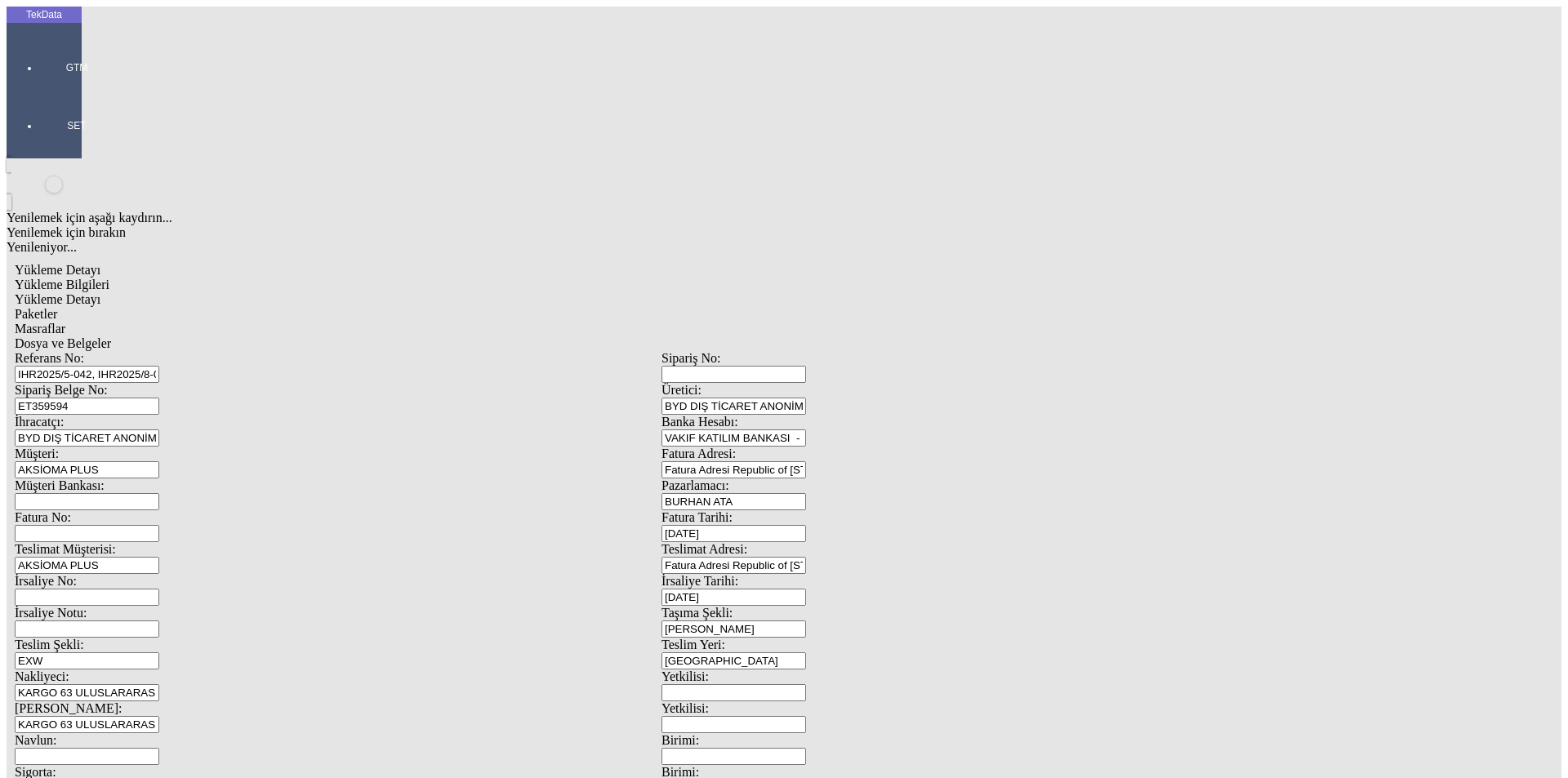
type input "5902.25"
click at [917, 295] on div "Metre" at bounding box center [1213, 303] width 647 height 15
type input "Metre"
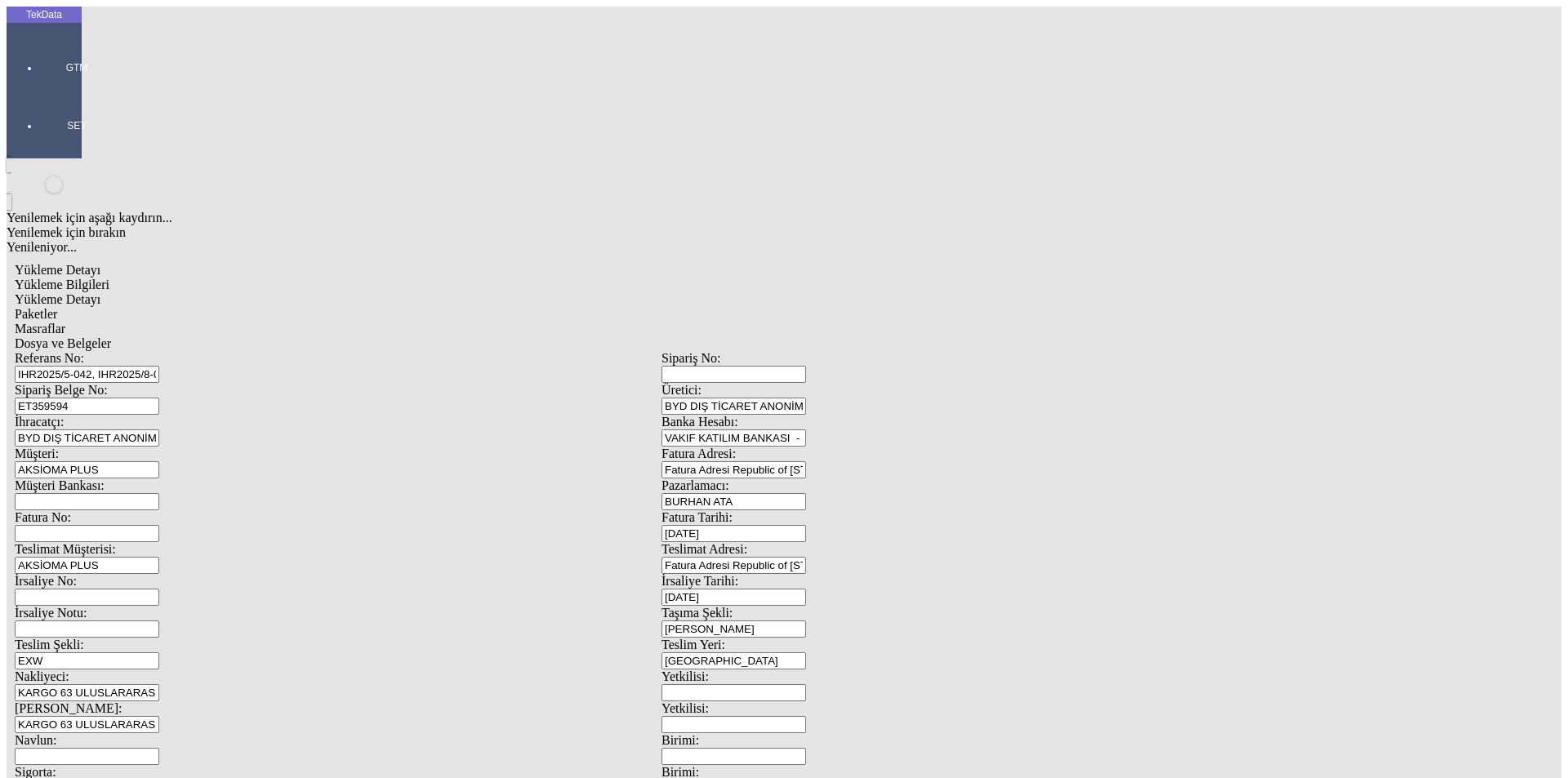
type input "1.25"
click at [921, 342] on div "Amerikan Doları" at bounding box center [1213, 349] width 647 height 15
type input "Amerikan Doları"
type input "320"
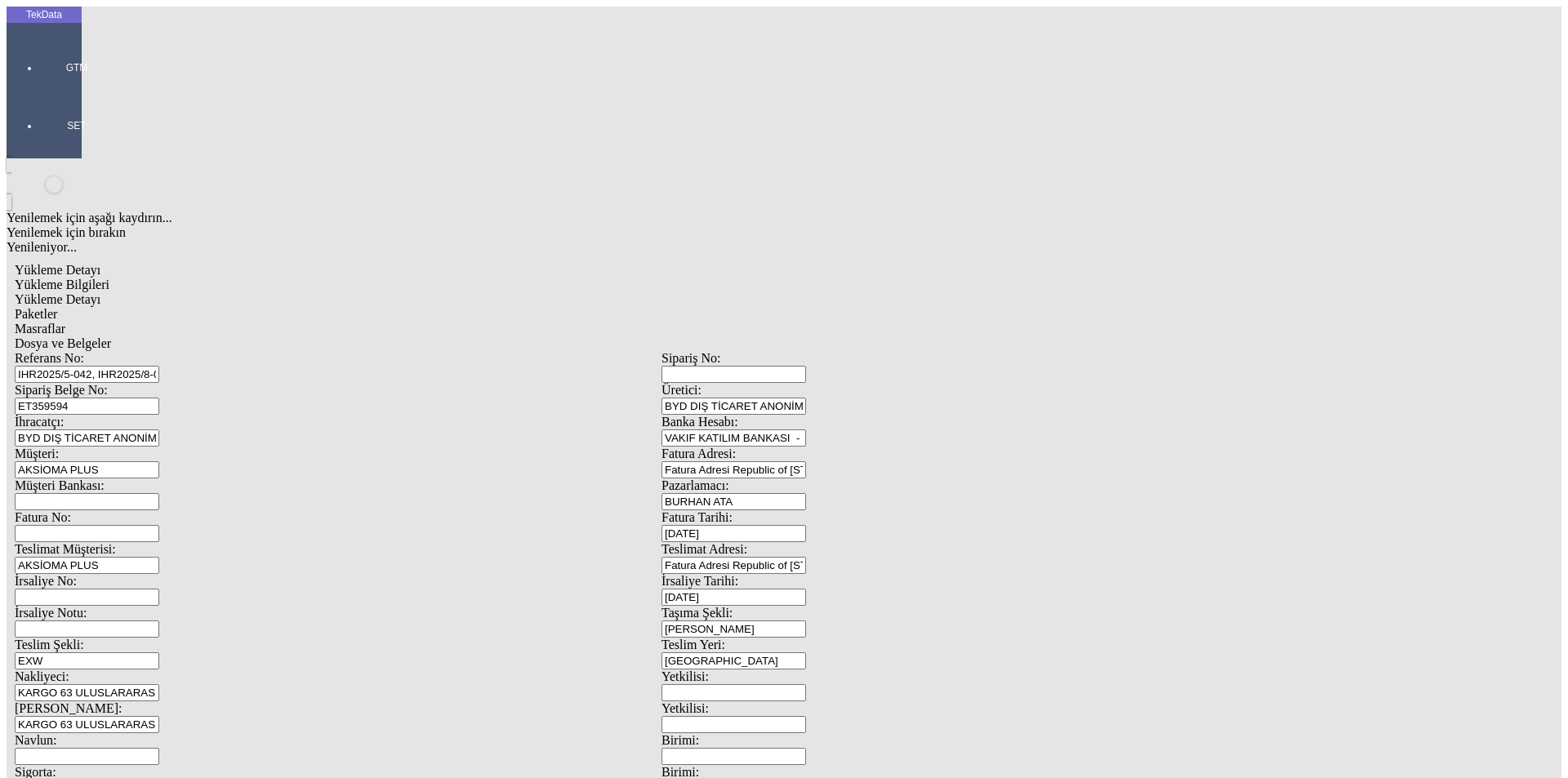
type input "1010.15"
type input "1034.75"
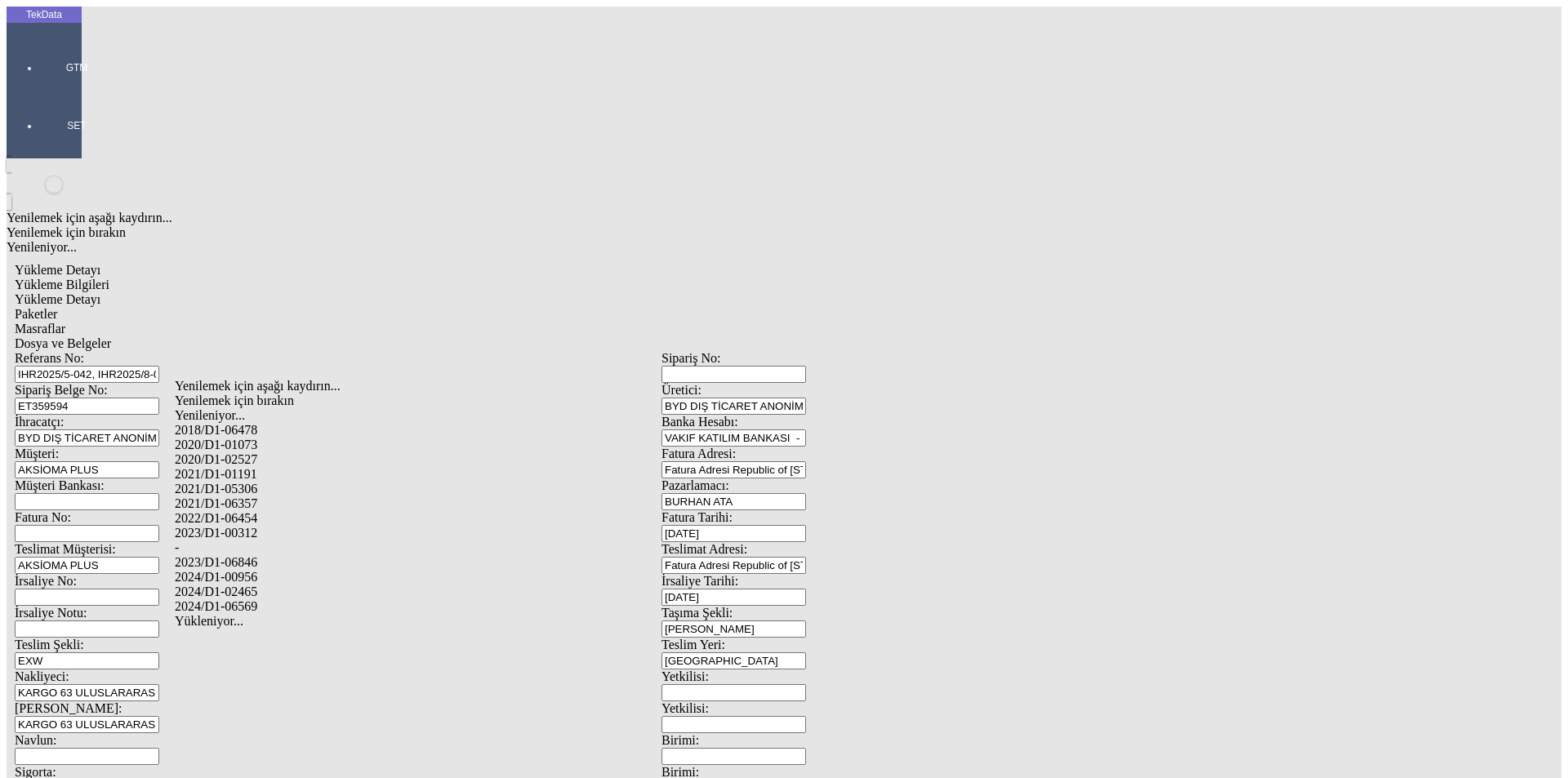
click at [258, 584] on div "2024/D1-02465" at bounding box center [492, 592] width 634 height 15
type input "2024/D1-02465"
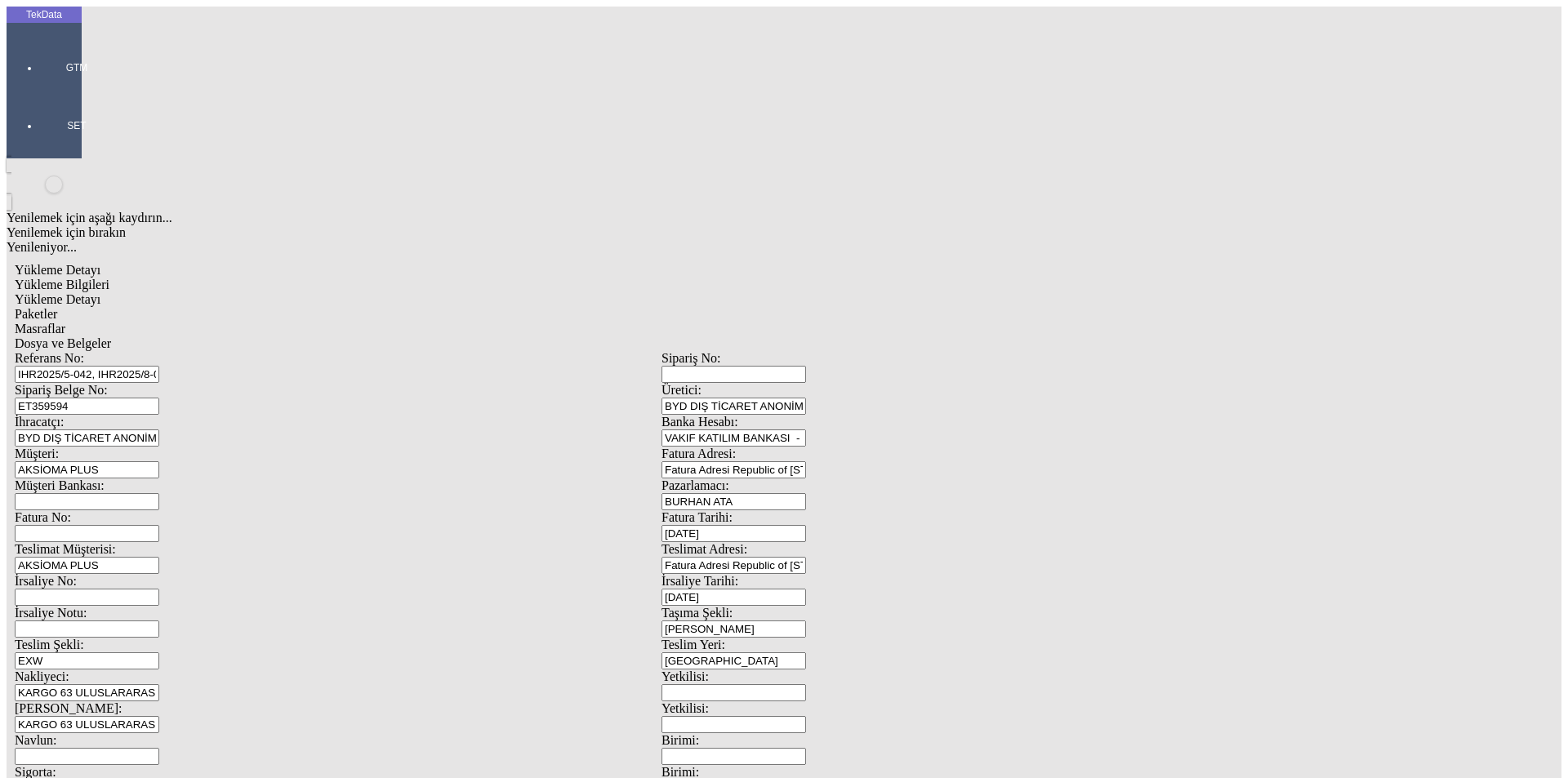
click at [57, 307] on span "Paketler" at bounding box center [36, 313] width 43 height 14
click at [255, 246] on div "Çuval" at bounding box center [485, 254] width 649 height 15
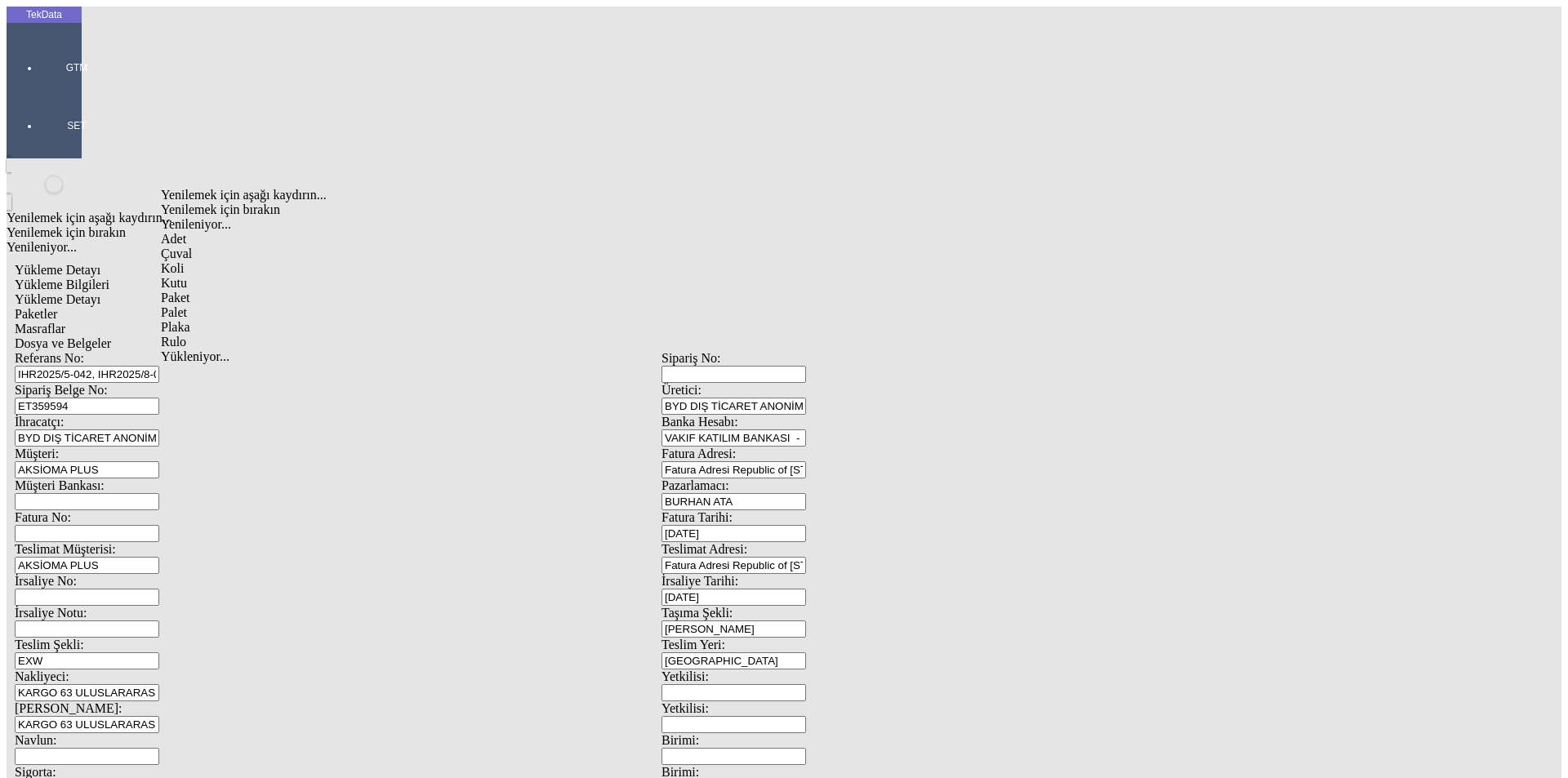
type input "Çuval"
type input "37"
click at [65, 322] on span "Masraflar" at bounding box center [40, 328] width 50 height 14
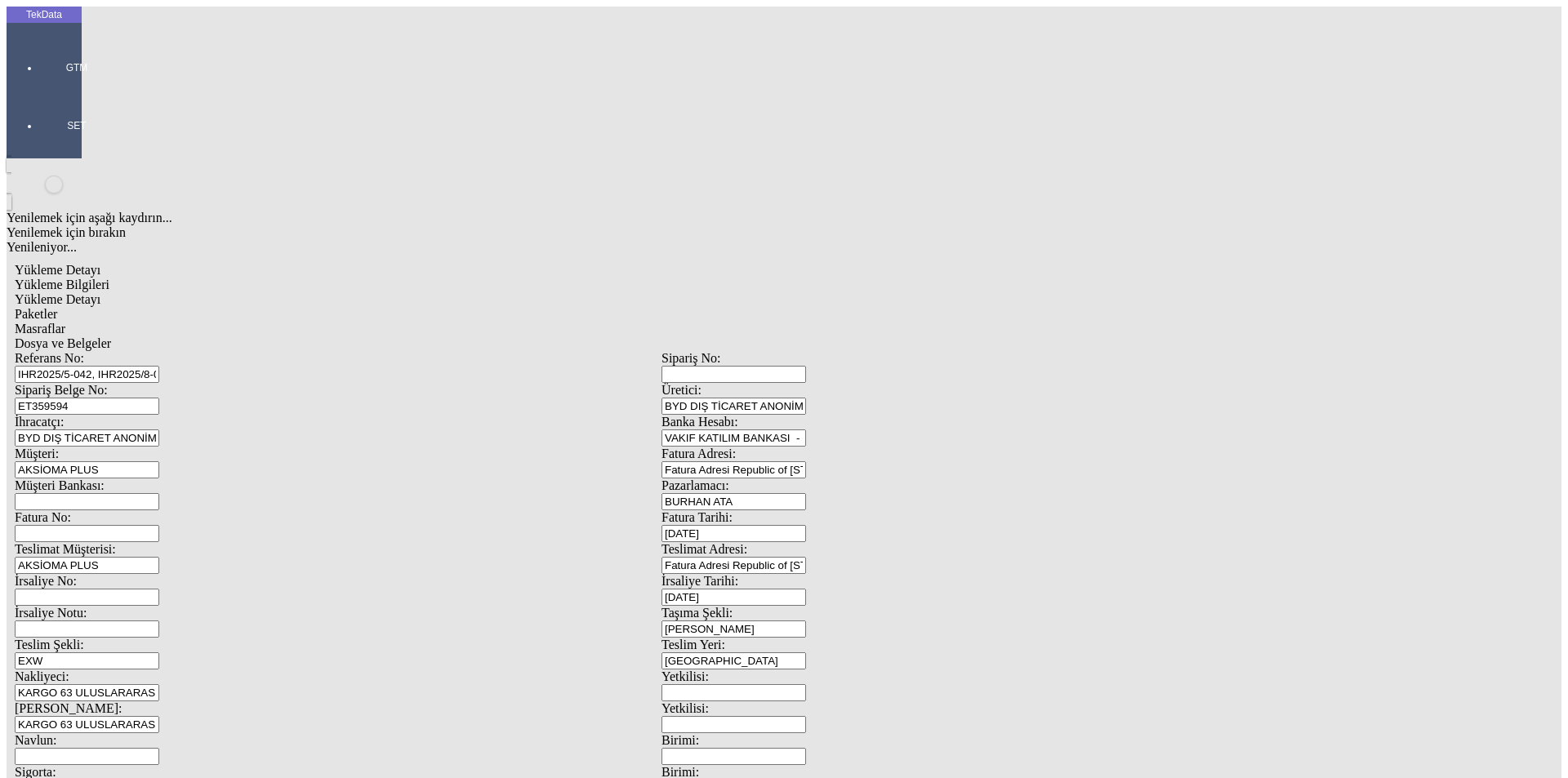
click at [111, 336] on span "Dosya ve Belgeler" at bounding box center [63, 343] width 97 height 14
drag, startPoint x: 200, startPoint y: 542, endPoint x: 340, endPoint y: 435, distance: 176.2
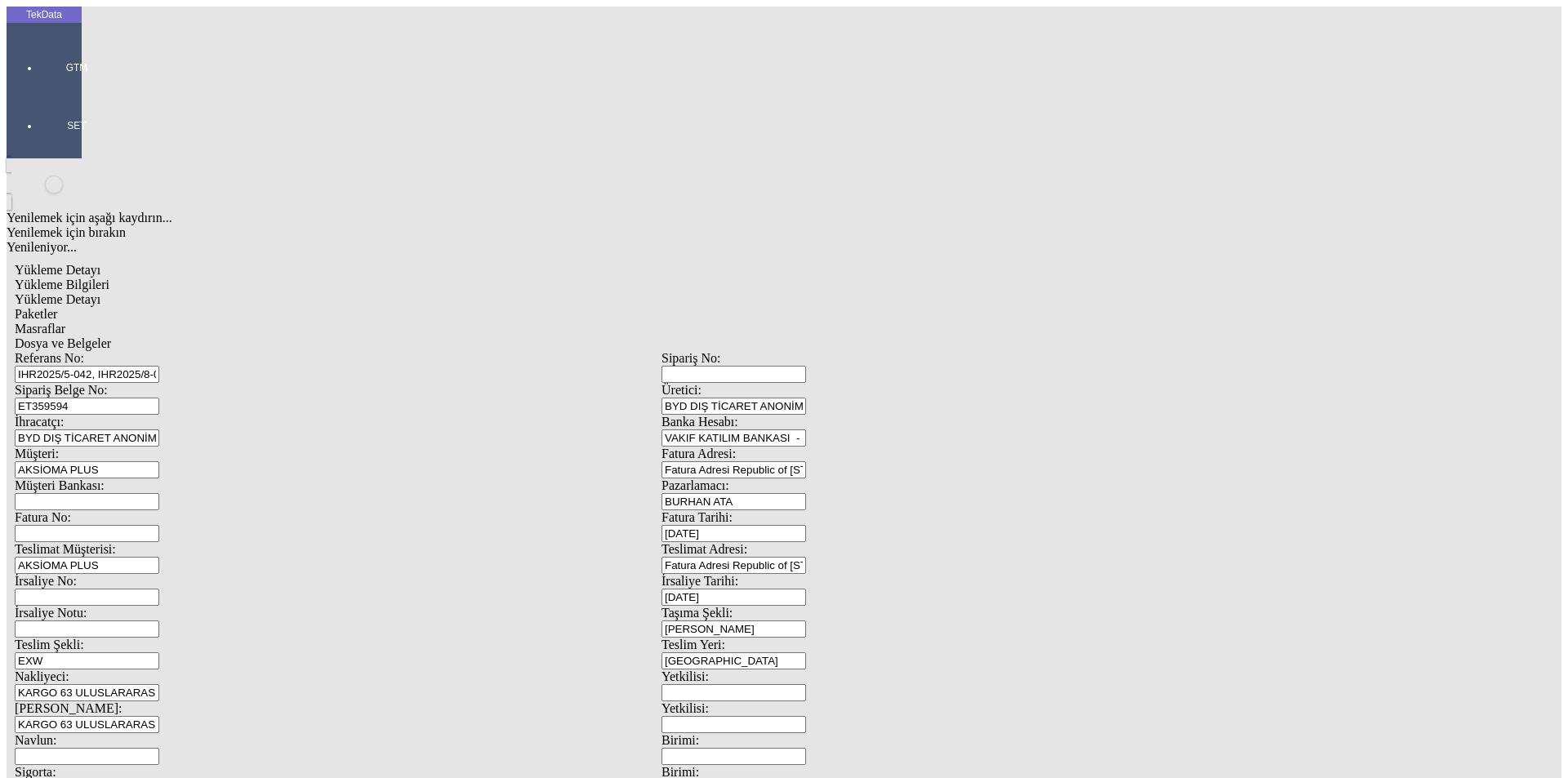
click at [110, 277] on span "Yükleme Bilgileri" at bounding box center [62, 284] width 95 height 14
drag, startPoint x: 365, startPoint y: 120, endPoint x: 111, endPoint y: 118, distance: 254.0
click at [111, 351] on div "Referans No: IHR2025/5-042, IHR2025/8-007" at bounding box center [338, 367] width 647 height 32
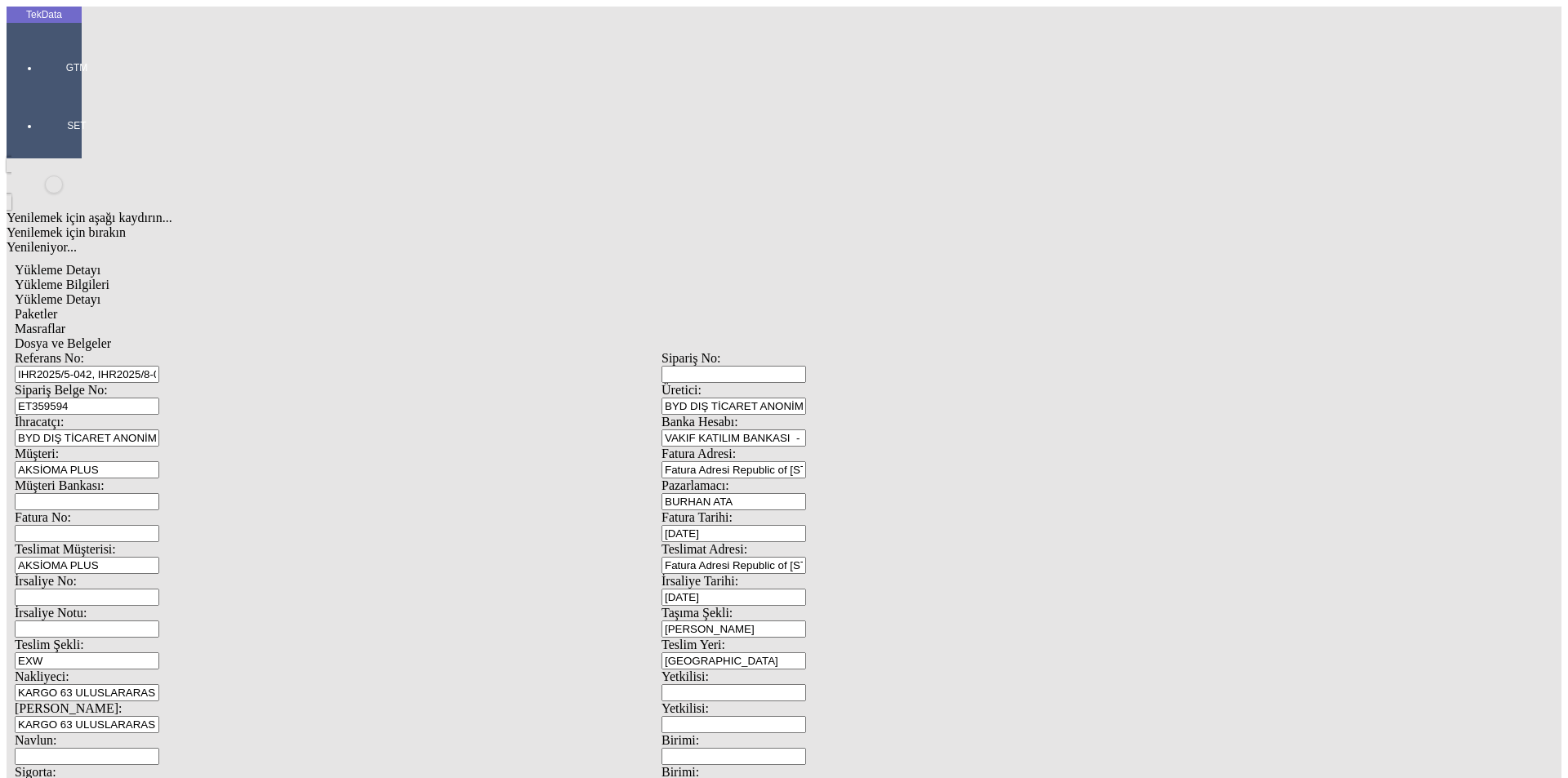
drag, startPoint x: 240, startPoint y: 144, endPoint x: 186, endPoint y: 143, distance: 54.0
click at [186, 382] on div "Sipariş Belge No: ET359594" at bounding box center [338, 398] width 647 height 32
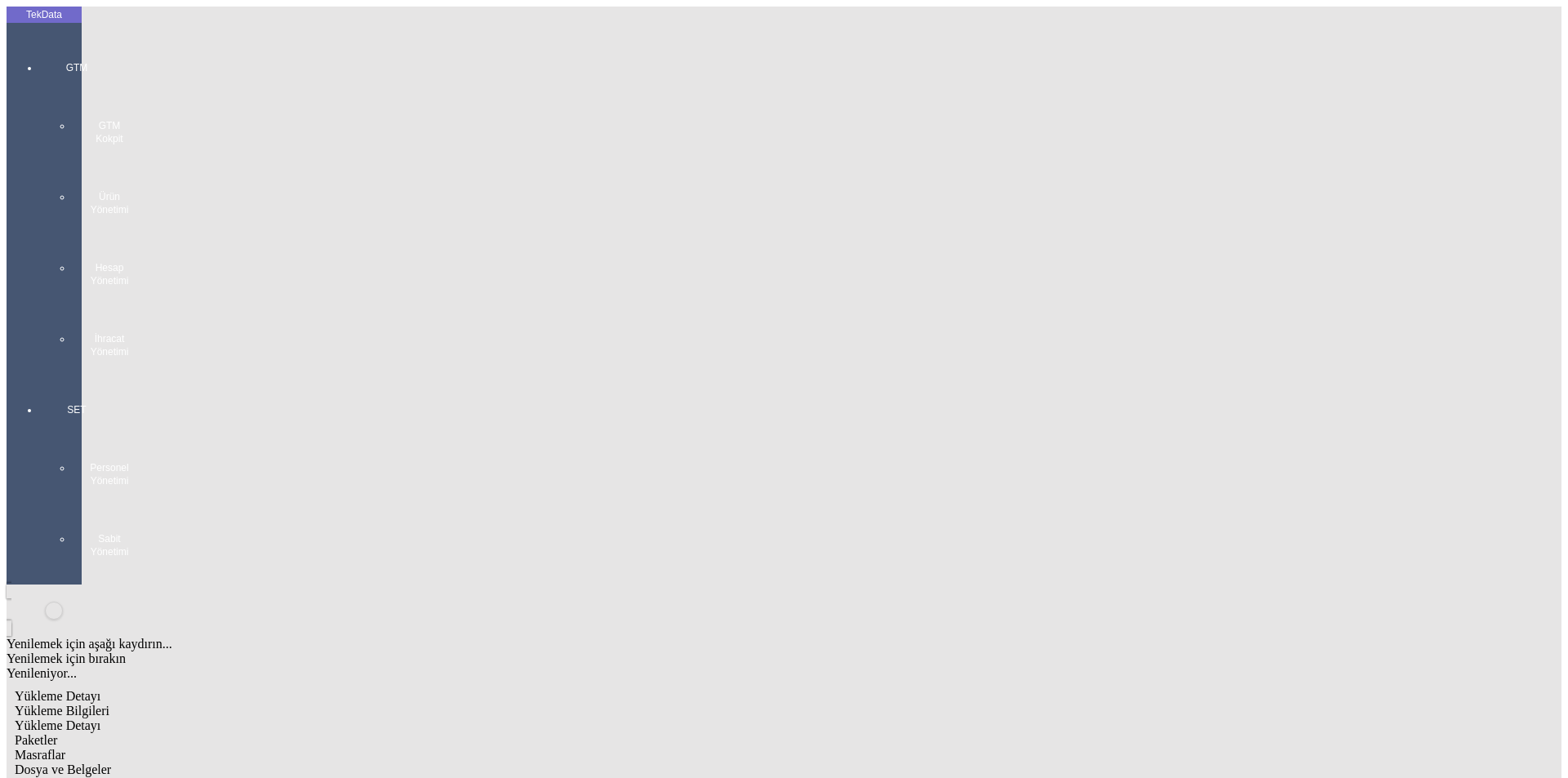
click at [47, 62] on div "GTM GTM Kokpit Ürün Yönetimi Hesap Yönetimi İhracat Yönetimi" at bounding box center [76, 203] width 75 height 342
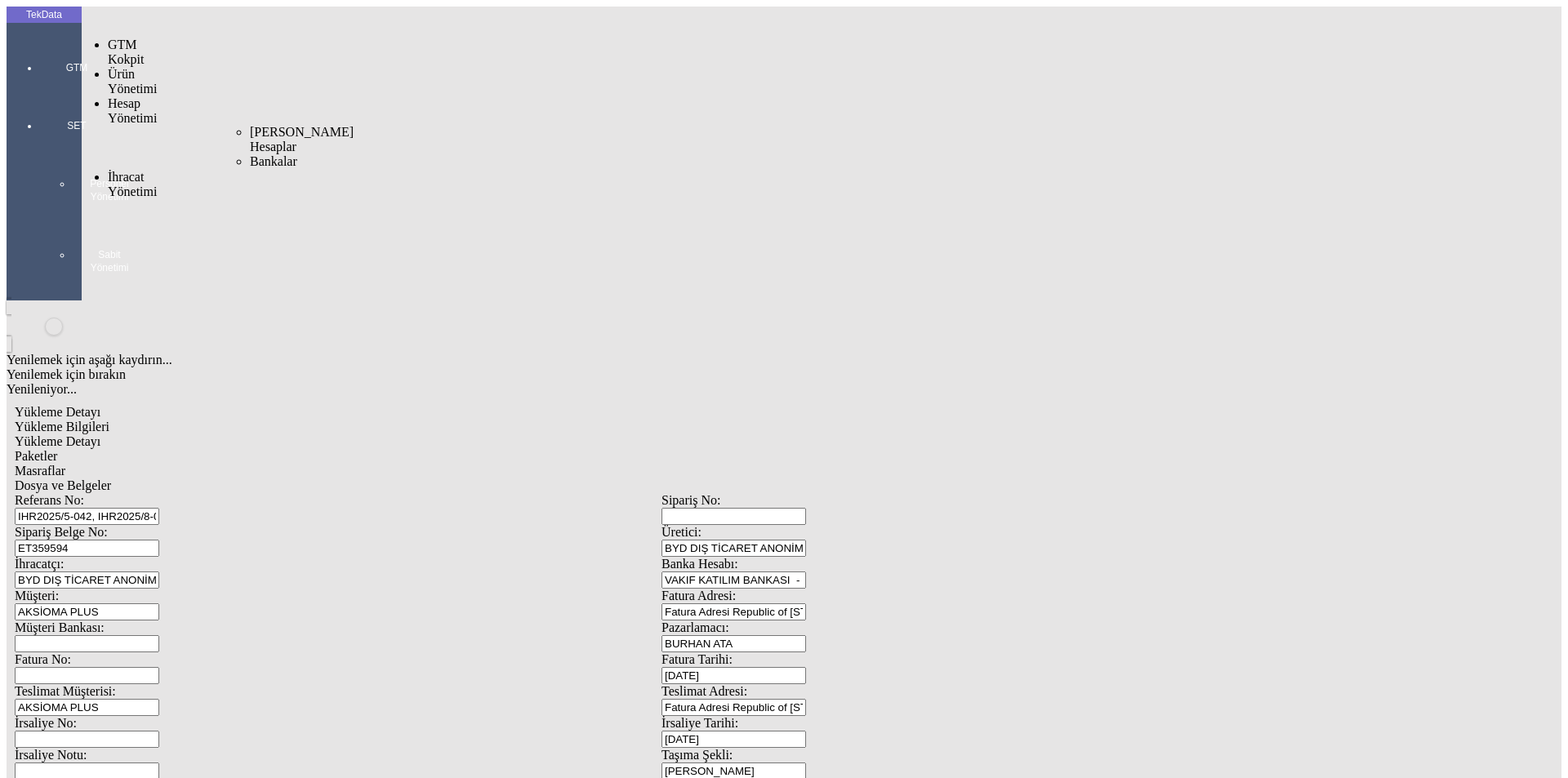
click at [127, 169] on span "İhracat Yönetimi" at bounding box center [133, 184] width 49 height 28
click at [250, 199] on span "Yüklemeler" at bounding box center [281, 205] width 62 height 14
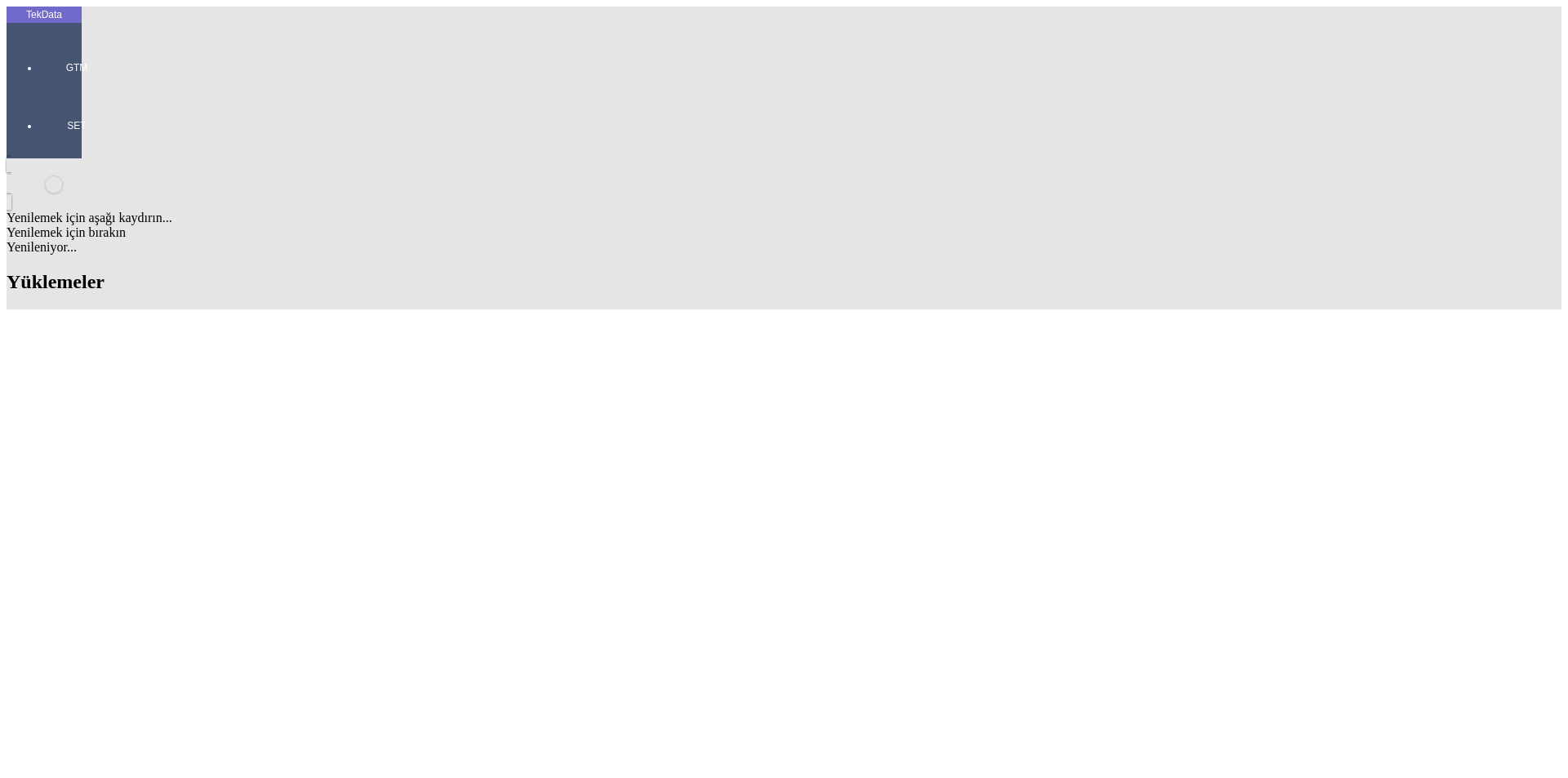
scroll to position [653, 0]
drag, startPoint x: 694, startPoint y: 448, endPoint x: 791, endPoint y: 437, distance: 97.6
copy td "IHR2025000000070"
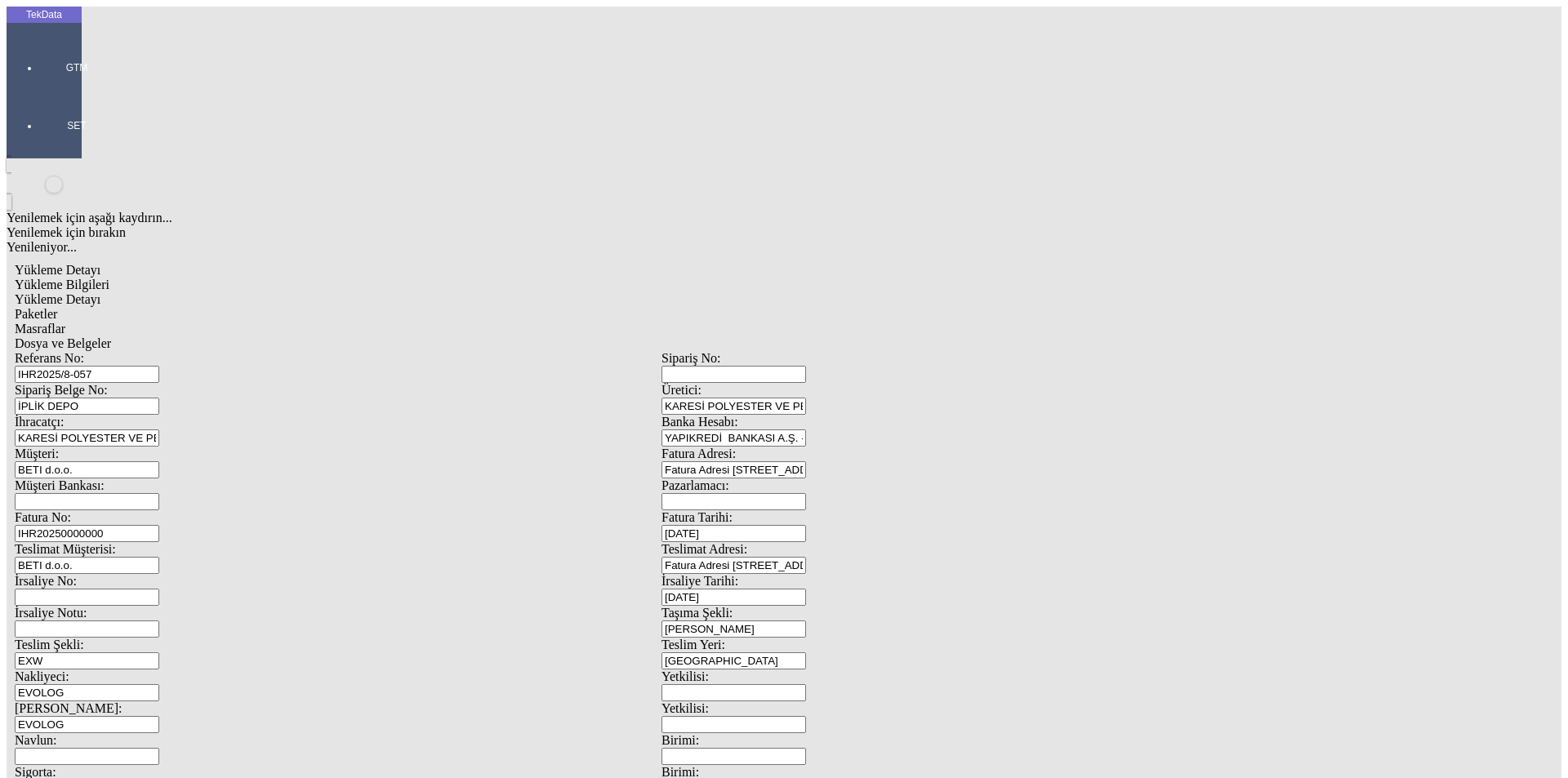
drag, startPoint x: 1450, startPoint y: 685, endPoint x: 134, endPoint y: 270, distance: 1379.9
click at [134, 510] on div "Fatura No: IHR20250000000" at bounding box center [338, 526] width 647 height 32
paste input "70"
type input "IHR2025000000071"
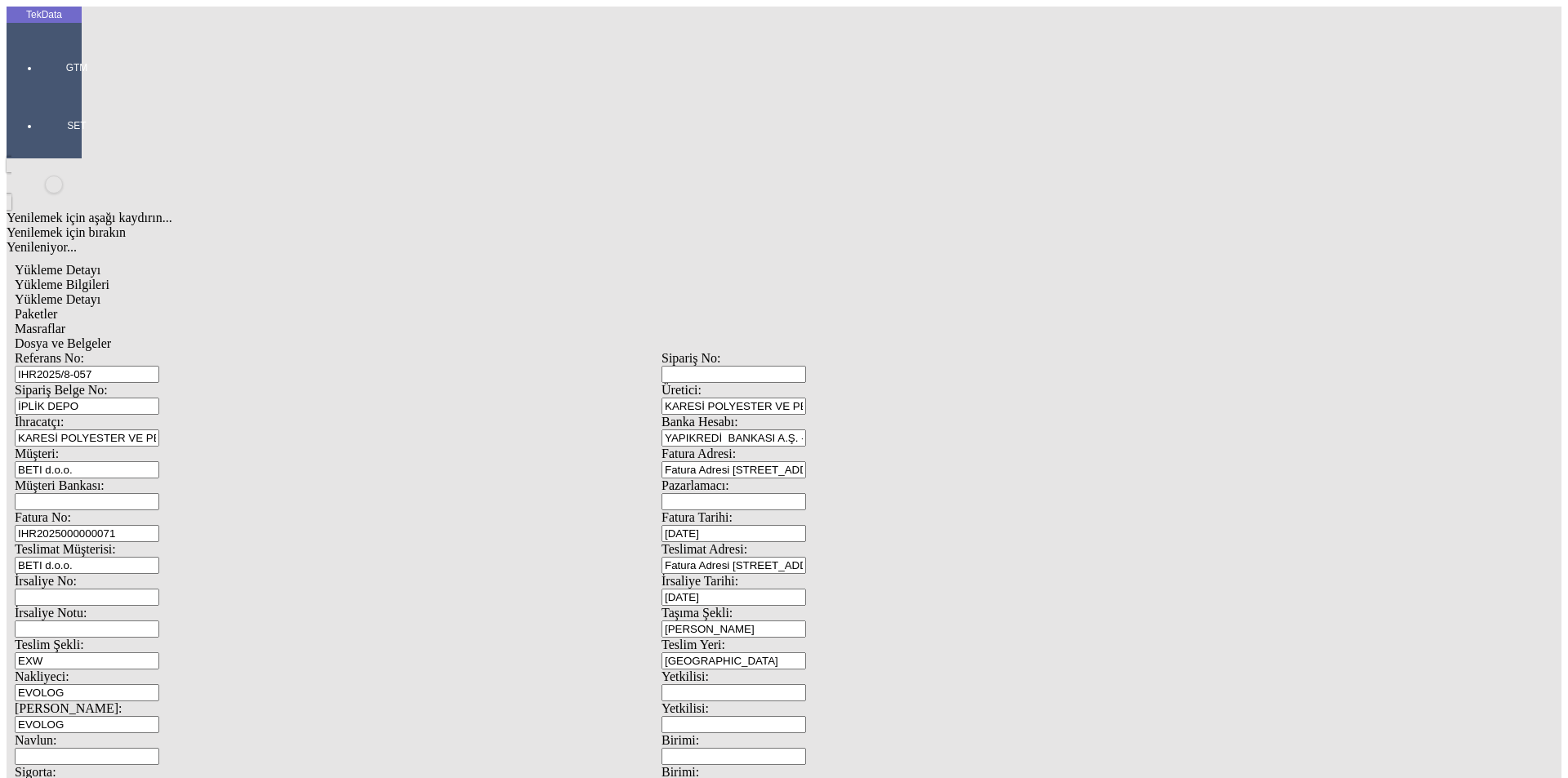
click at [100, 292] on span "Yükleme Detayı" at bounding box center [58, 299] width 86 height 14
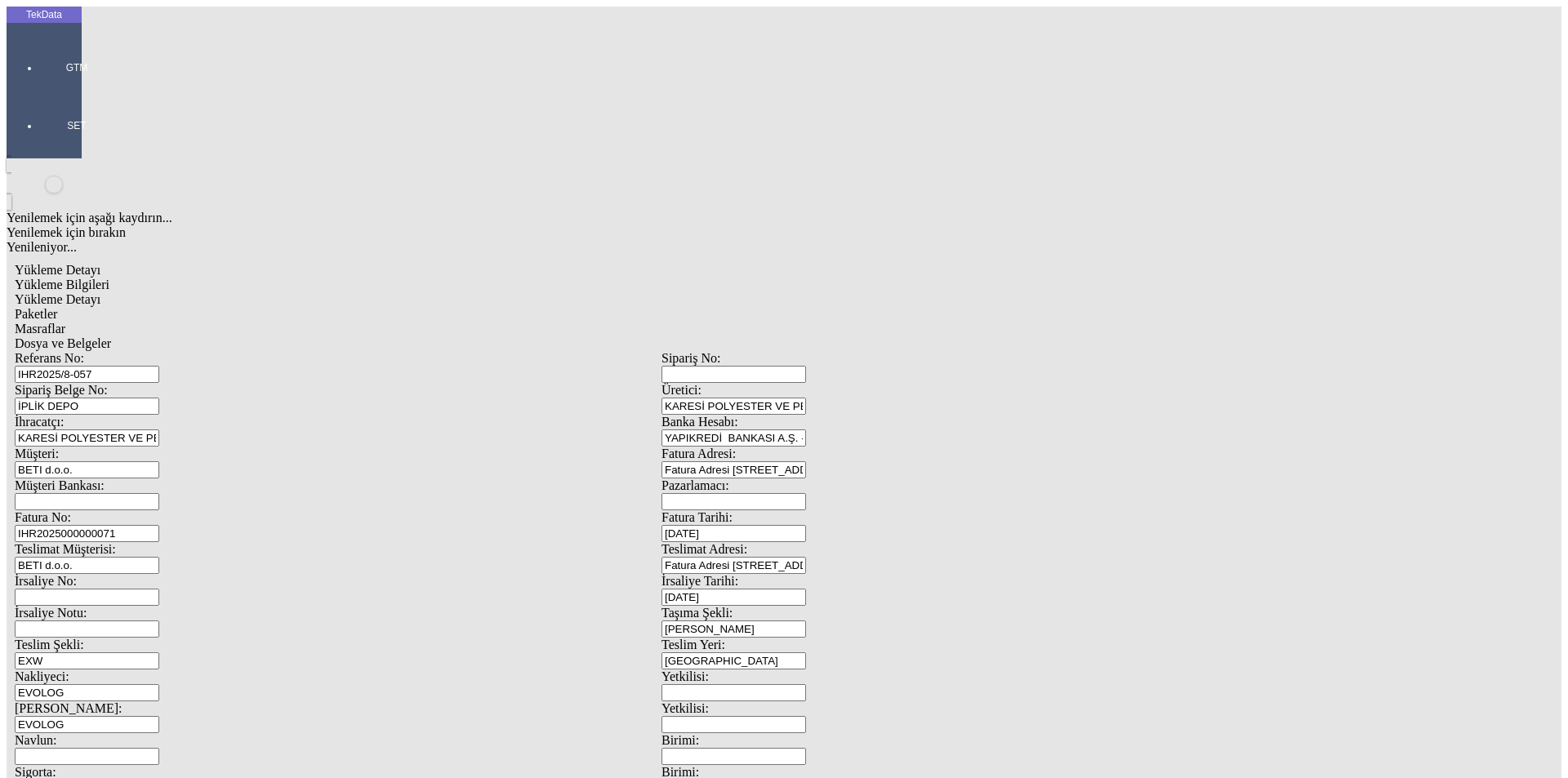
drag, startPoint x: 247, startPoint y: 337, endPoint x: 95, endPoint y: 337, distance: 152.0
click at [110, 277] on span "Yükleme Bilgileri" at bounding box center [62, 284] width 95 height 14
click at [100, 292] on span "Yükleme Detayı" at bounding box center [58, 299] width 86 height 14
drag, startPoint x: 242, startPoint y: 334, endPoint x: 157, endPoint y: 329, distance: 85.1
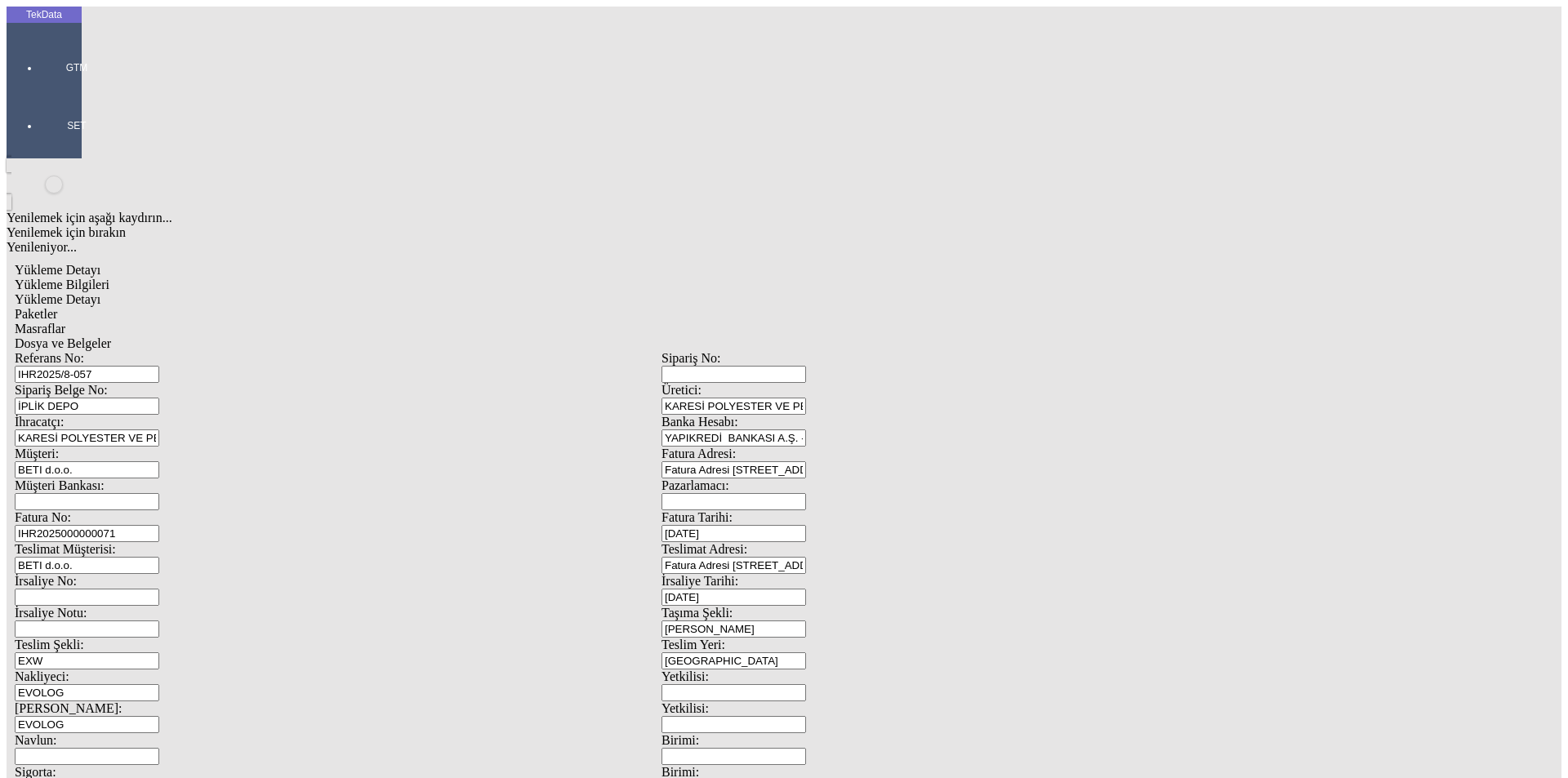
drag, startPoint x: 238, startPoint y: 335, endPoint x: 112, endPoint y: 333, distance: 126.0
type input "21930.4"
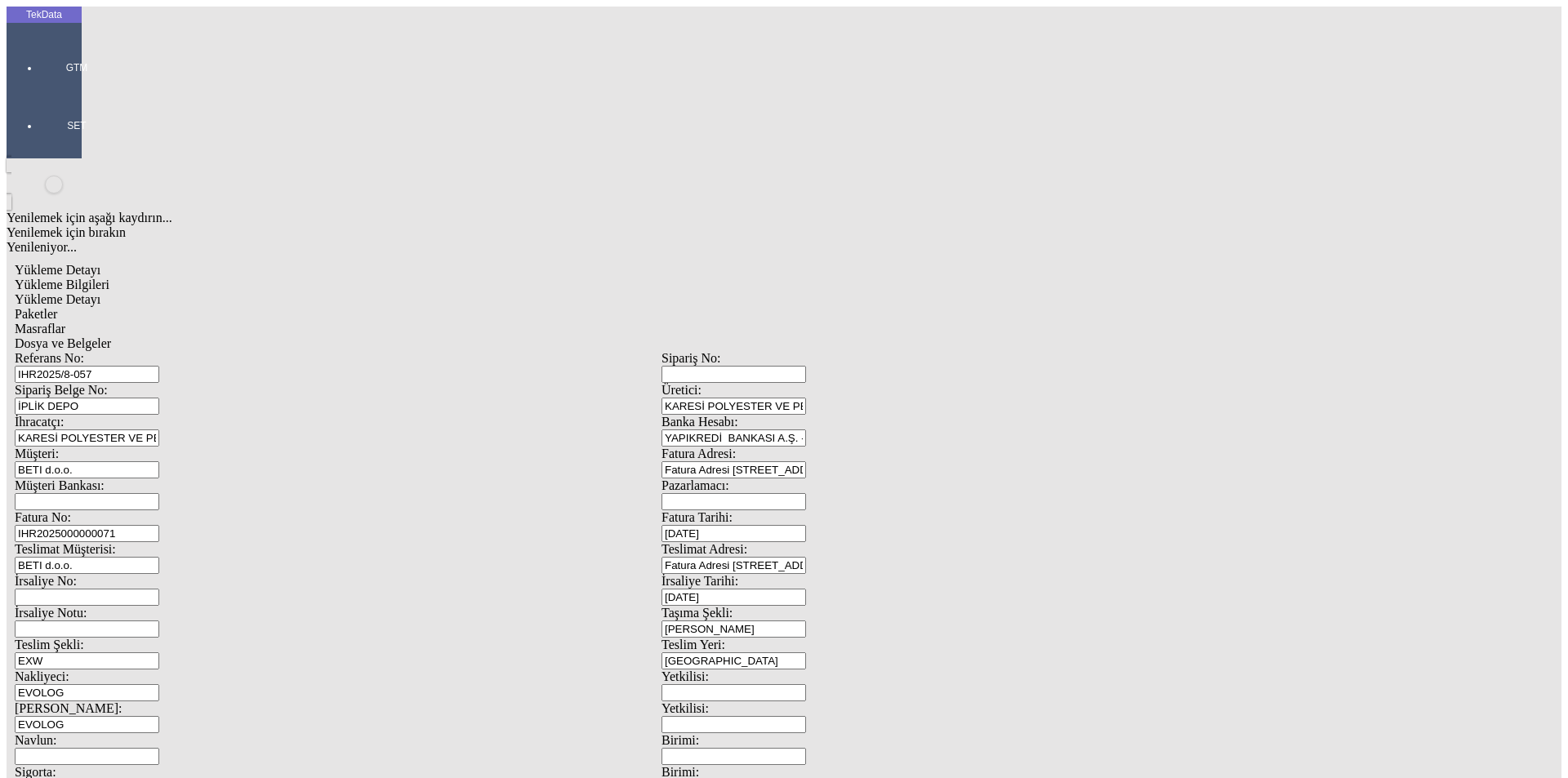
click at [348, 307] on div "Paketler" at bounding box center [662, 314] width 1293 height 15
click at [500, 322] on div "Masraflar" at bounding box center [662, 329] width 1293 height 15
click at [111, 336] on span "Dosya ve Belgeler" at bounding box center [63, 343] width 97 height 14
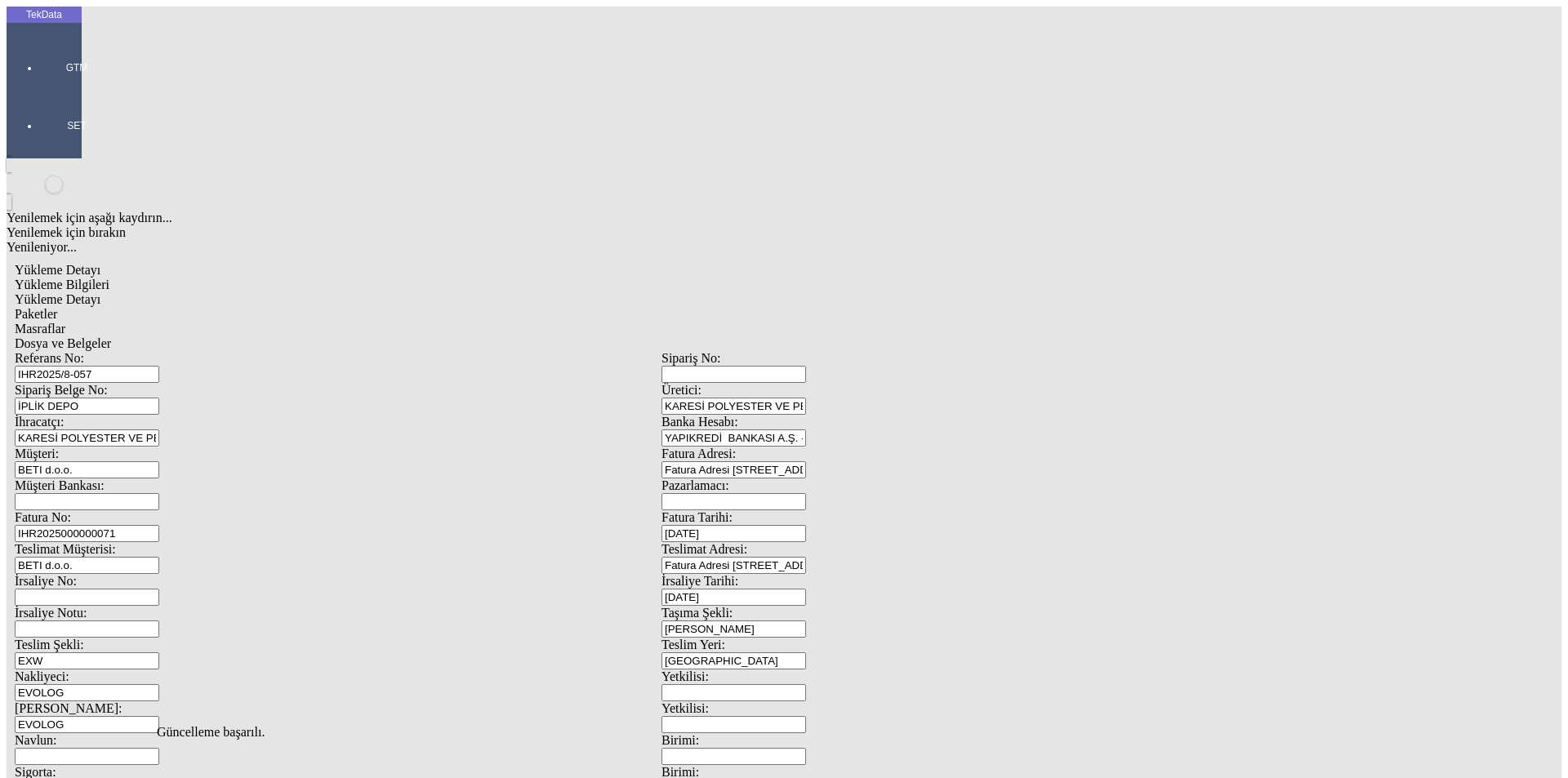
click at [111, 336] on span "Dosya ve Belgeler" at bounding box center [63, 343] width 97 height 14
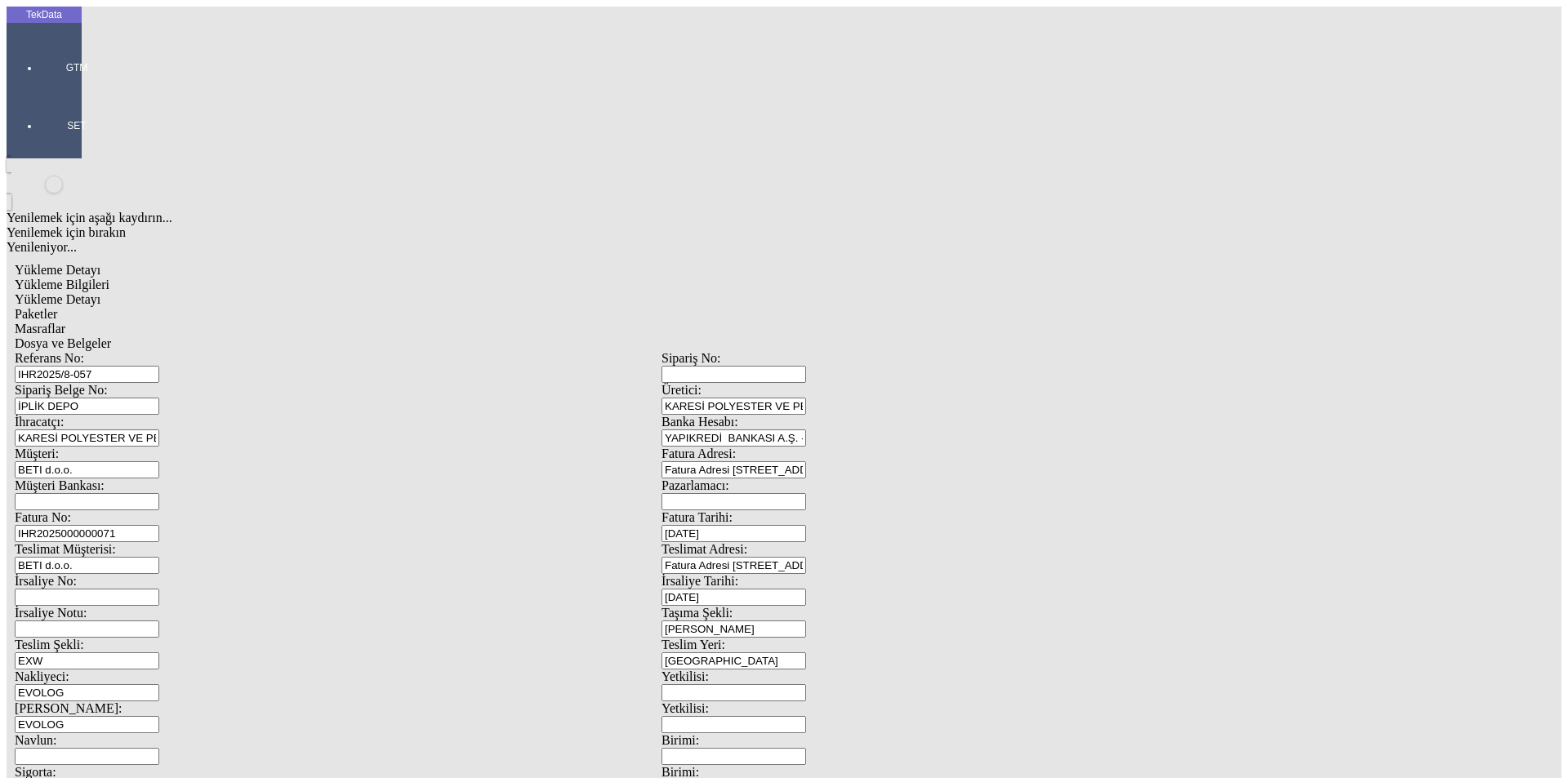
click at [110, 277] on span "Yükleme Bilgileri" at bounding box center [62, 284] width 95 height 14
drag, startPoint x: 322, startPoint y: 124, endPoint x: 163, endPoint y: 108, distance: 159.8
click at [163, 351] on div "Referans No: IHR2025/8-057" at bounding box center [338, 367] width 647 height 32
drag, startPoint x: 341, startPoint y: 275, endPoint x: 162, endPoint y: 274, distance: 179.0
click at [162, 510] on div "Fatura No: IHR2025000000071" at bounding box center [338, 526] width 647 height 32
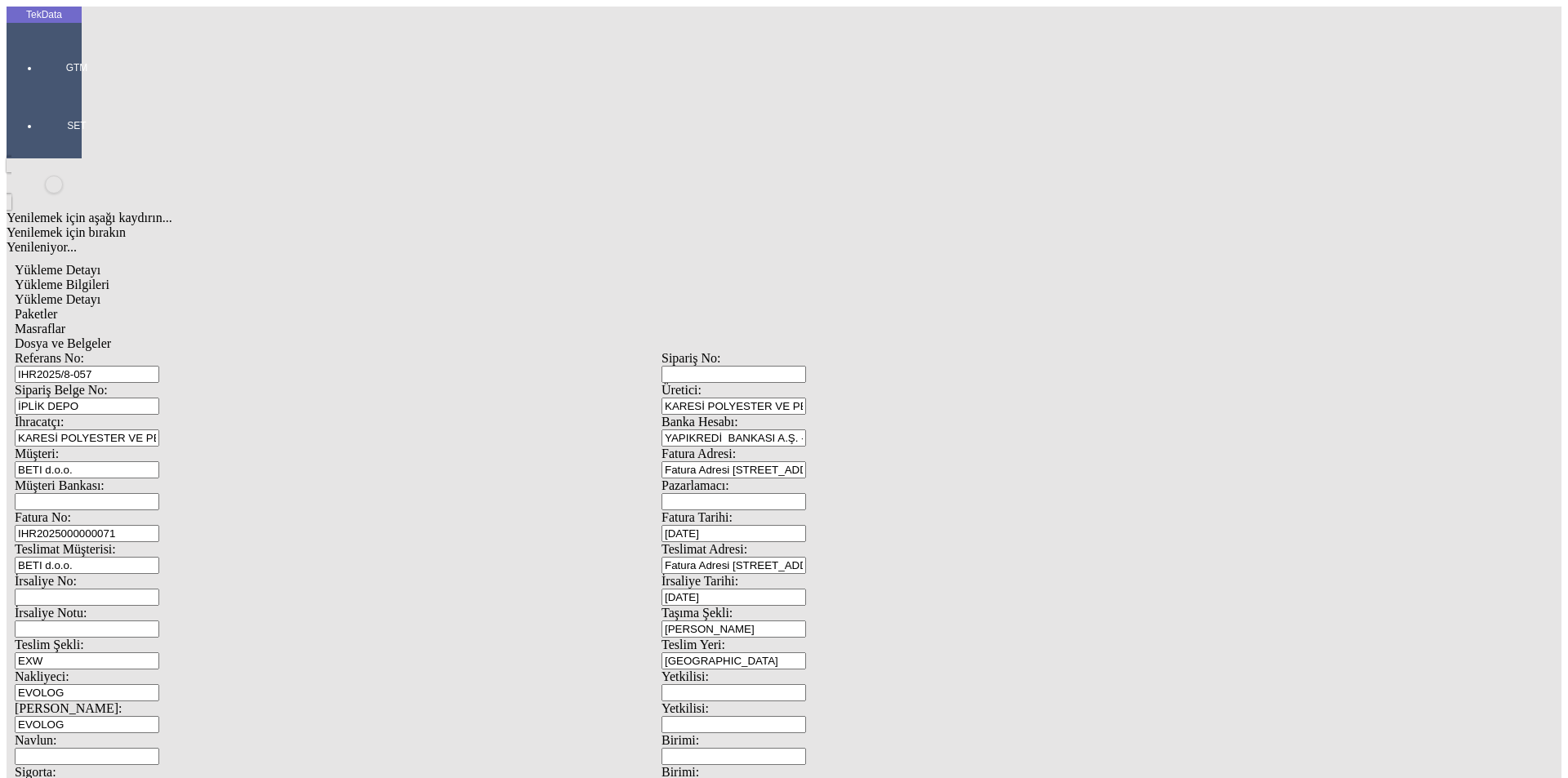
click at [100, 292] on span "Yükleme Detayı" at bounding box center [58, 299] width 86 height 14
click at [111, 336] on span "Dosya ve Belgeler" at bounding box center [63, 343] width 97 height 14
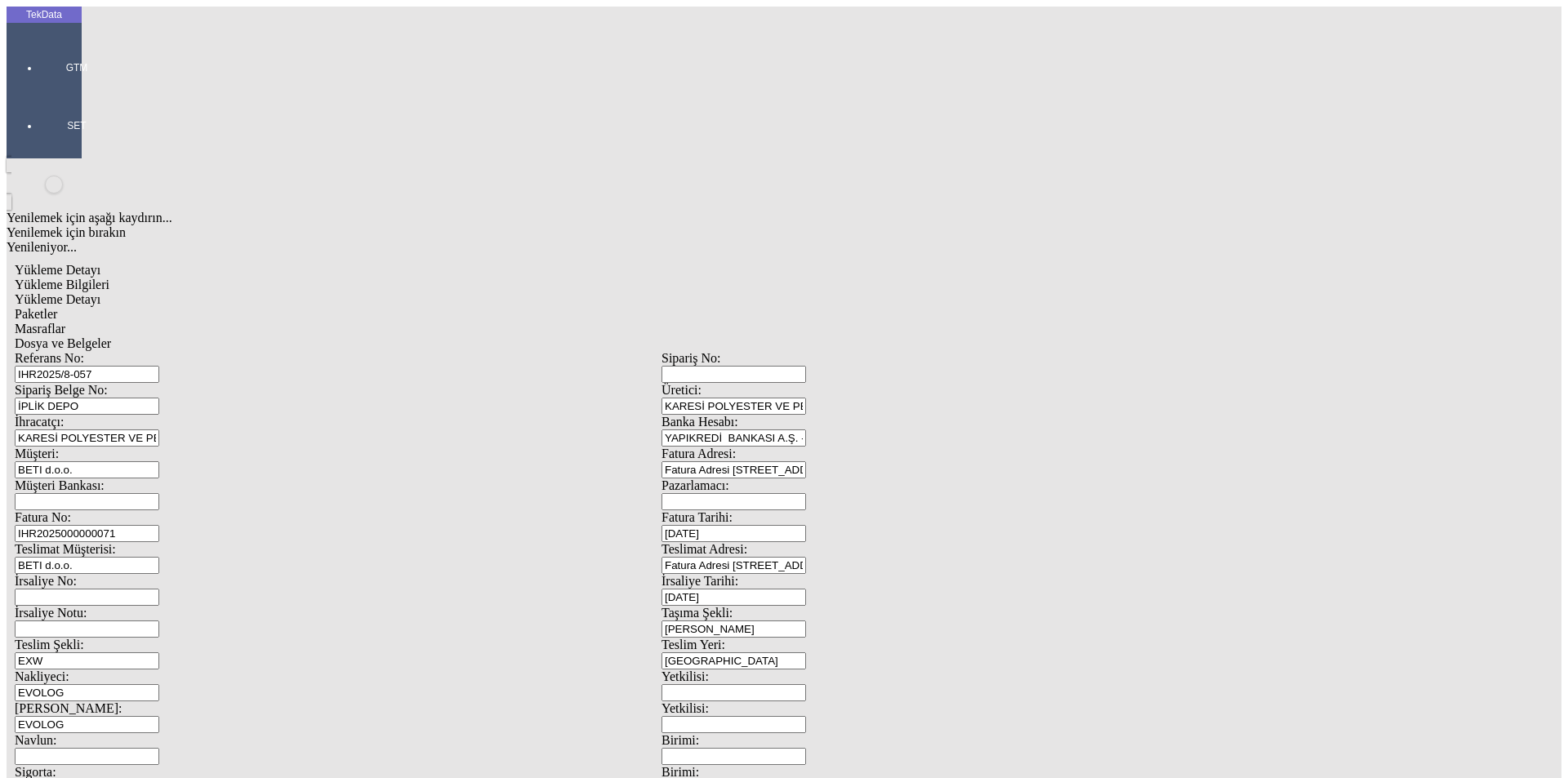
click at [162, 277] on div "Yükleme Bilgileri" at bounding box center [662, 285] width 1293 height 15
drag, startPoint x: 304, startPoint y: 115, endPoint x: 55, endPoint y: 97, distance: 249.6
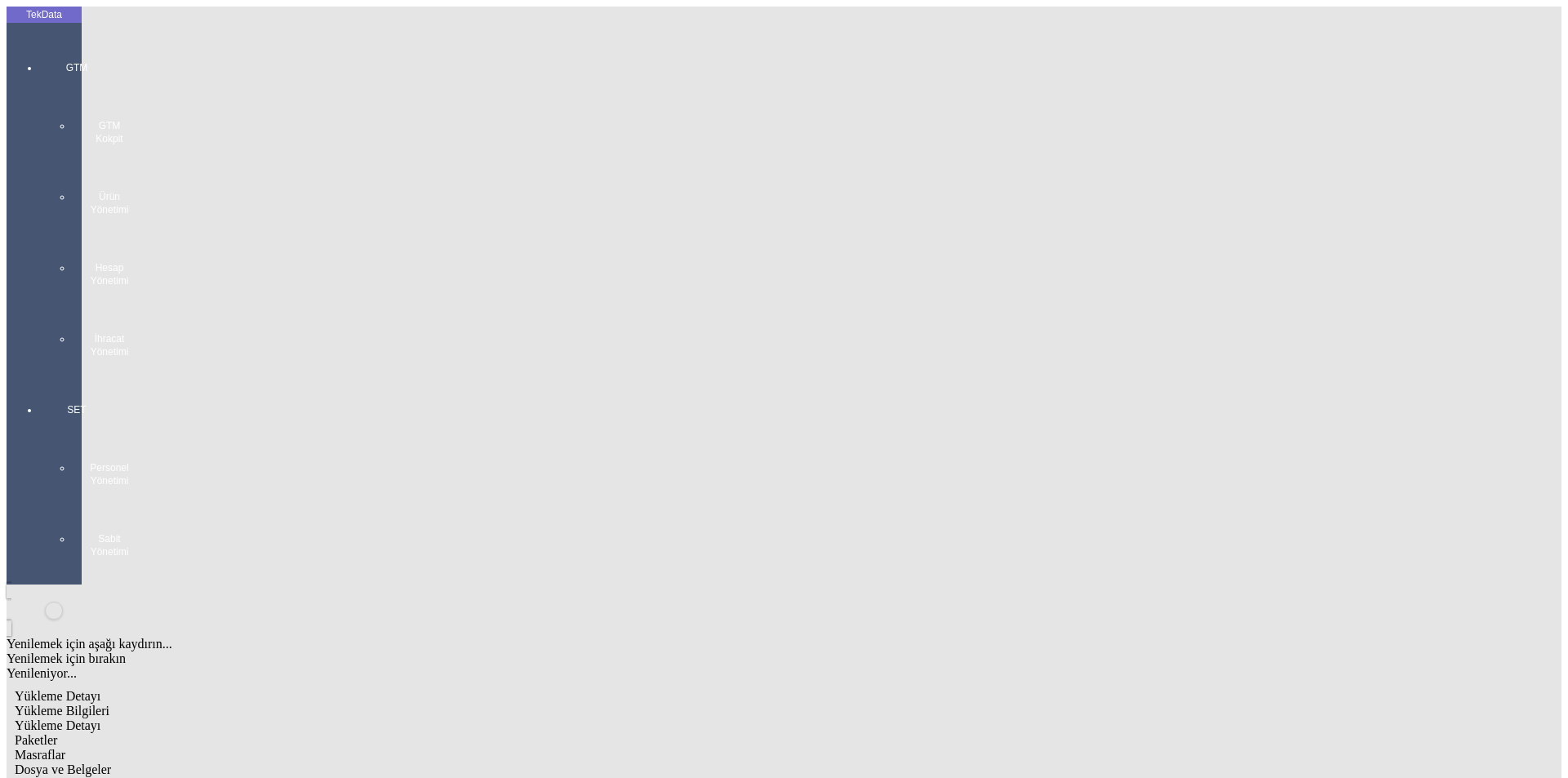
click at [41, 57] on div "GTM GTM Kokpit Ürün Yönetimi Hesap Yönetimi İhracat Yönetimi" at bounding box center [76, 203] width 75 height 342
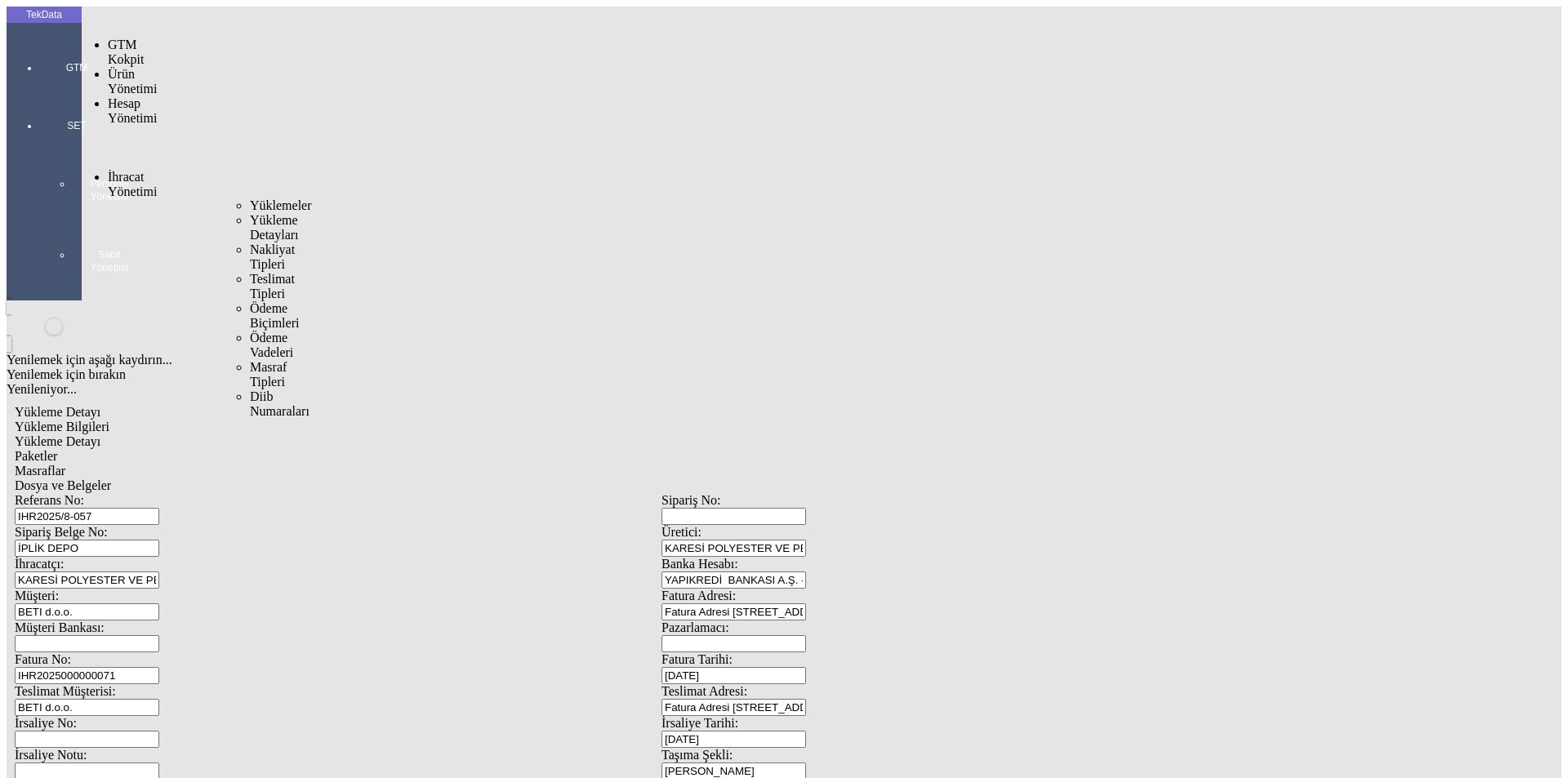
click at [127, 169] on span "İhracat Yönetimi" at bounding box center [133, 184] width 49 height 28
click at [250, 199] on span "Yüklemeler" at bounding box center [281, 205] width 62 height 14
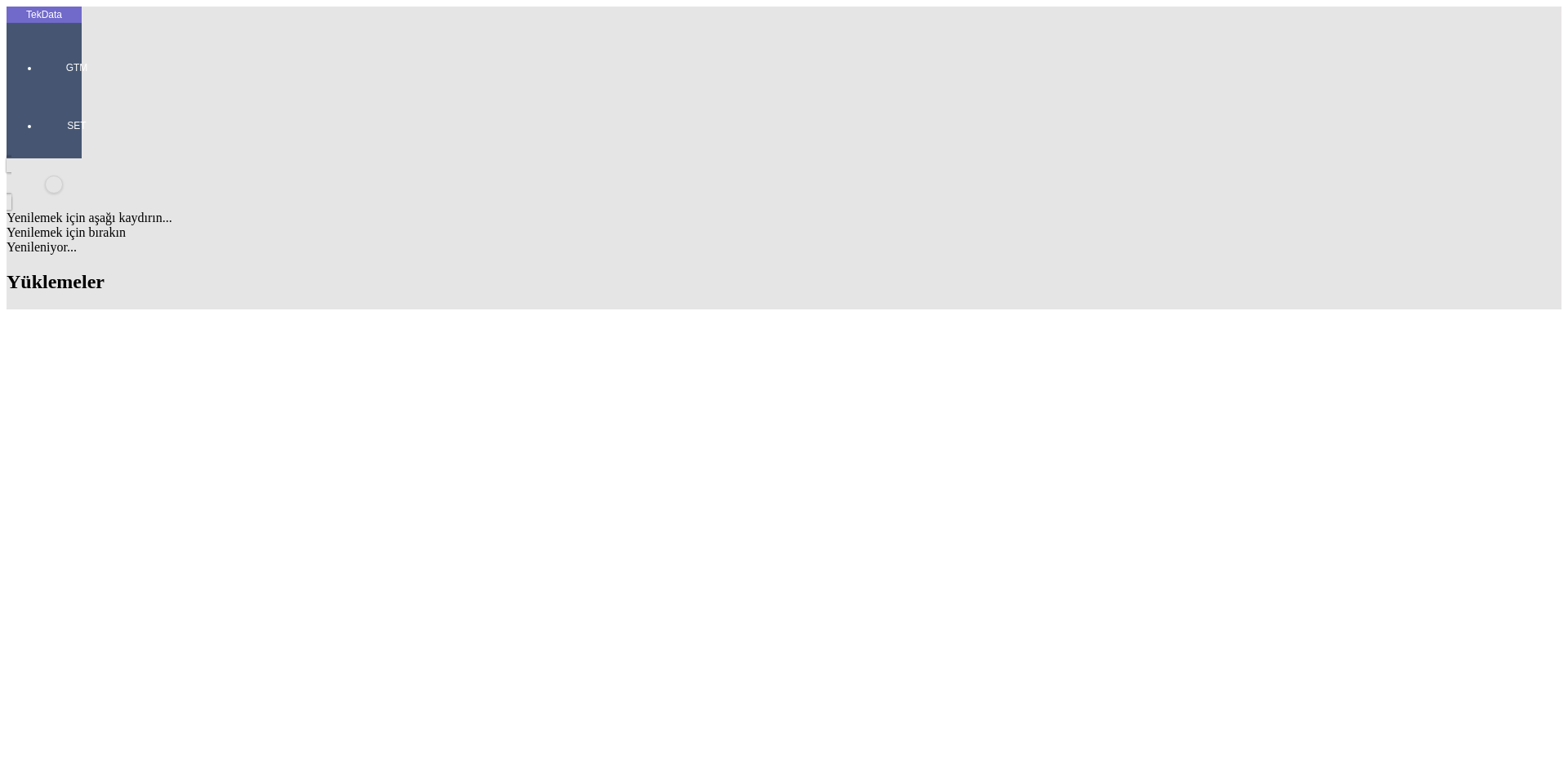
scroll to position [734, 0]
drag, startPoint x: 695, startPoint y: 586, endPoint x: 786, endPoint y: 587, distance: 91.0
copy td "BDF2025000000404"
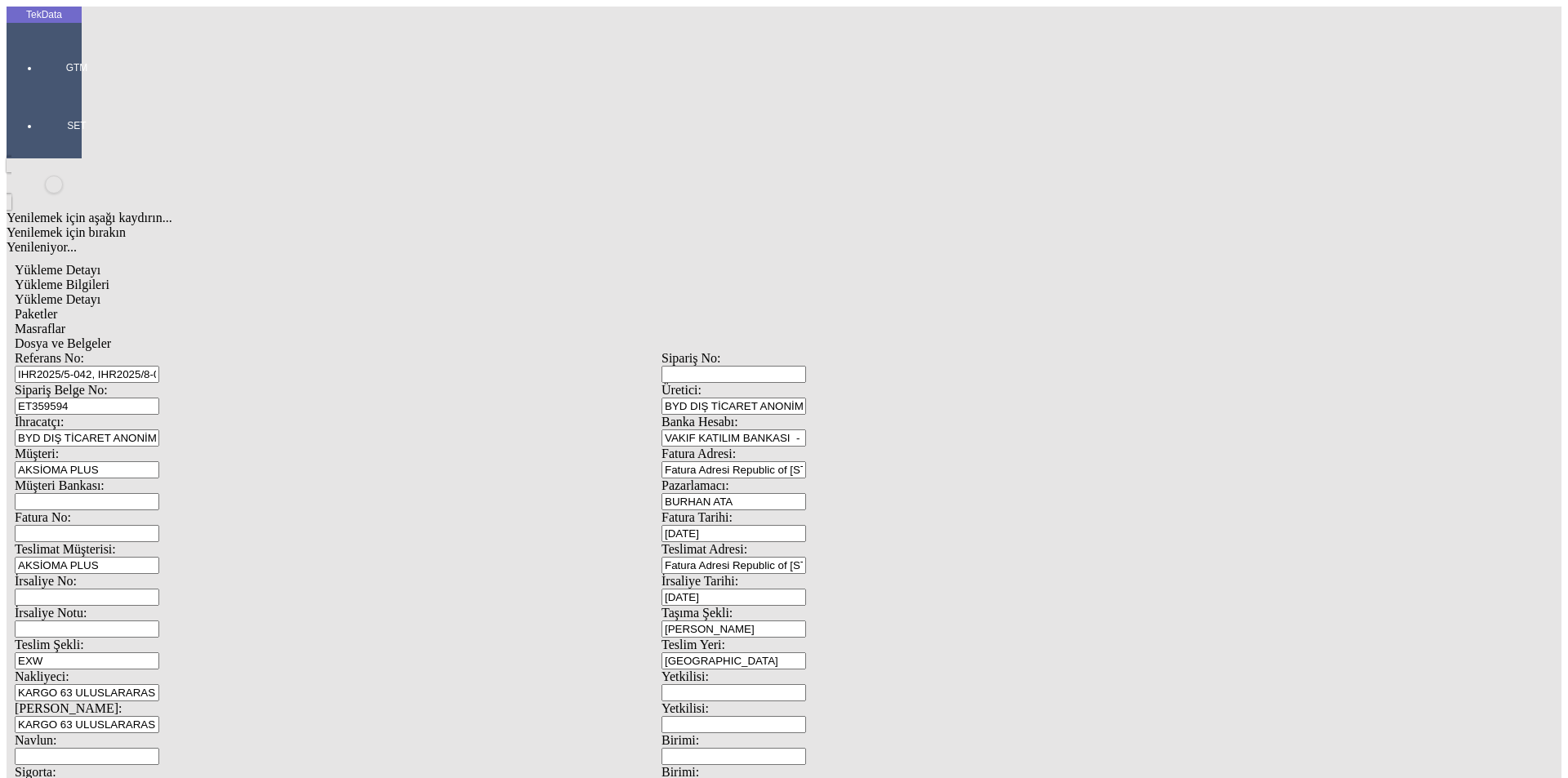
click at [159, 525] on input "Fatura No:" at bounding box center [87, 534] width 145 height 17
paste input "BDF2025000000404"
type input "BDF2025000000405"
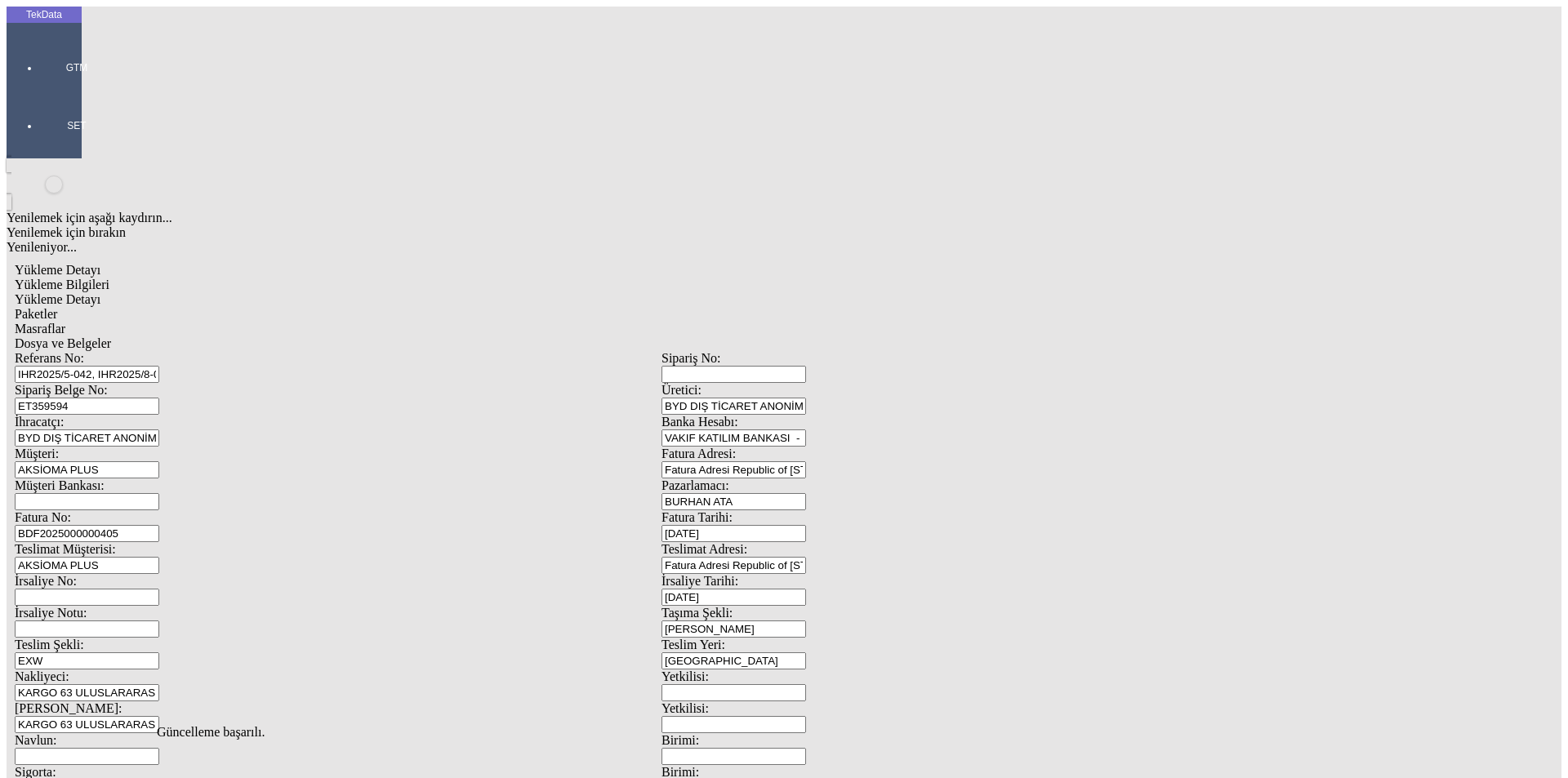
click at [111, 336] on span "Dosya ve Belgeler" at bounding box center [63, 343] width 97 height 14
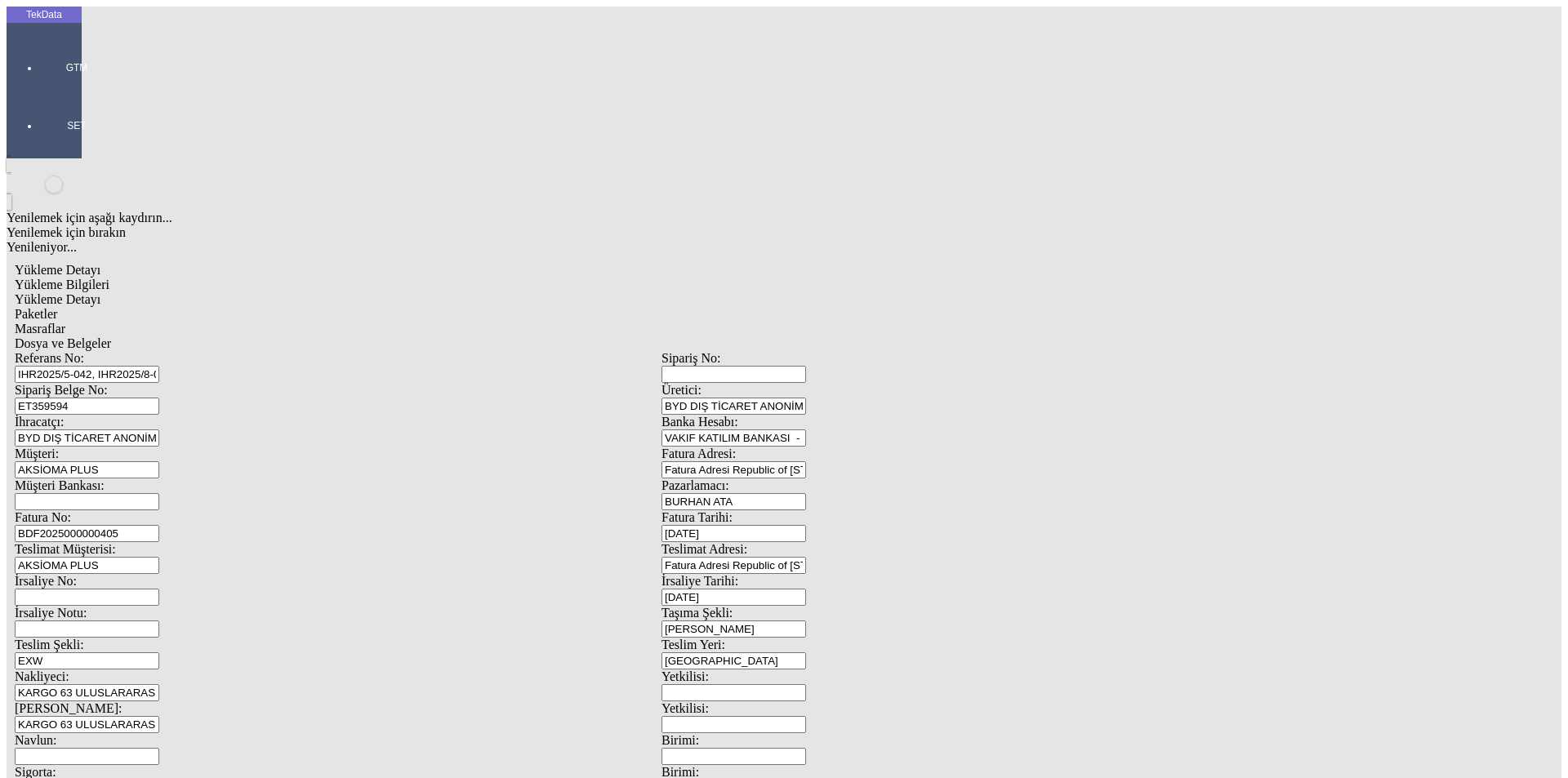
click at [252, 44] on div "Bu kaydı silmek istediğinizden eminmisiniz? [PERSON_NAME]" at bounding box center [126, 22] width 252 height 44
click at [726, 384] on div "Evet" at bounding box center [798, 378] width 236 height 15
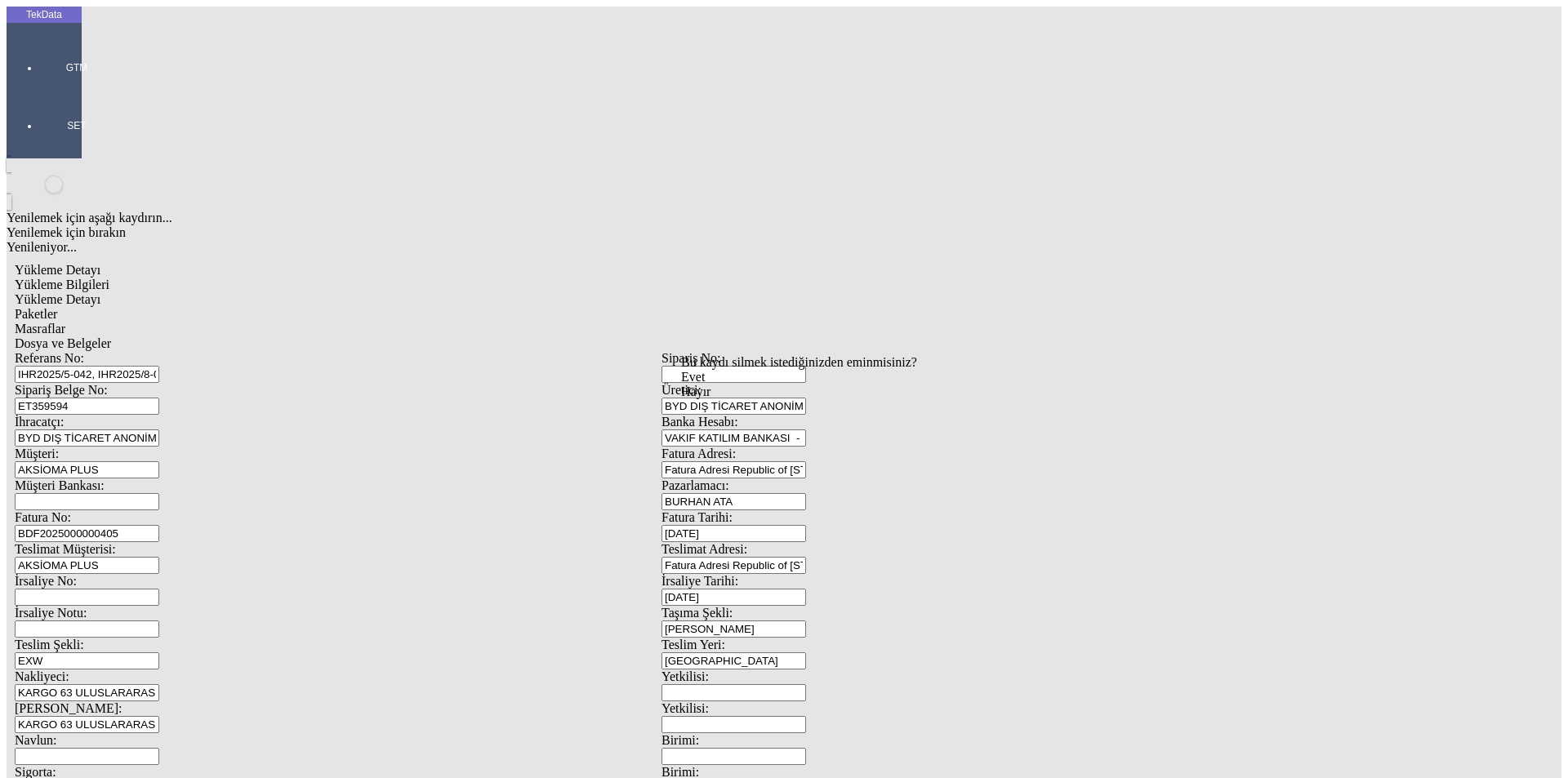
click at [739, 384] on div "Evet" at bounding box center [798, 378] width 236 height 15
click at [598, 336] on div "Dosya ve Belgeler" at bounding box center [662, 344] width 1293 height 15
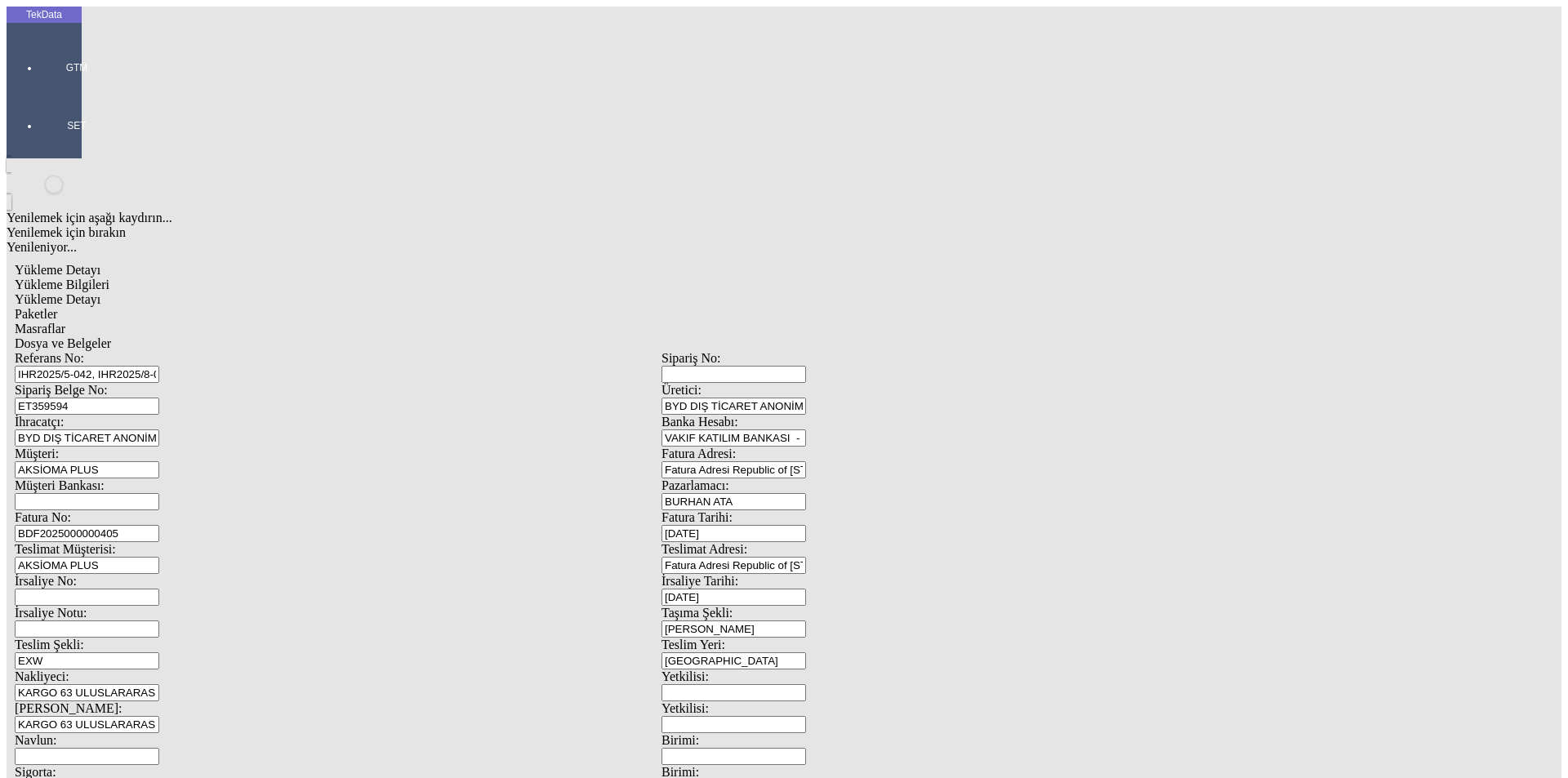
click at [110, 277] on span "Yükleme Bilgileri" at bounding box center [62, 284] width 95 height 14
click at [192, 382] on div "Sipariş Belge No: ET359594" at bounding box center [338, 398] width 647 height 32
